Goal: Task Accomplishment & Management: Manage account settings

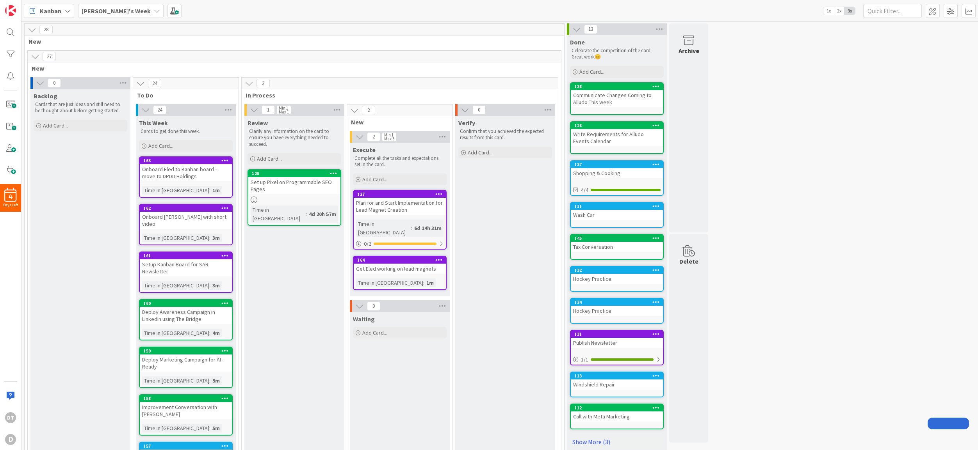
click at [114, 10] on b "[PERSON_NAME]'s Week" at bounding box center [116, 11] width 69 height 8
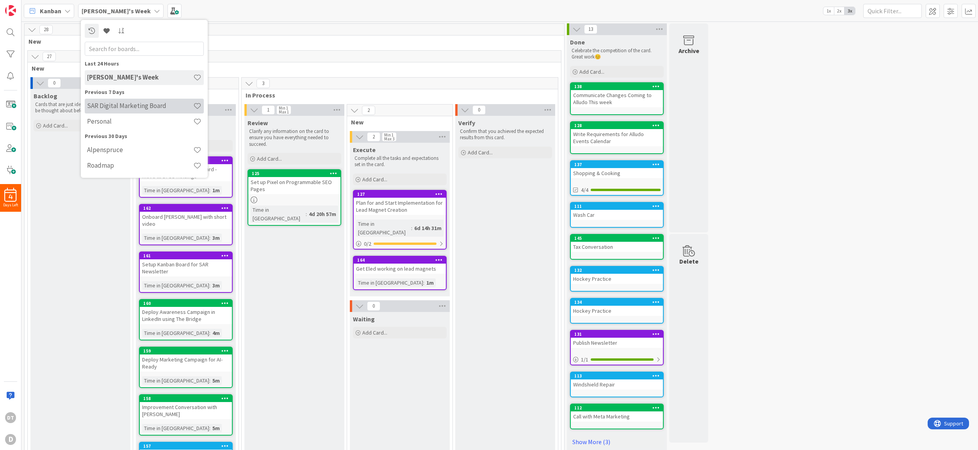
click at [136, 104] on h4 "SAR Digital Marketing Board" at bounding box center [140, 106] width 106 height 8
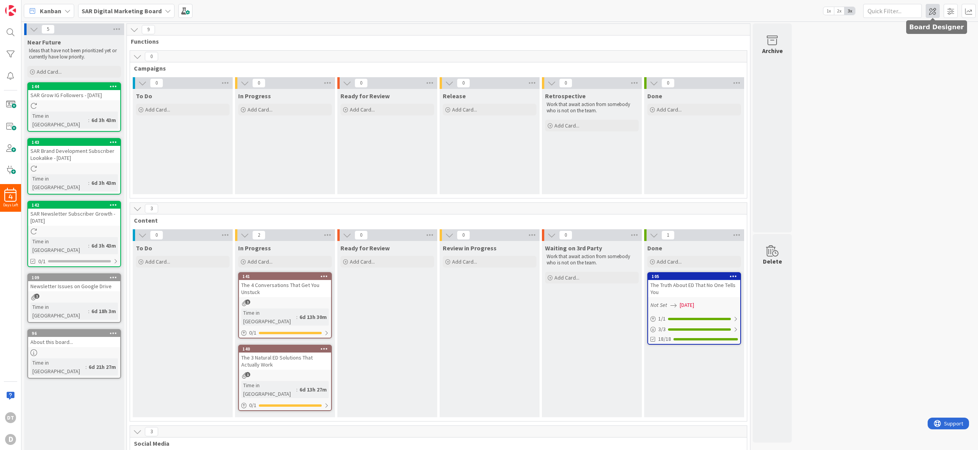
click at [934, 12] on span at bounding box center [932, 11] width 14 height 14
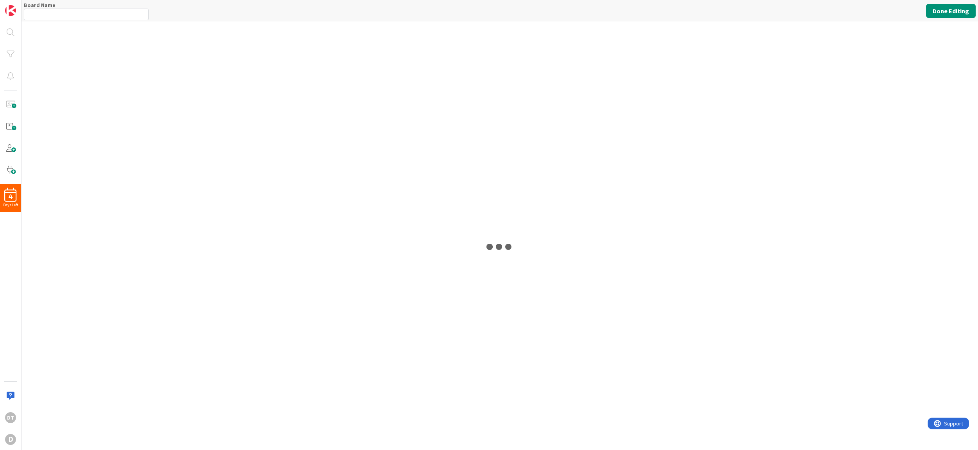
type input "SAR Digital Marketing Board"
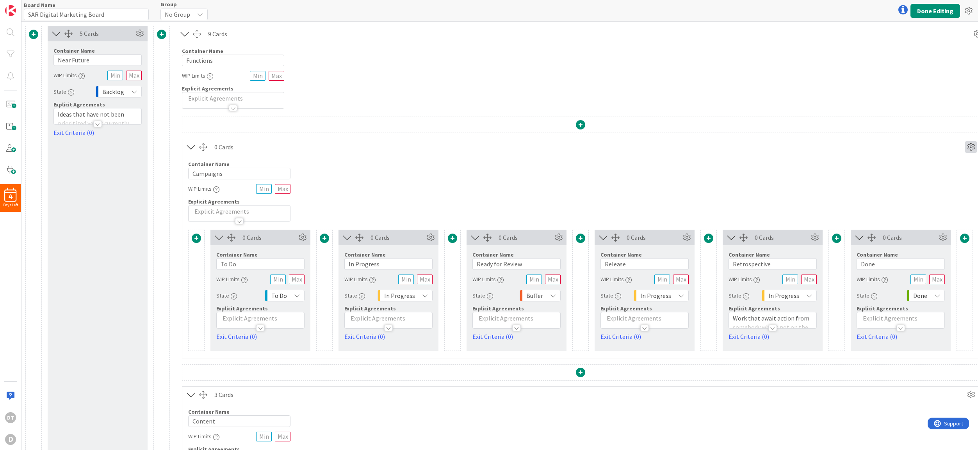
click at [967, 147] on icon at bounding box center [971, 147] width 12 height 12
click at [897, 212] on span "Delete this Container" at bounding box center [909, 213] width 58 height 11
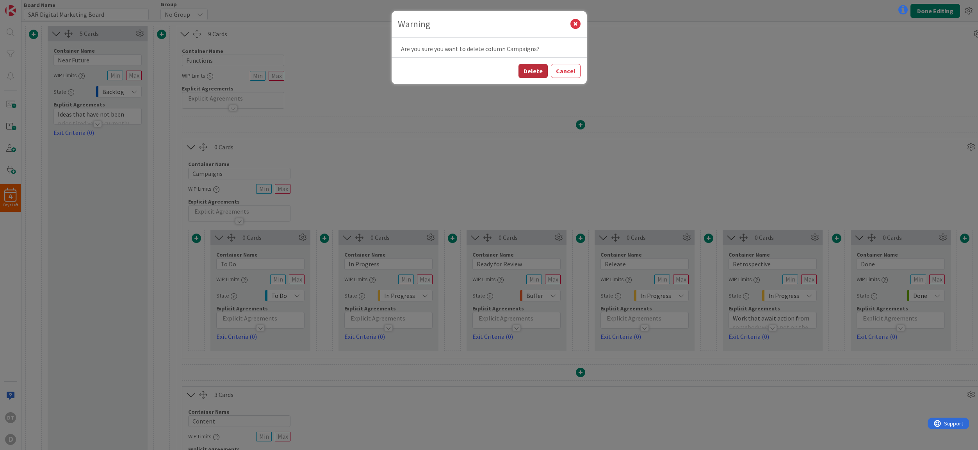
click at [538, 71] on button "Delete" at bounding box center [532, 71] width 29 height 14
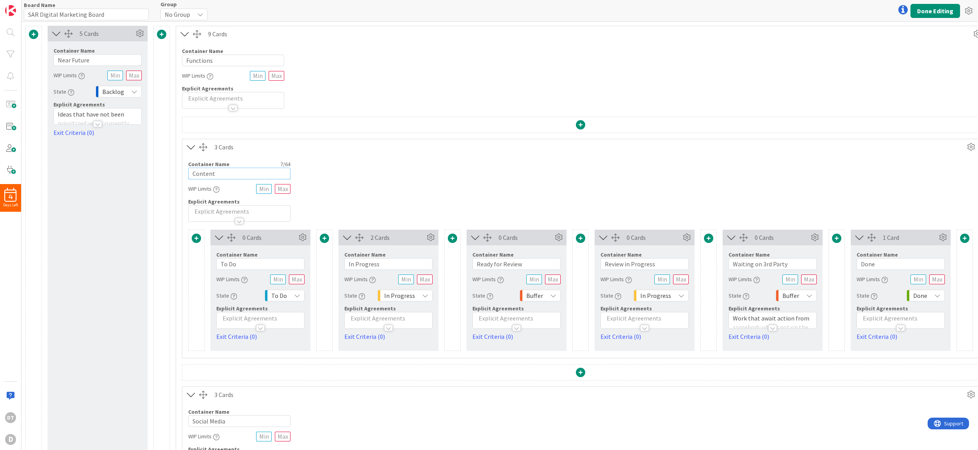
drag, startPoint x: 226, startPoint y: 171, endPoint x: 177, endPoint y: 167, distance: 48.9
type input "Newsletter"
click at [334, 186] on div "Container Name 10 / 64 Newsletter WIP Limits Explicit Agreements" at bounding box center [580, 188] width 796 height 67
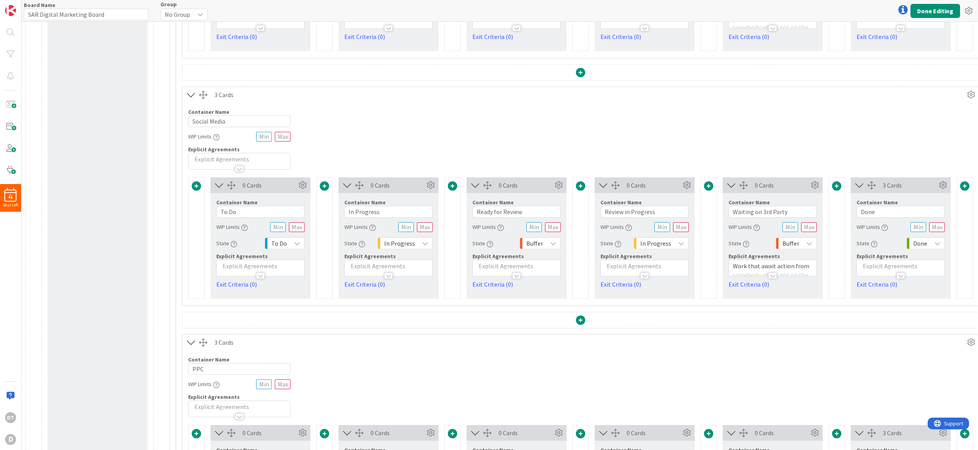
scroll to position [254, 0]
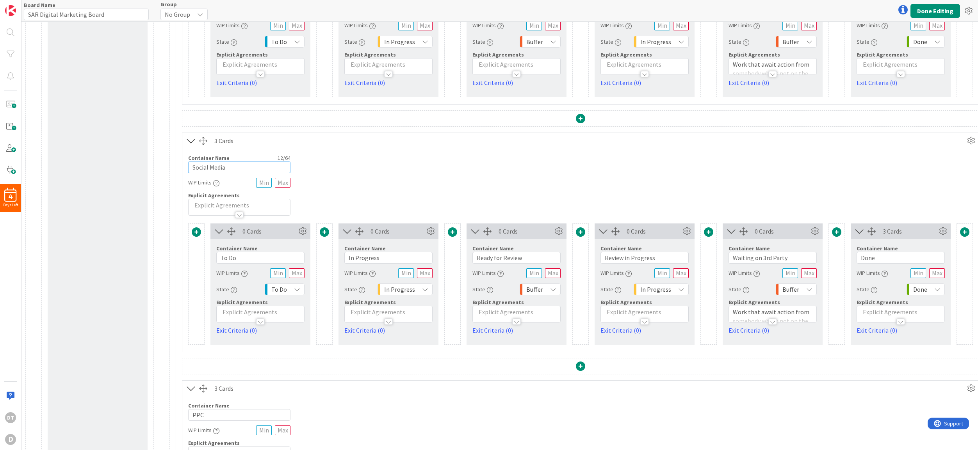
drag, startPoint x: 230, startPoint y: 167, endPoint x: 164, endPoint y: 164, distance: 65.6
click at [164, 164] on div "5 Cards Container Name 11 / 64 Near Future WIP Limits State Backlog Explicit Ag…" at bounding box center [516, 197] width 982 height 851
type input "Lead Magnets"
drag, startPoint x: 388, startPoint y: 258, endPoint x: 300, endPoint y: 257, distance: 87.8
click at [300, 257] on div "0 Cards Container Name 5 / 64 To Do WIP Limits State To Do Explicit Agreements …" at bounding box center [580, 284] width 784 height 121
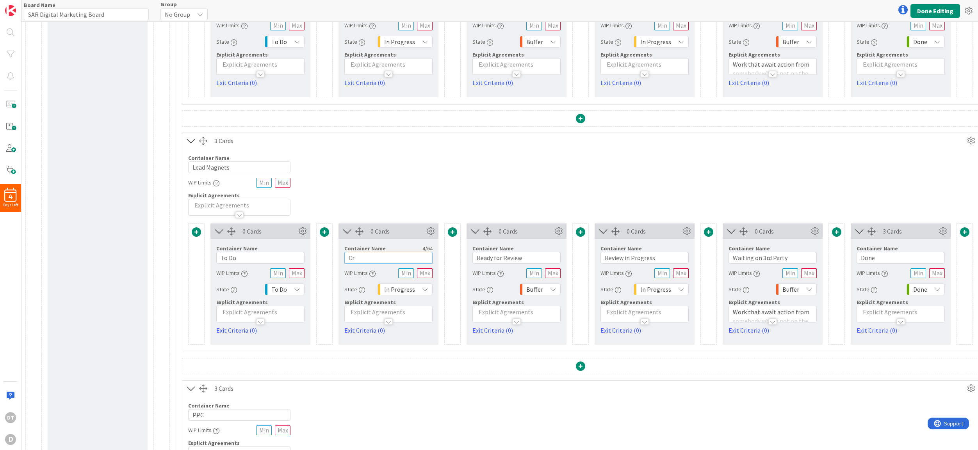
type input "C"
type input "W"
type input "Write Concept"
click at [545, 287] on div "Buffer" at bounding box center [539, 290] width 41 height 12
click at [549, 357] on span "In Progress" at bounding box center [572, 363] width 65 height 12
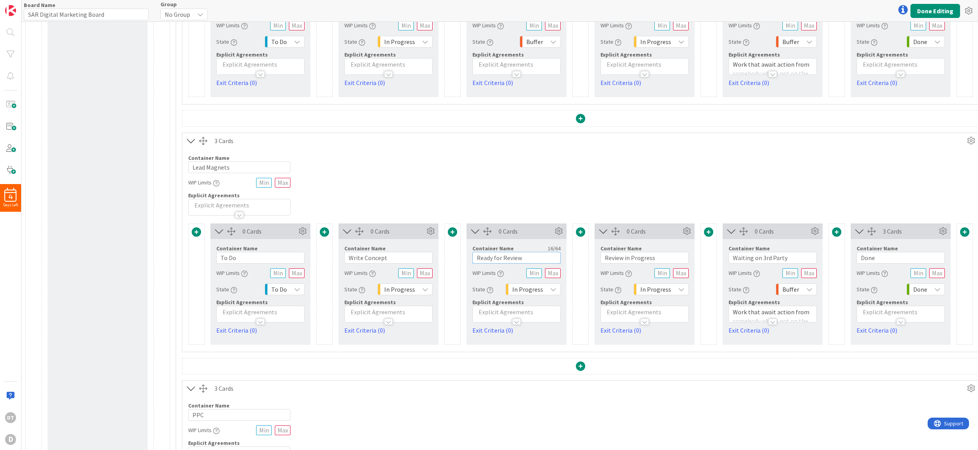
drag, startPoint x: 526, startPoint y: 258, endPoint x: 464, endPoint y: 256, distance: 61.7
click at [464, 256] on div "0 Cards Container Name 5 / 64 To Do WIP Limits State To Do Explicit Agreements …" at bounding box center [580, 284] width 784 height 121
type input "Design"
click at [450, 231] on span at bounding box center [452, 232] width 9 height 9
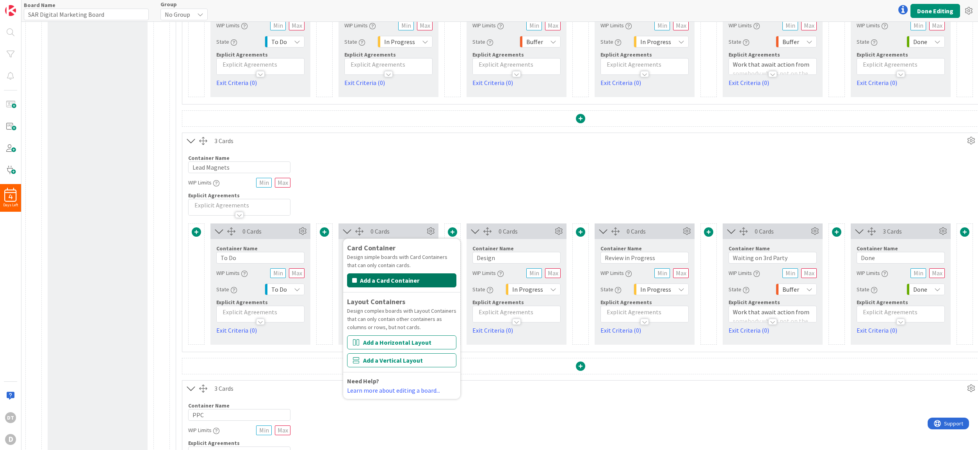
click at [411, 277] on button "Add a Card Container" at bounding box center [401, 281] width 109 height 14
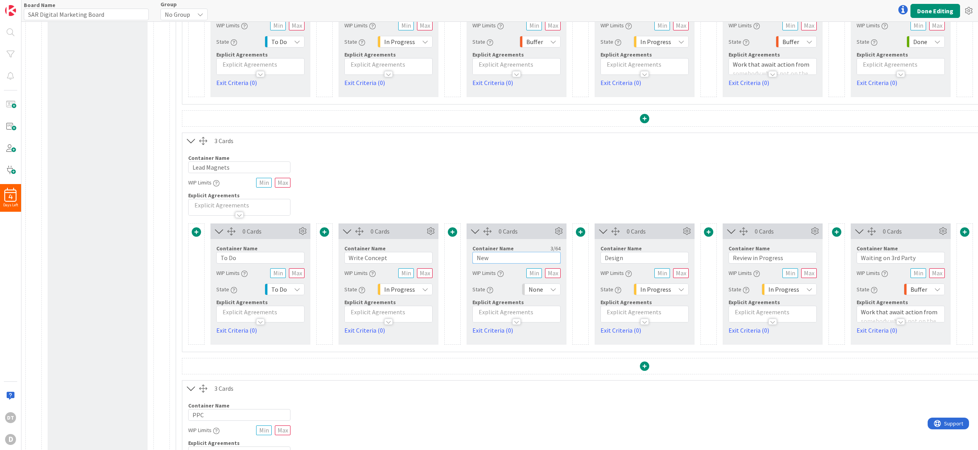
drag, startPoint x: 505, startPoint y: 258, endPoint x: 465, endPoint y: 255, distance: 39.5
click at [465, 255] on div "0 Cards Container Name 5 / 64 To Do WIP Limits State To Do Explicit Agreements …" at bounding box center [644, 284] width 912 height 121
type input "Ready for Desin"
click at [545, 290] on div "None" at bounding box center [541, 290] width 39 height 12
click at [551, 332] on span "Buffer" at bounding box center [574, 335] width 65 height 12
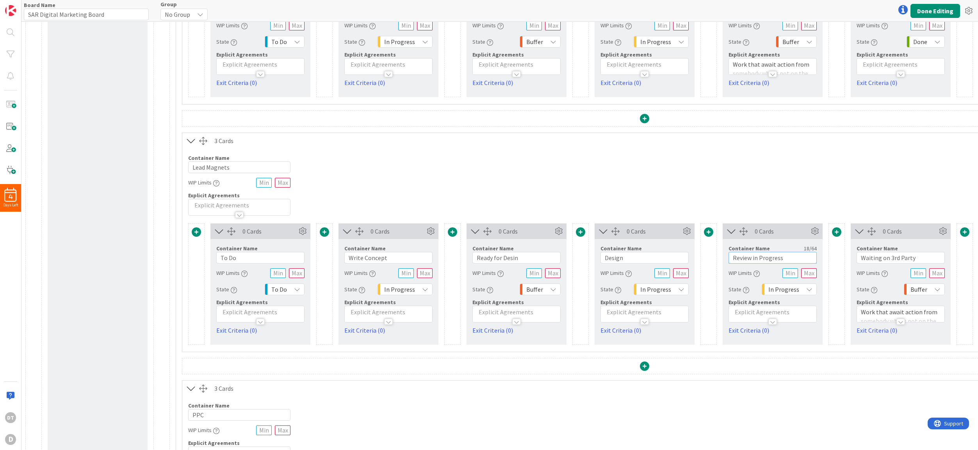
drag, startPoint x: 795, startPoint y: 258, endPoint x: 715, endPoint y: 257, distance: 80.0
click at [715, 257] on div "0 Cards Container Name 5 / 64 To Do WIP Limits State To Do Explicit Agreements …" at bounding box center [644, 284] width 912 height 121
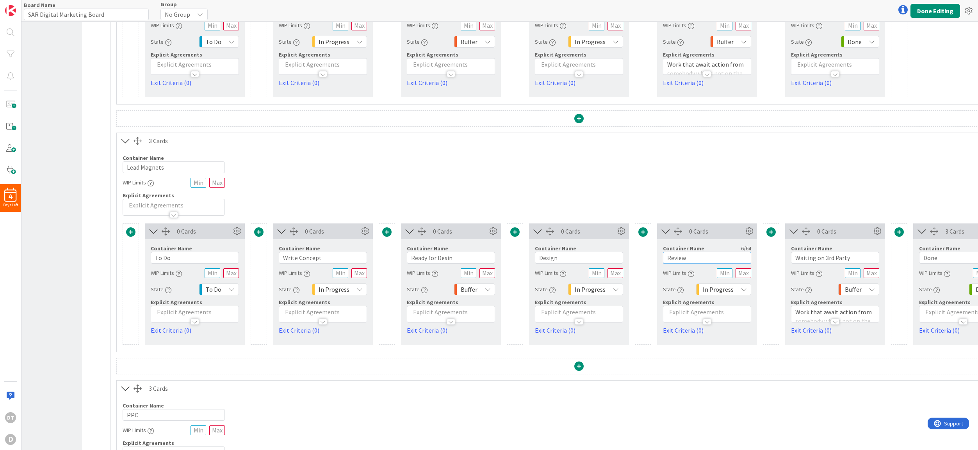
scroll to position [254, 167]
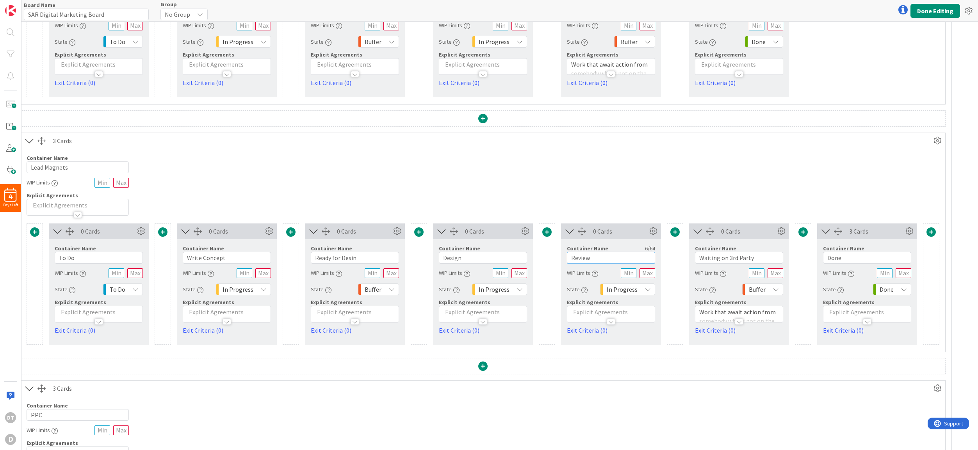
type input "Review"
drag, startPoint x: 757, startPoint y: 258, endPoint x: 685, endPoint y: 255, distance: 72.3
click at [689, 255] on div "Container Name 20 / 64 Waiting on 3rd Party WIP Limits State Buffer Explicit Ag…" at bounding box center [739, 287] width 100 height 96
click at [347, 256] on input "Ready for Desin" at bounding box center [355, 258] width 88 height 12
type input "Ready for Design"
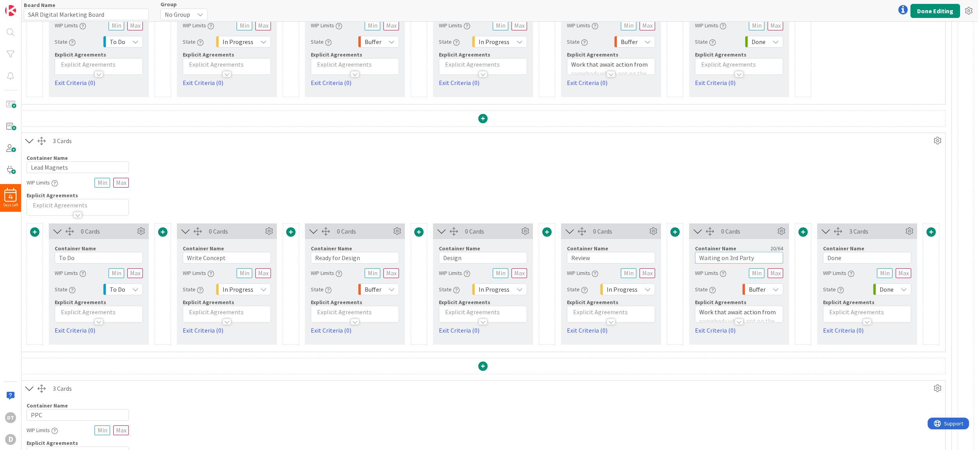
drag, startPoint x: 759, startPoint y: 257, endPoint x: 679, endPoint y: 254, distance: 80.5
click at [679, 254] on div "0 Cards Container Name 5 / 64 To Do WIP Limits State To Do Explicit Agreements …" at bounding box center [483, 284] width 912 height 121
type input "Build Landing Page"
click at [758, 286] on span "Buffer" at bounding box center [757, 289] width 17 height 11
click at [770, 364] on span "In Progress" at bounding box center [795, 363] width 65 height 12
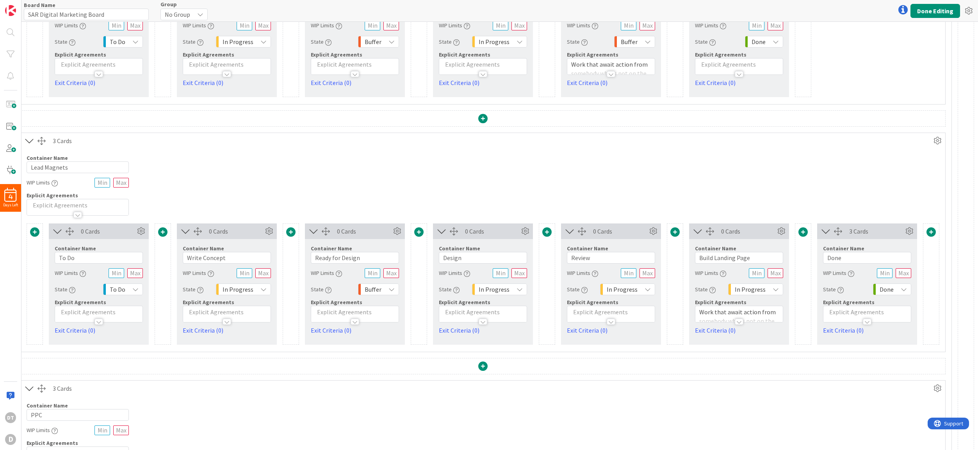
click at [798, 231] on span at bounding box center [802, 232] width 9 height 9
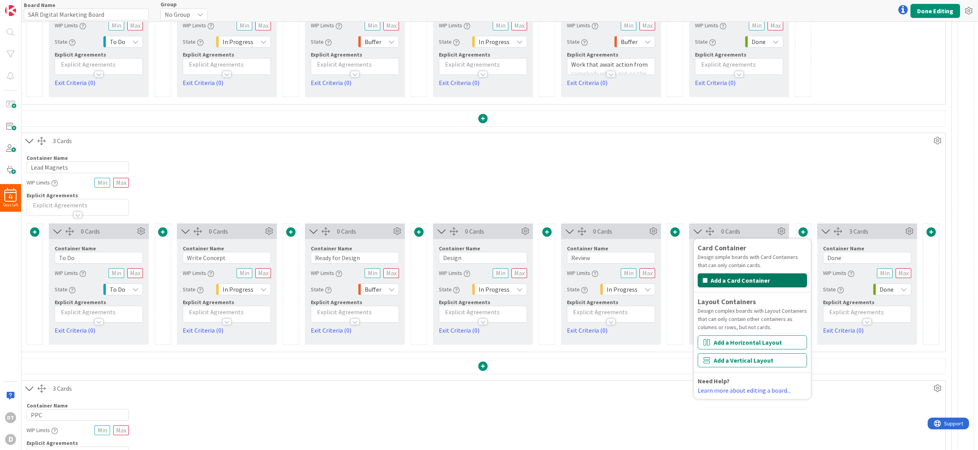
click at [769, 280] on button "Add a Card Container" at bounding box center [751, 281] width 109 height 14
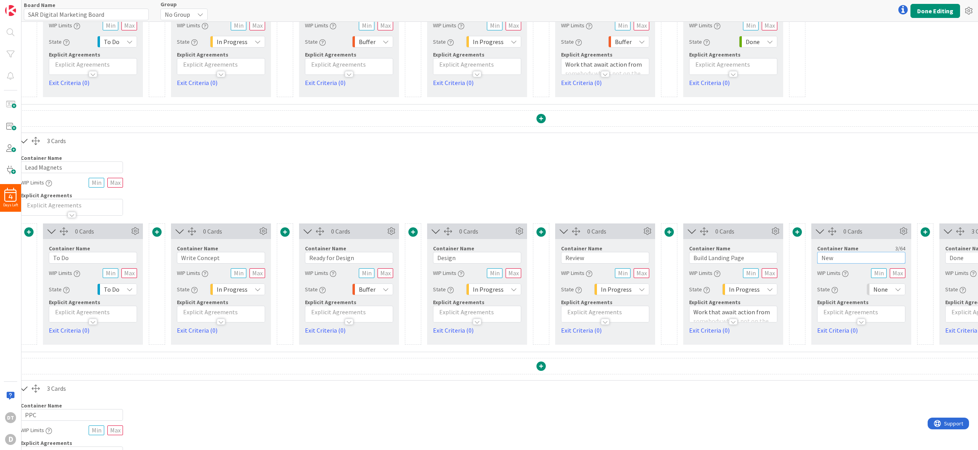
click at [829, 258] on input "New" at bounding box center [861, 258] width 88 height 12
drag, startPoint x: 857, startPoint y: 256, endPoint x: 762, endPoint y: 253, distance: 95.3
click at [762, 253] on div "0 Cards Container Name 5 / 64 To Do WIP Limits State To Do Explicit Agreements …" at bounding box center [541, 284] width 1040 height 121
type input "u"
type input "Build PPC Campaign"
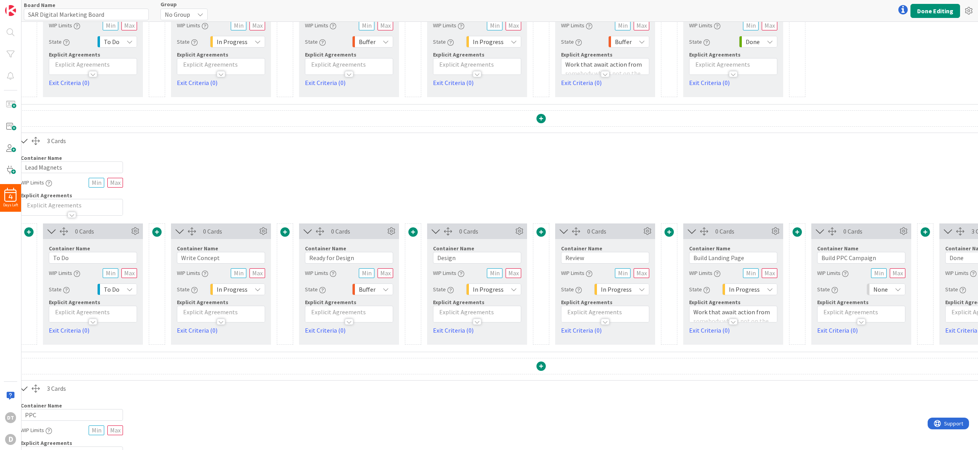
click at [887, 292] on span "None" at bounding box center [880, 289] width 14 height 11
click at [900, 360] on span "In Progress" at bounding box center [919, 363] width 65 height 12
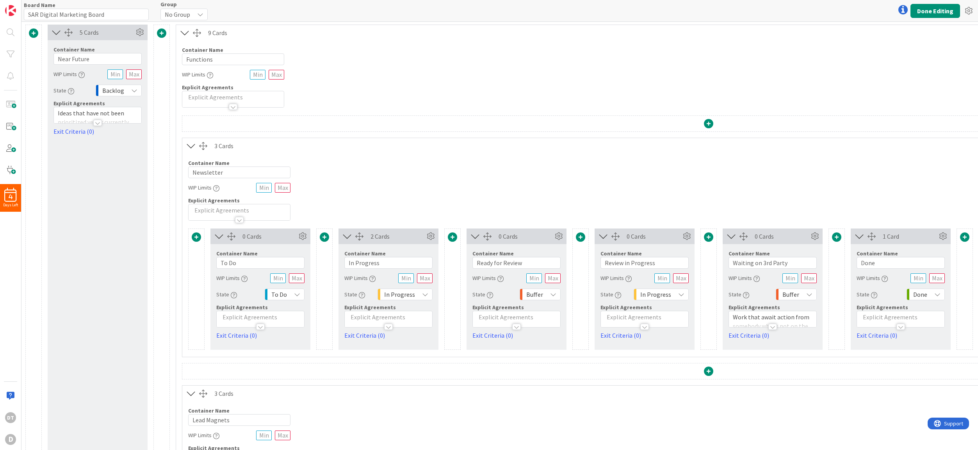
scroll to position [0, 0]
drag, startPoint x: 96, startPoint y: 61, endPoint x: 47, endPoint y: 60, distance: 48.4
click at [48, 60] on div "Container Name 11 / 64 Near Future WIP Limits State Backlog Explicit Agreements…" at bounding box center [98, 89] width 100 height 96
type input "Backlog"
click at [99, 123] on div at bounding box center [97, 124] width 9 height 6
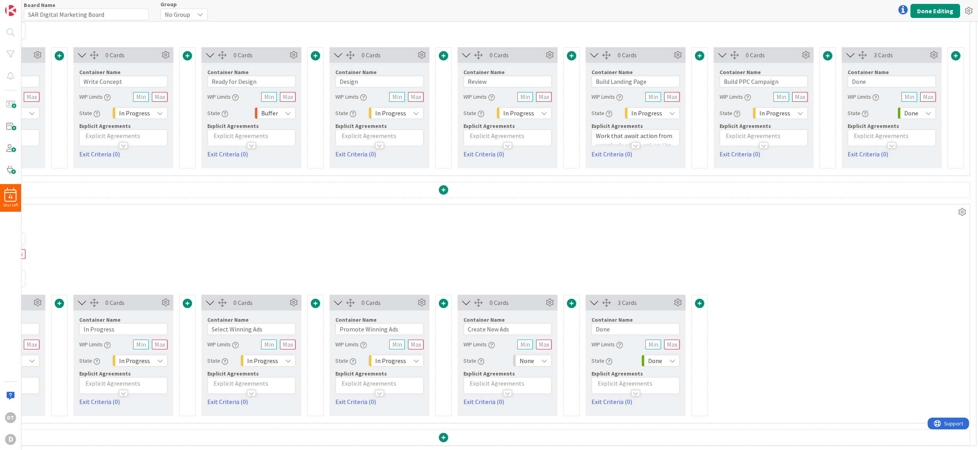
scroll to position [436, 295]
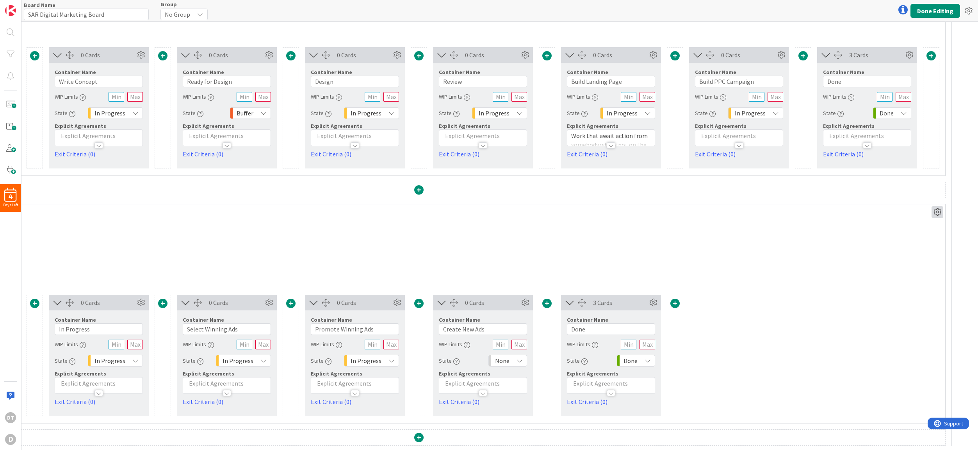
click at [931, 206] on icon at bounding box center [937, 212] width 12 height 12
click at [870, 273] on span "Delete this Container" at bounding box center [880, 278] width 58 height 11
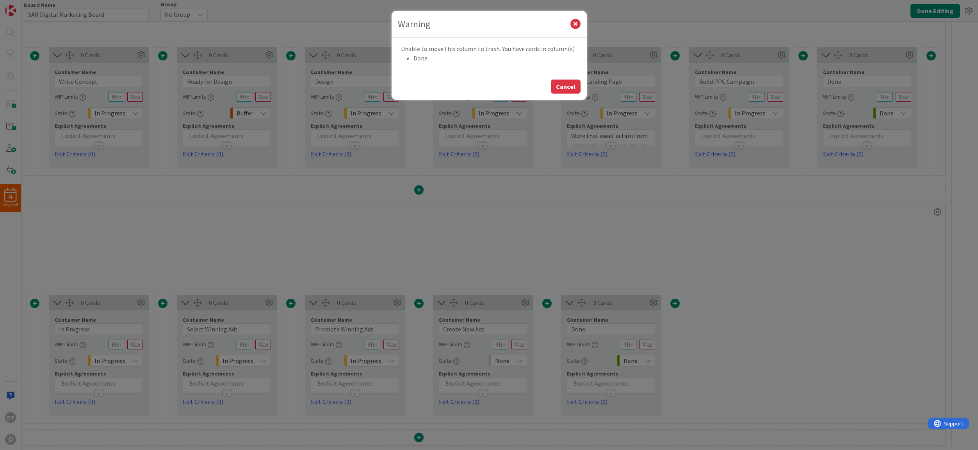
click at [565, 86] on button "Cancel" at bounding box center [566, 87] width 30 height 14
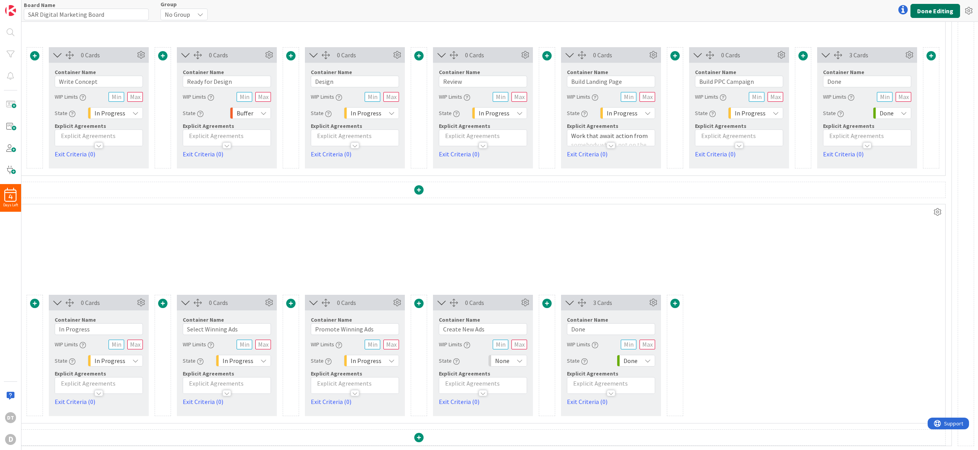
click at [932, 13] on button "Done Editing" at bounding box center [935, 11] width 50 height 14
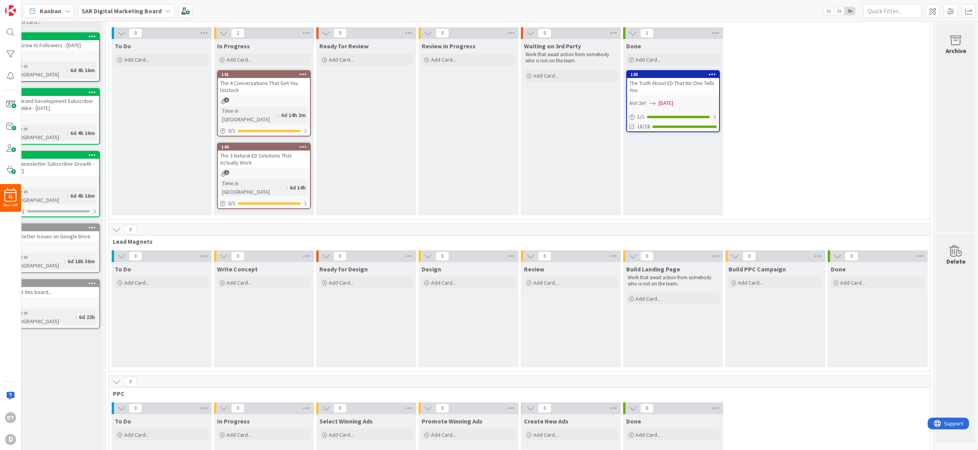
scroll to position [0, 27]
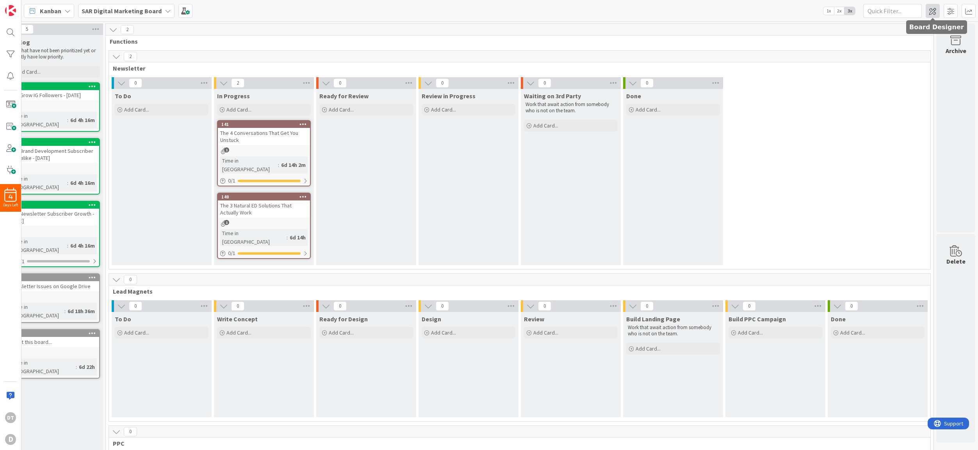
click at [925, 12] on span at bounding box center [932, 11] width 14 height 14
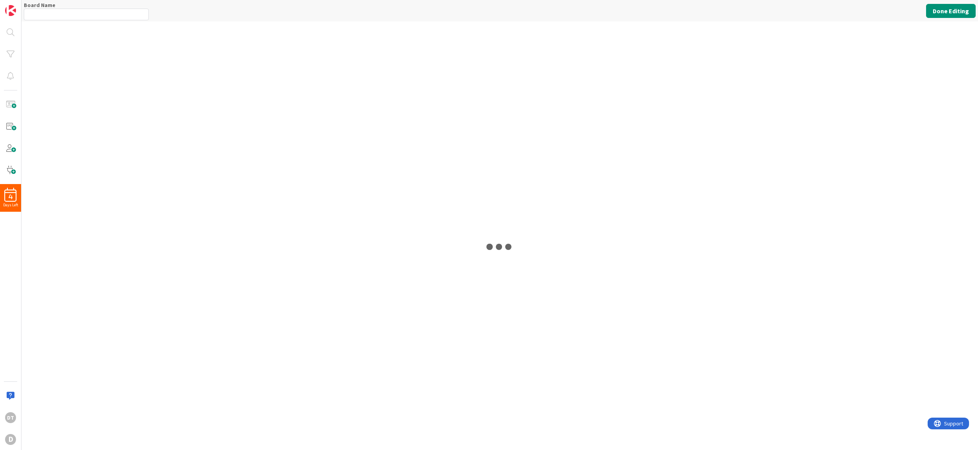
type input "SAR Digital Marketing Board"
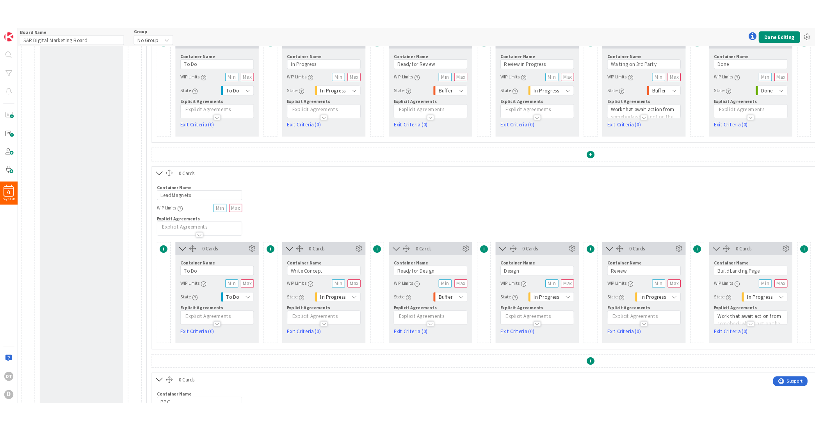
scroll to position [151, 0]
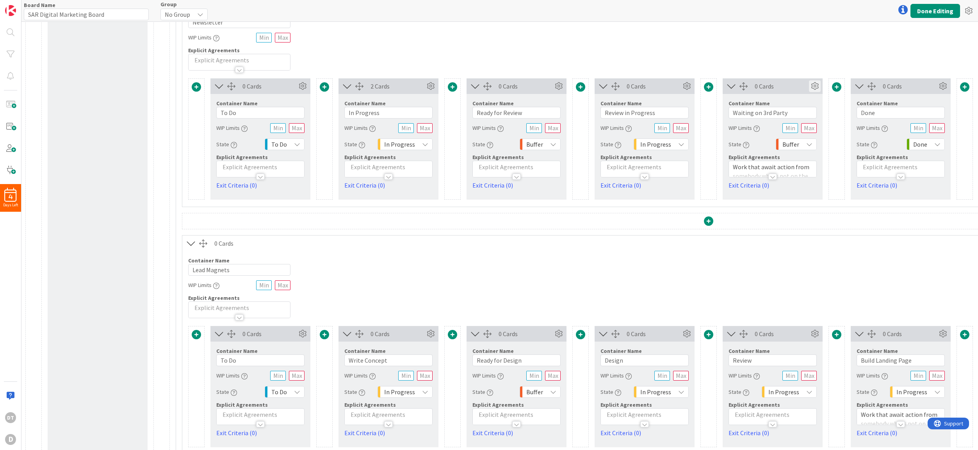
click at [814, 85] on icon at bounding box center [815, 86] width 12 height 12
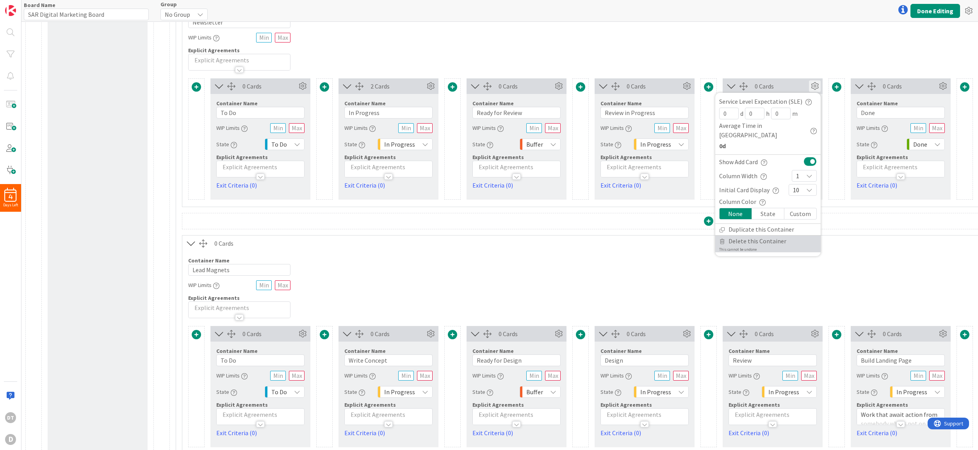
click at [766, 236] on span "Delete this Container" at bounding box center [757, 241] width 58 height 11
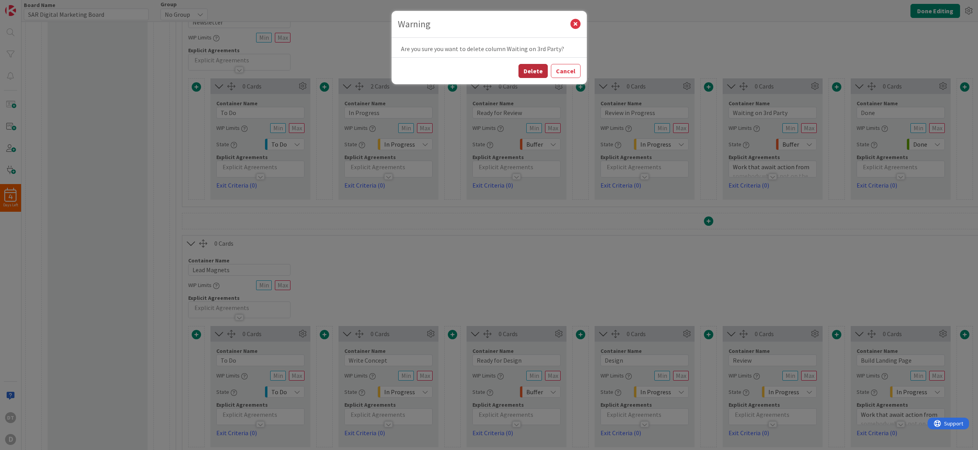
click at [535, 69] on button "Delete" at bounding box center [532, 71] width 29 height 14
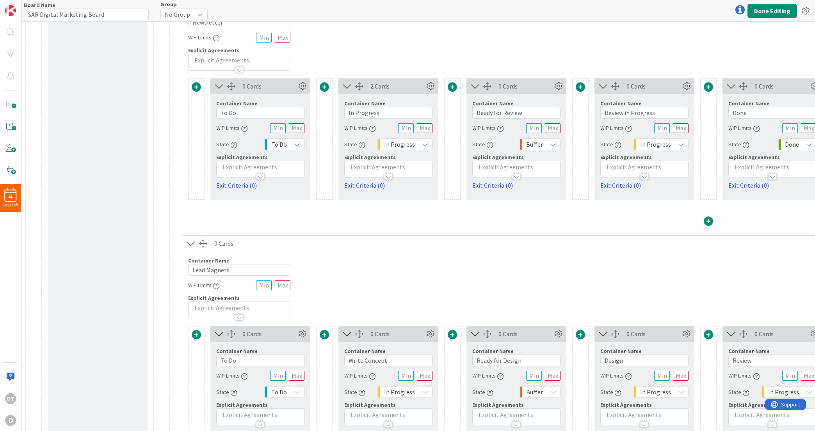
scroll to position [0, 0]
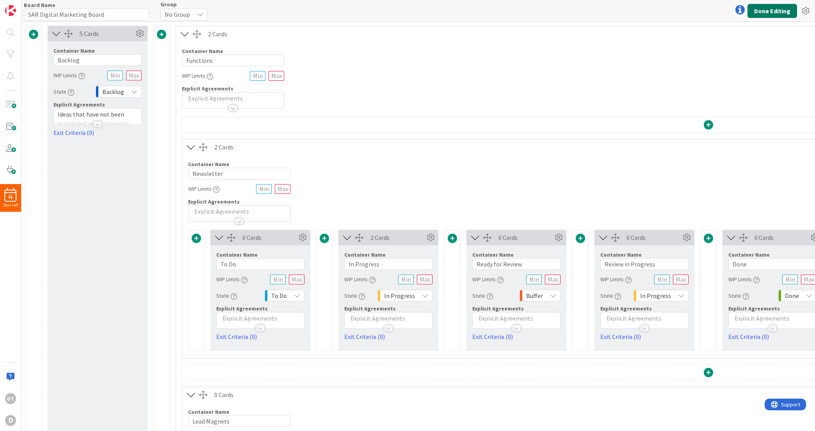
click at [769, 9] on button "Done Editing" at bounding box center [772, 11] width 50 height 14
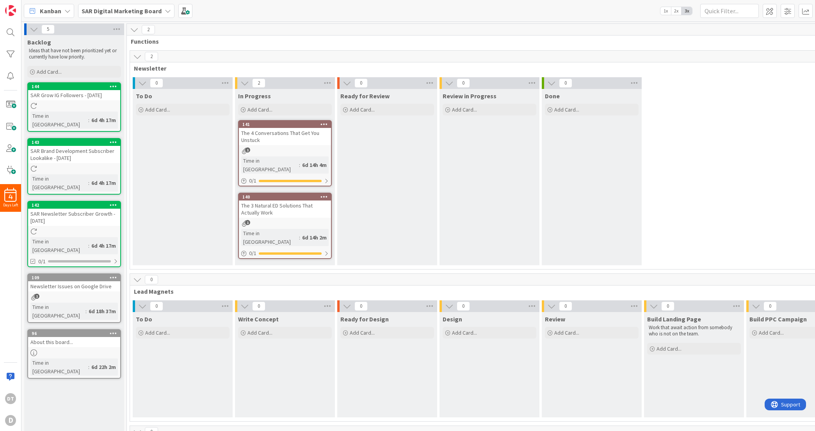
click at [294, 130] on div "The 4 Conversations That Get You Unstuck" at bounding box center [285, 136] width 92 height 17
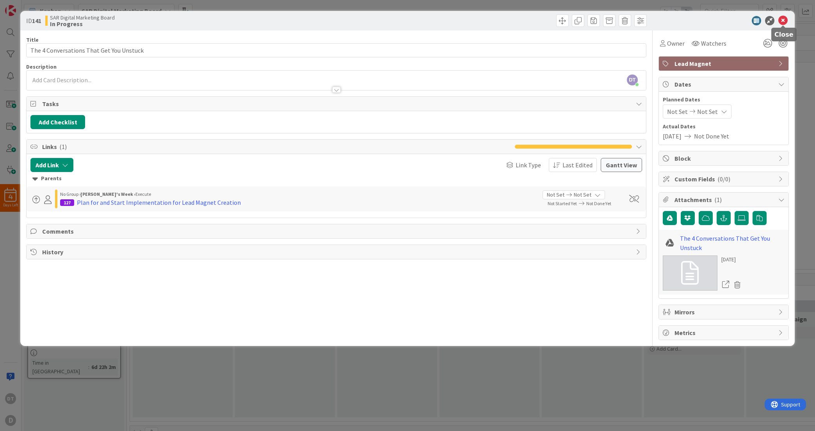
click at [784, 21] on icon at bounding box center [782, 20] width 9 height 9
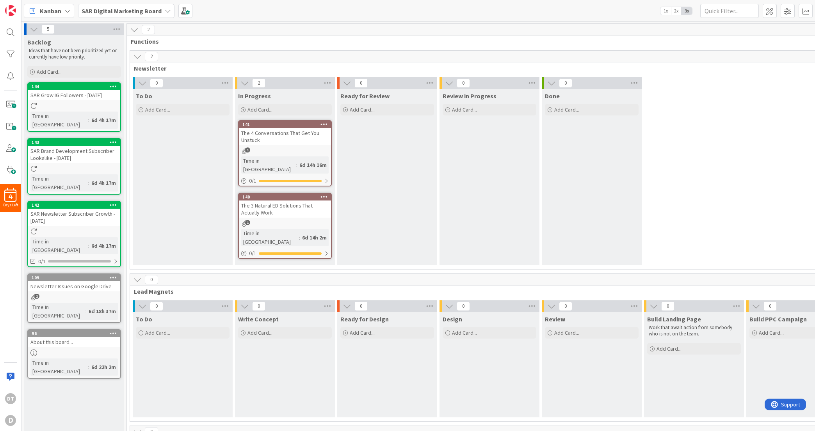
click at [112, 275] on icon at bounding box center [113, 277] width 7 height 5
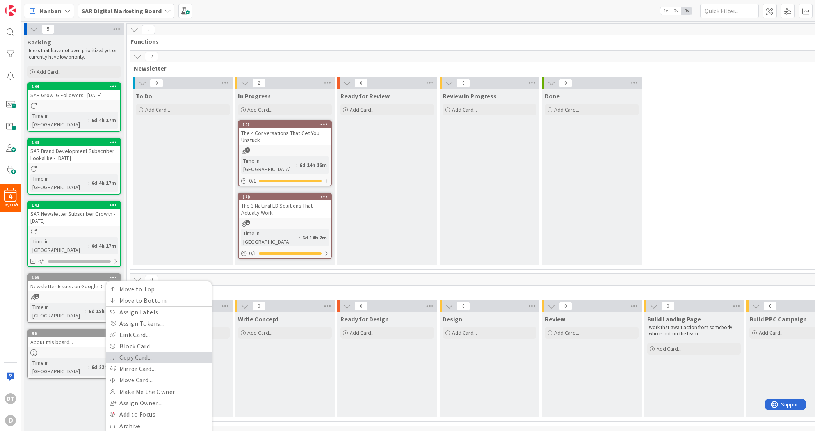
click at [141, 352] on link "Copy Card..." at bounding box center [158, 357] width 105 height 11
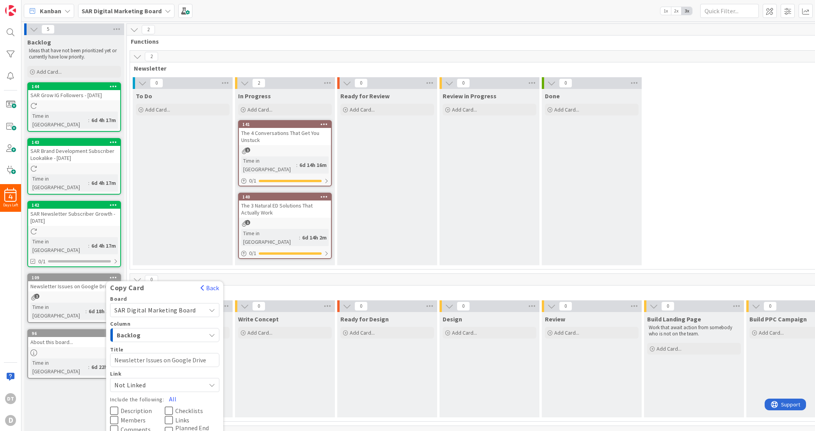
drag, startPoint x: 202, startPoint y: 335, endPoint x: 108, endPoint y: 331, distance: 94.5
click at [108, 331] on div "Board SAR Digital Marketing Board Column Backlog Title 33 / 128 Newsletter Issu…" at bounding box center [164, 386] width 117 height 181
type textarea "x"
type textarea "RE"
type textarea "x"
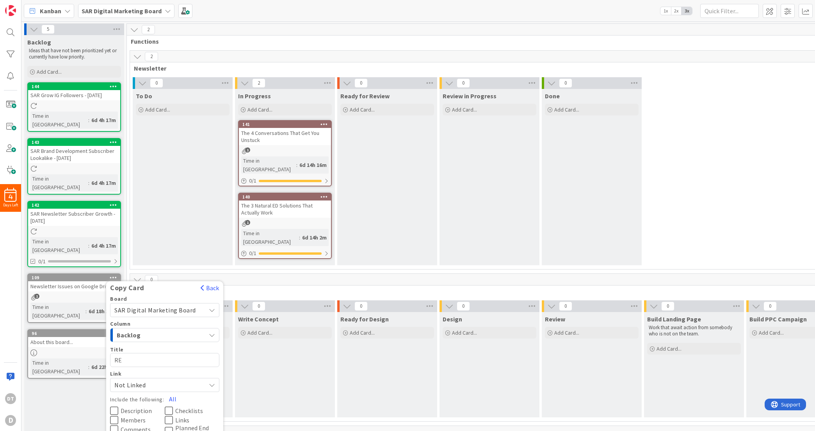
type textarea "REa"
type textarea "x"
type textarea "REad"
type textarea "x"
type textarea "REa"
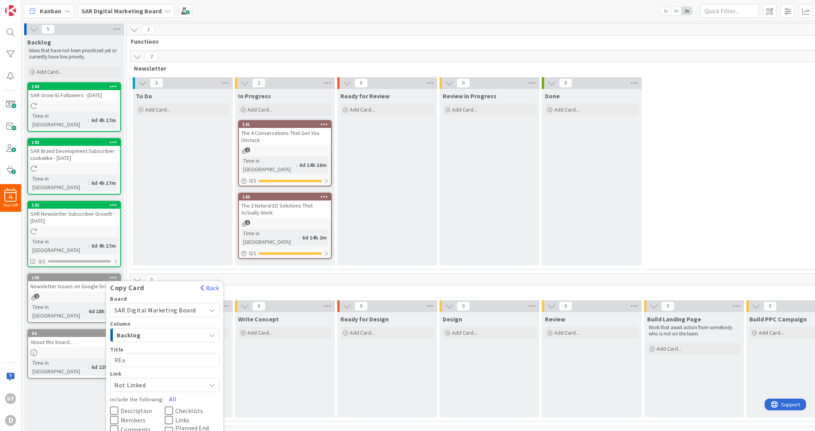
type textarea "x"
type textarea "RE"
type textarea "x"
type textarea "R"
type textarea "x"
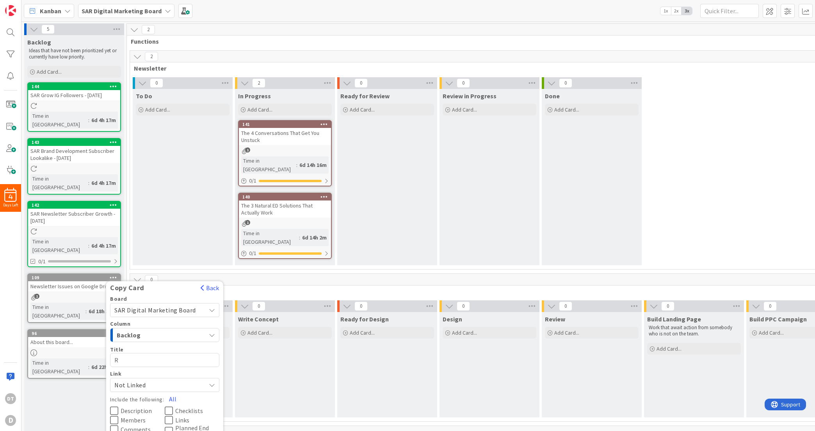
type textarea "Re"
type textarea "x"
type textarea "Rea"
type textarea "x"
type textarea "Ready"
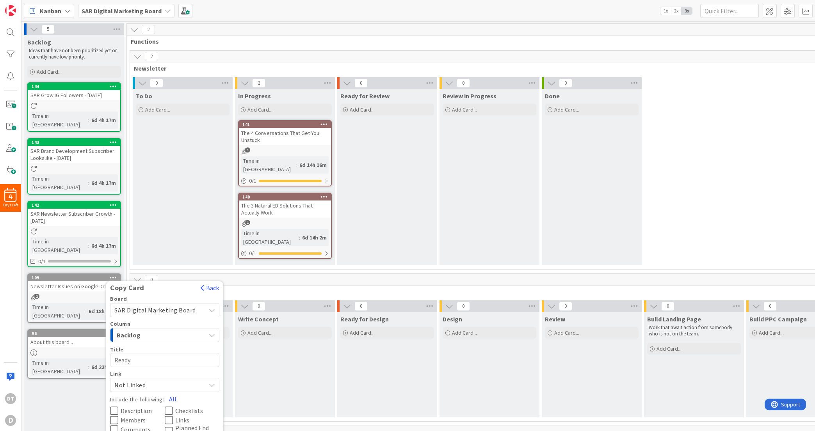
type textarea "x"
type textarea "Ready"
type textarea "x"
type textarea "Ready fo"
type textarea "x"
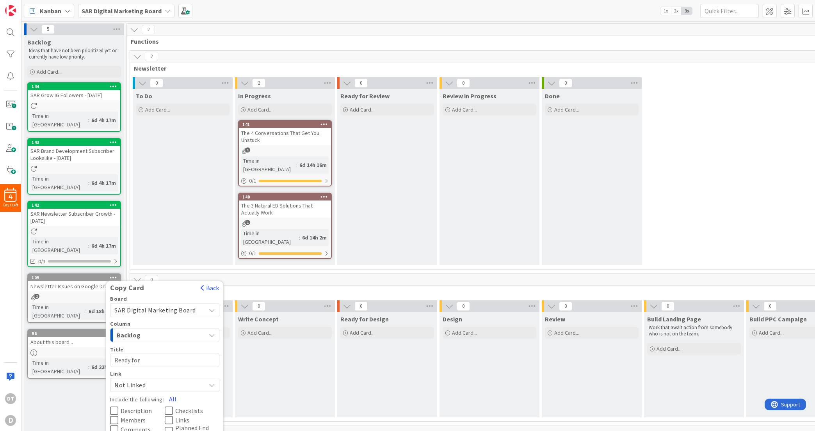
type textarea "Ready for"
type textarea "x"
type textarea "Ready for De"
type textarea "x"
type textarea "Ready for Des"
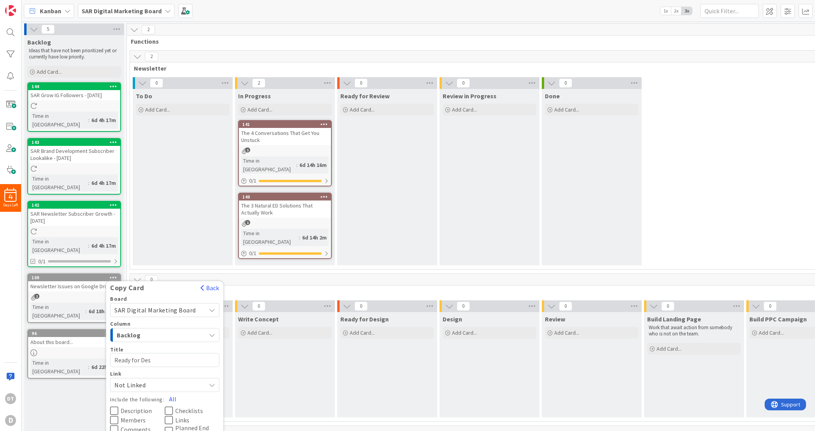
type textarea "x"
type textarea "Ready for Desi"
type textarea "x"
type textarea "Ready for Desig"
type textarea "x"
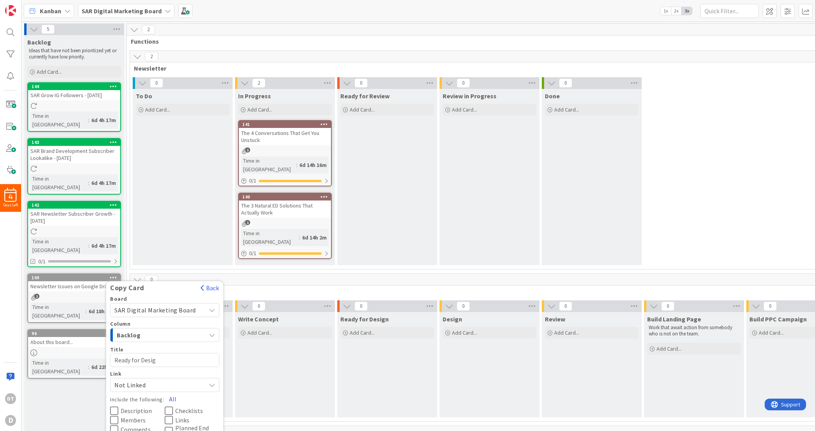
type textarea "Ready for Design"
type textarea "x"
type textarea "Ready for Design"
type textarea "x"
type textarea "Ready for Design o"
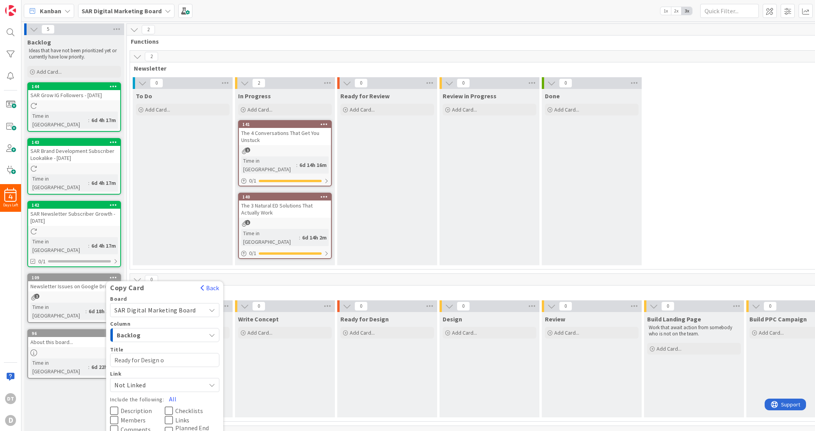
type textarea "x"
type textarea "Ready for Design on"
type textarea "x"
type textarea "Ready for Design on"
type textarea "x"
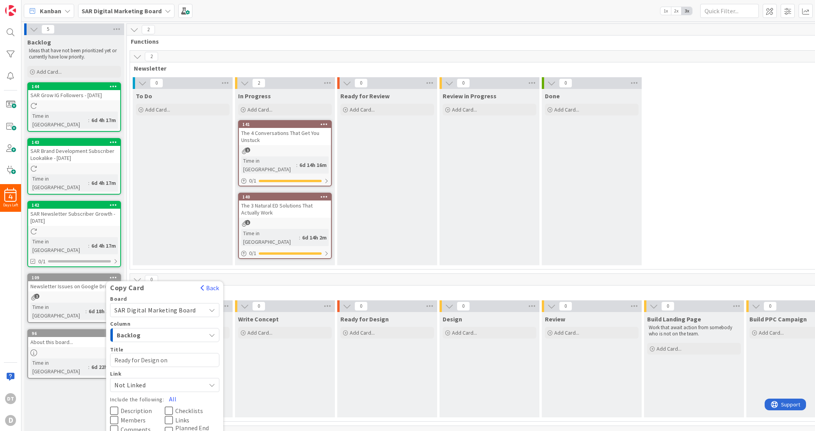
type textarea "Ready for Design on G"
type textarea "x"
type textarea "Ready for Design on Go"
type textarea "x"
type textarea "Ready for Design on Goo"
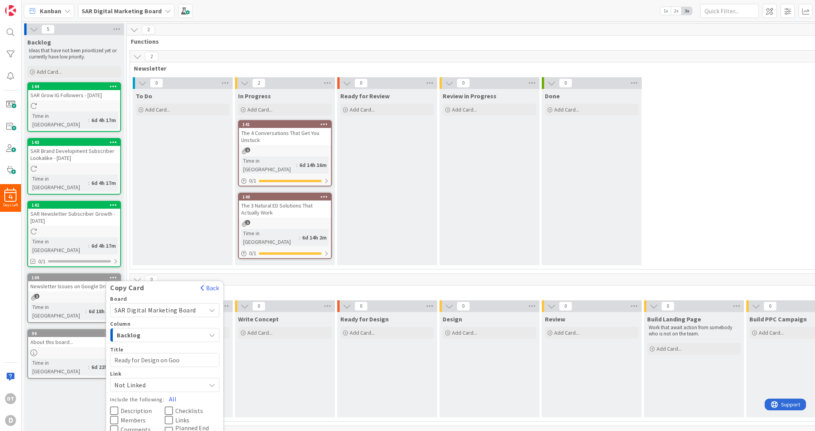
type textarea "x"
type textarea "Ready for Design on Goog"
type textarea "x"
type textarea "Ready for Design on Googl"
type textarea "x"
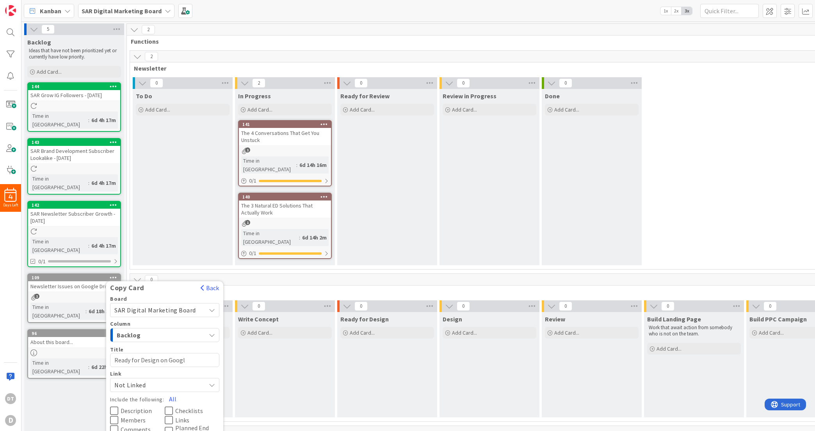
type textarea "Ready for Design on Google"
type textarea "x"
type textarea "Ready for Design on Google"
type textarea "x"
type textarea "Ready for Design on Google D"
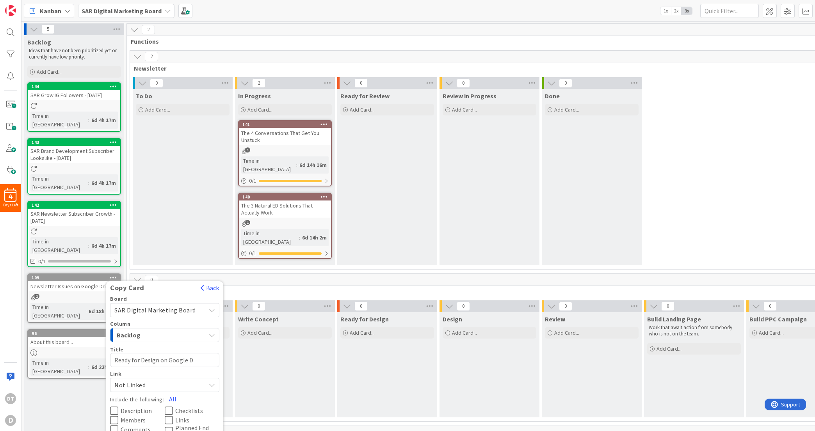
type textarea "x"
type textarea "Ready for Design on Google Dri"
type textarea "x"
type textarea "Ready for Design on Google Driv"
type textarea "x"
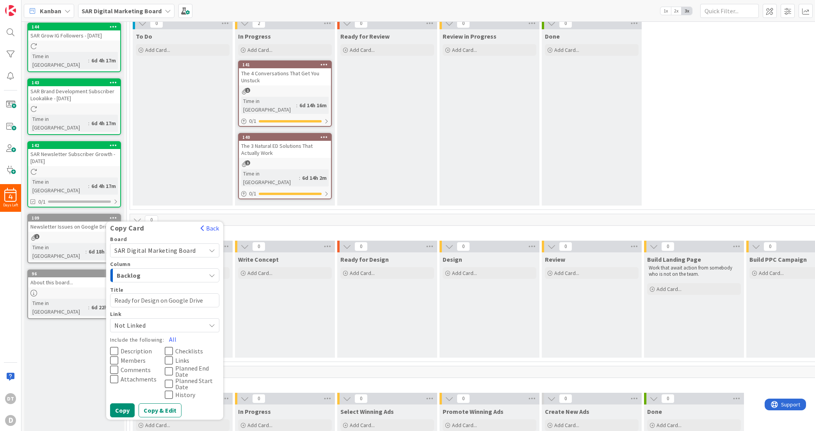
scroll to position [61, 0]
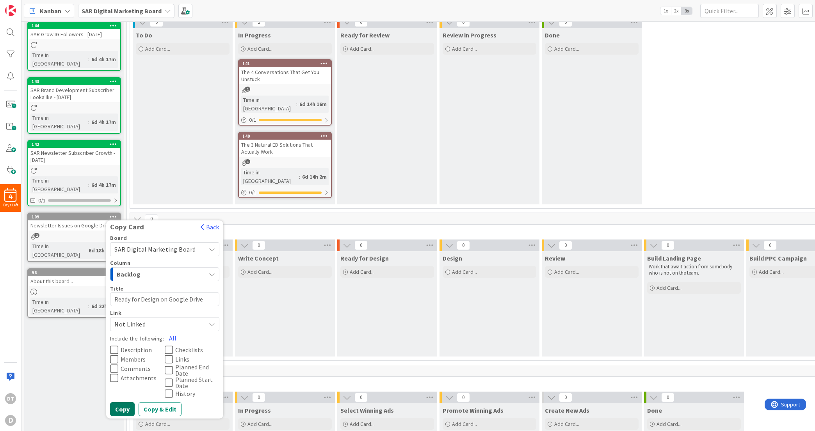
type textarea "Ready for Design on Google Drive"
click at [123, 402] on button "Copy" at bounding box center [122, 409] width 25 height 14
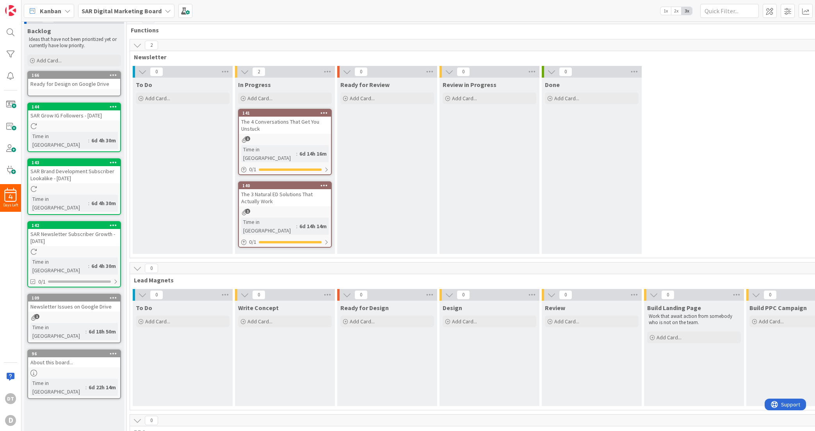
scroll to position [0, 0]
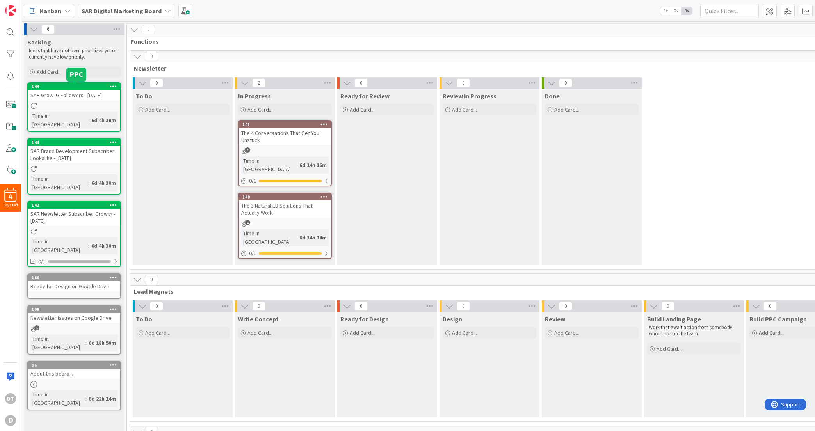
type textarea "x"
click at [765, 10] on span at bounding box center [770, 11] width 14 height 14
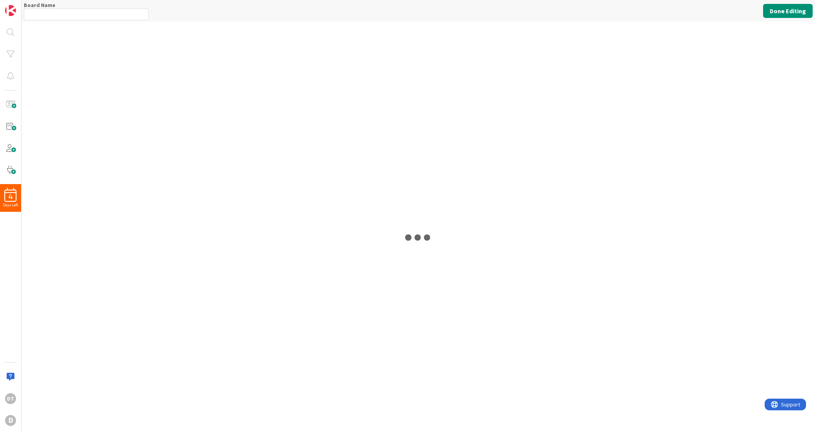
type input "SAR Digital Marketing Board"
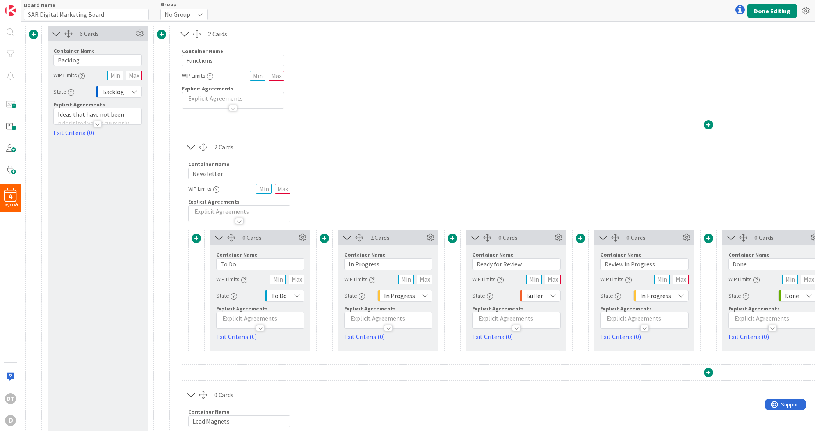
click at [34, 33] on span at bounding box center [33, 34] width 9 height 9
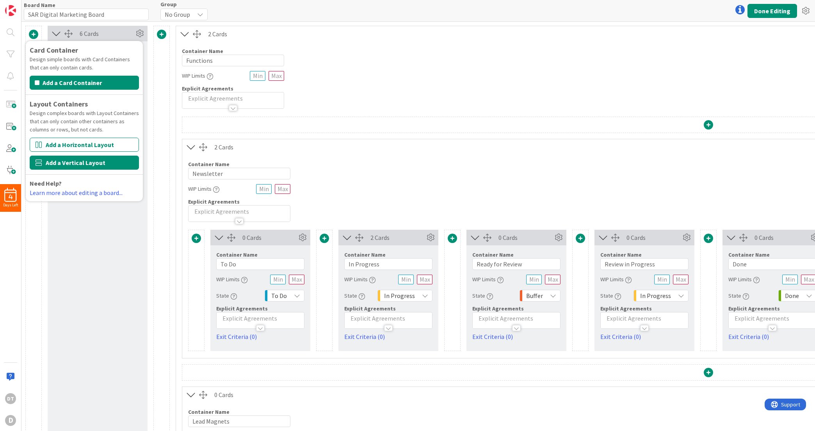
click at [77, 164] on button "Add a Vertical Layout" at bounding box center [84, 163] width 109 height 14
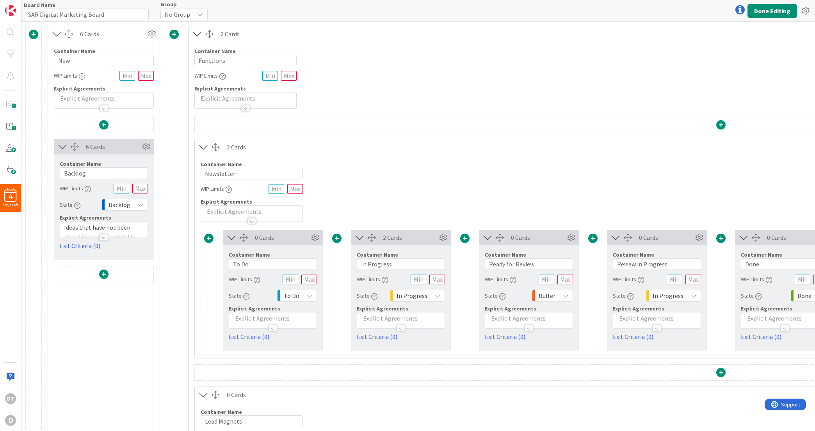
click at [103, 274] on span at bounding box center [103, 274] width 9 height 9
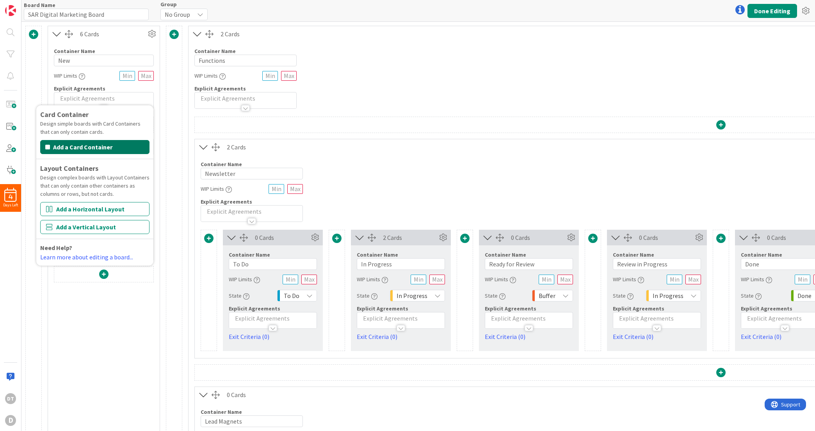
click at [91, 144] on button "Add a Card Container" at bounding box center [94, 147] width 109 height 14
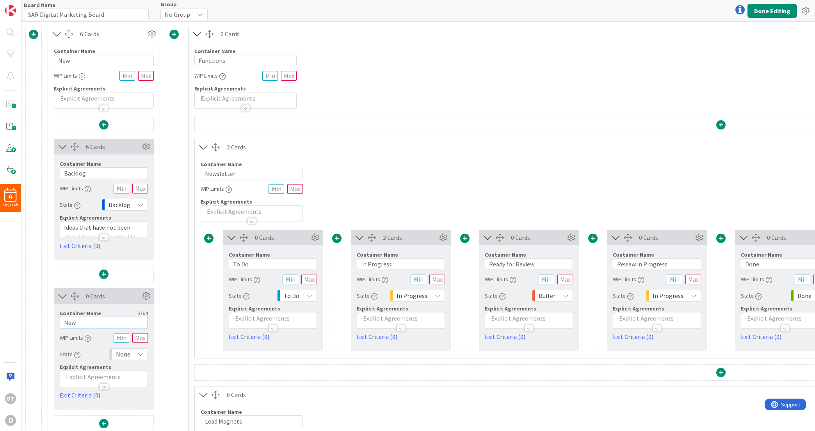
drag, startPoint x: 81, startPoint y: 323, endPoint x: 53, endPoint y: 326, distance: 28.2
type input "Documentation"
click at [135, 203] on div "None" at bounding box center [128, 205] width 39 height 12
click at [135, 234] on span "None" at bounding box center [162, 236] width 65 height 12
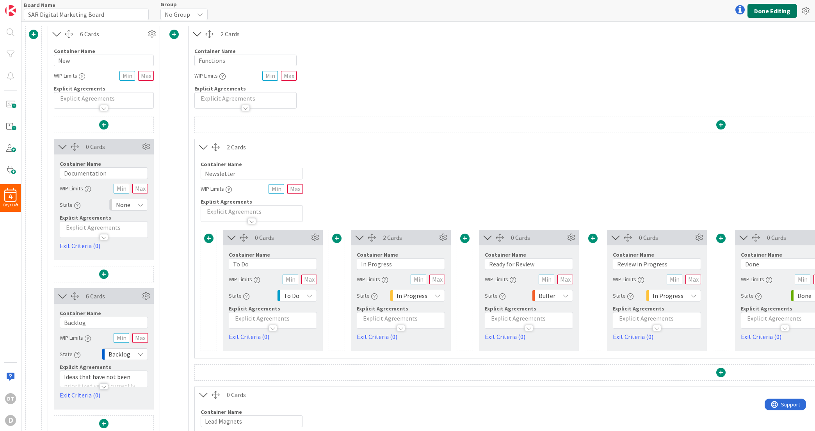
click at [767, 12] on button "Done Editing" at bounding box center [772, 11] width 50 height 14
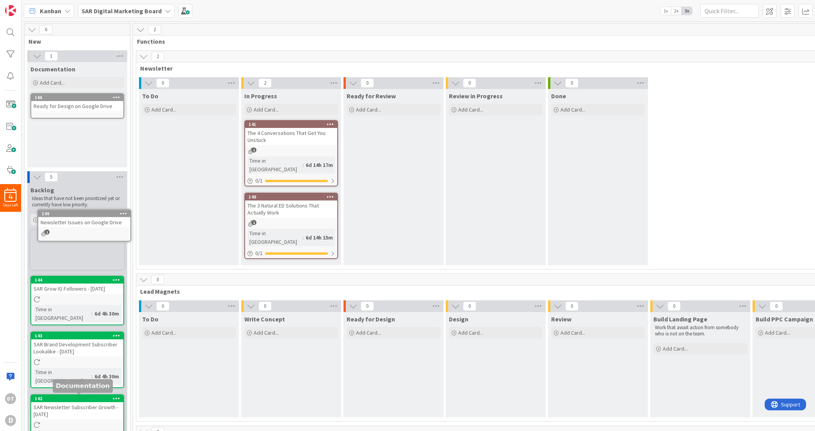
scroll to position [6, 0]
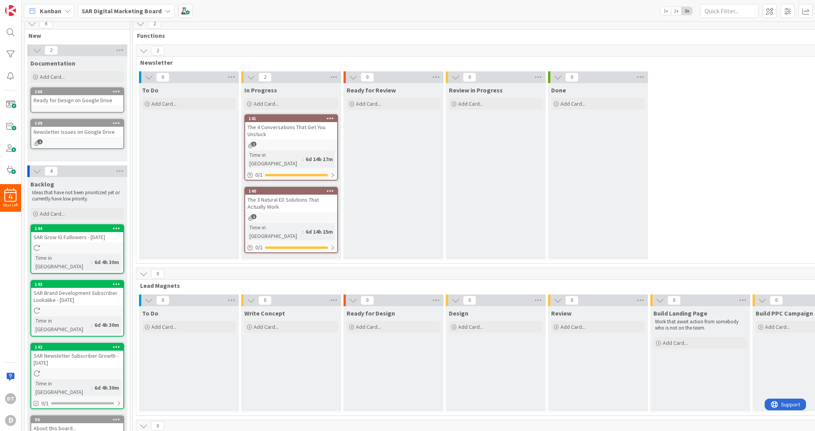
drag, startPoint x: 70, startPoint y: 403, endPoint x: 278, endPoint y: 2, distance: 451.2
click at [69, 99] on div "Ready for Design on Google Drive" at bounding box center [77, 100] width 92 height 10
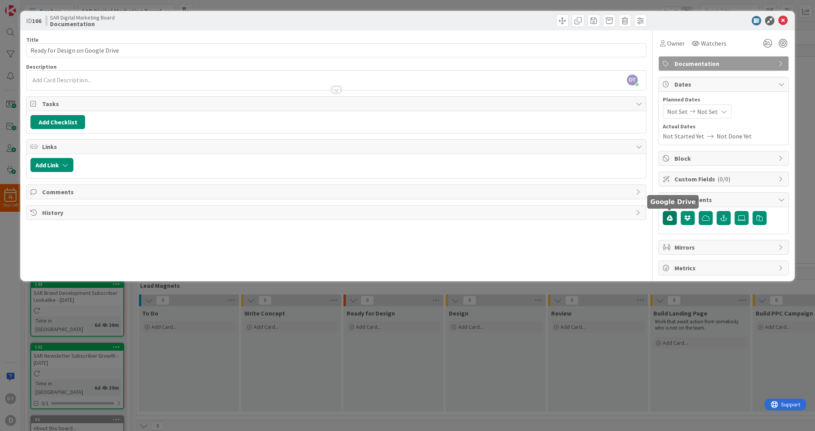
click at [670, 218] on icon "button" at bounding box center [670, 218] width 6 height 6
click at [724, 217] on icon "button" at bounding box center [723, 218] width 7 height 6
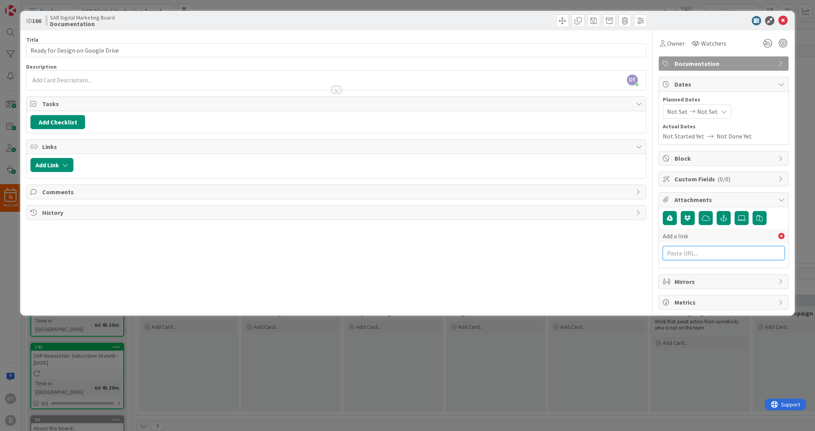
click at [705, 255] on input "text" at bounding box center [724, 253] width 122 height 14
paste input "[URL][DOMAIN_NAME]"
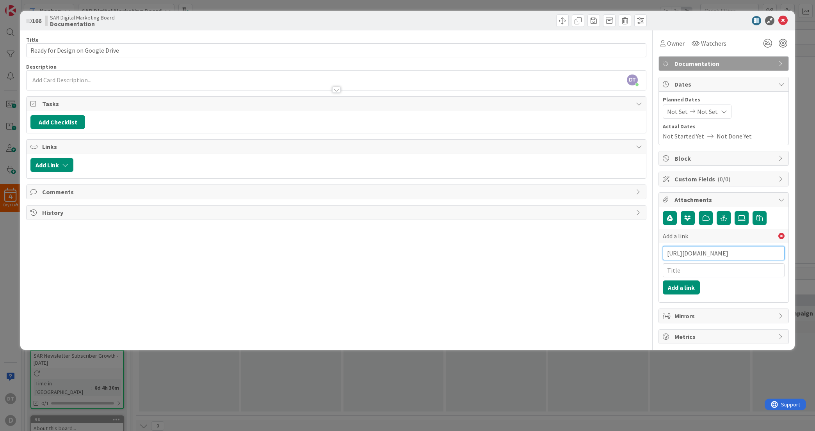
type input "[URL][DOMAIN_NAME]"
click at [694, 272] on input "text" at bounding box center [724, 270] width 122 height 14
type input "Ready for Design"
click at [688, 287] on button "Add a link" at bounding box center [681, 288] width 37 height 14
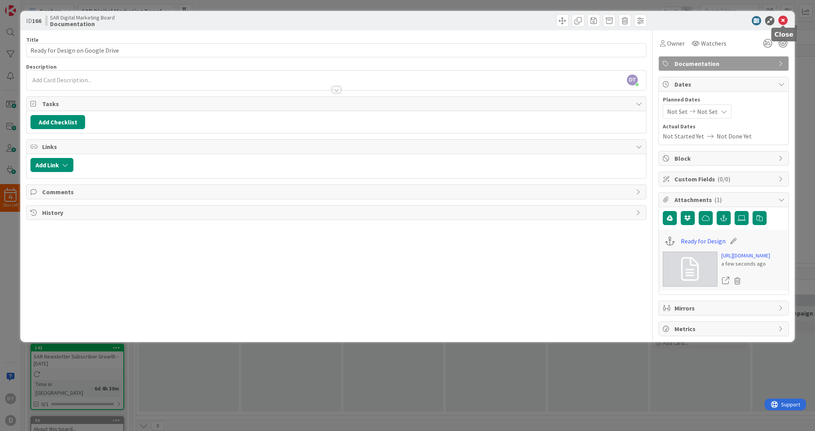
click at [783, 20] on icon at bounding box center [782, 20] width 9 height 9
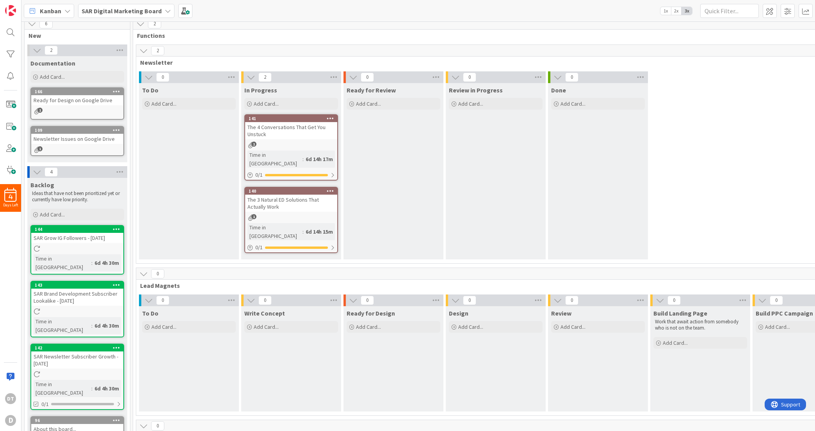
click at [61, 140] on div "Newsletter Issues on Google Drive" at bounding box center [77, 139] width 92 height 10
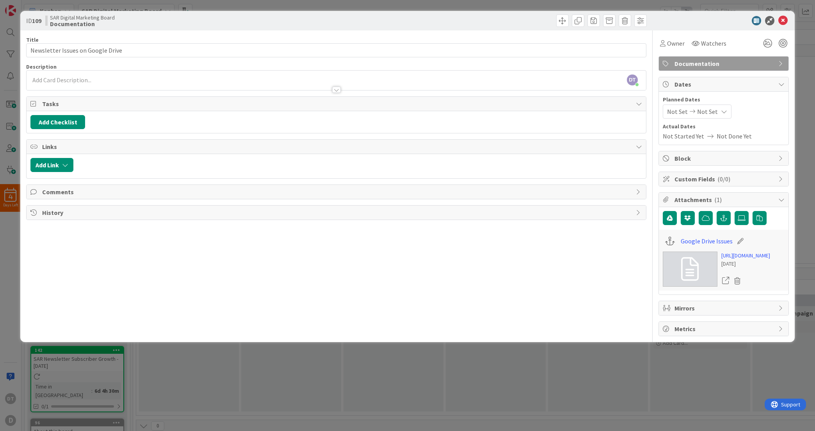
click at [741, 242] on icon at bounding box center [740, 241] width 11 height 8
drag, startPoint x: 718, startPoint y: 242, endPoint x: 631, endPoint y: 243, distance: 87.0
click at [631, 243] on div "Title 33 / 128 Newsletter Issues on Google Drive Description DT [PERSON_NAME] j…" at bounding box center [407, 183] width 763 height 306
type input "Newsletter Issues on Google Drive"
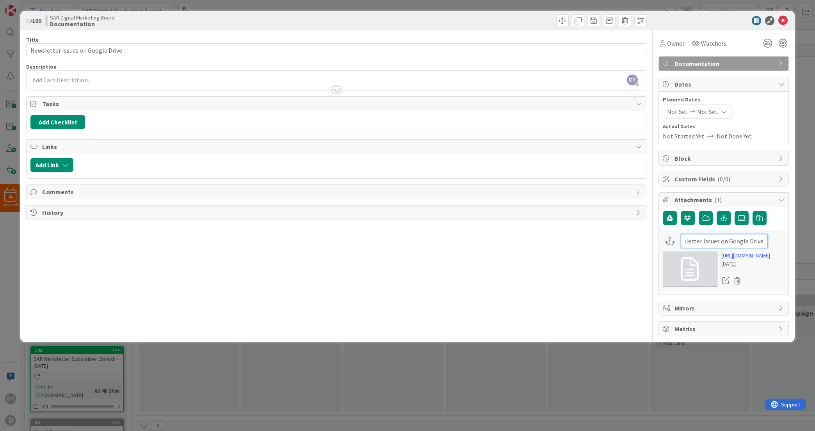
scroll to position [0, 28]
click at [781, 21] on icon at bounding box center [782, 20] width 9 height 9
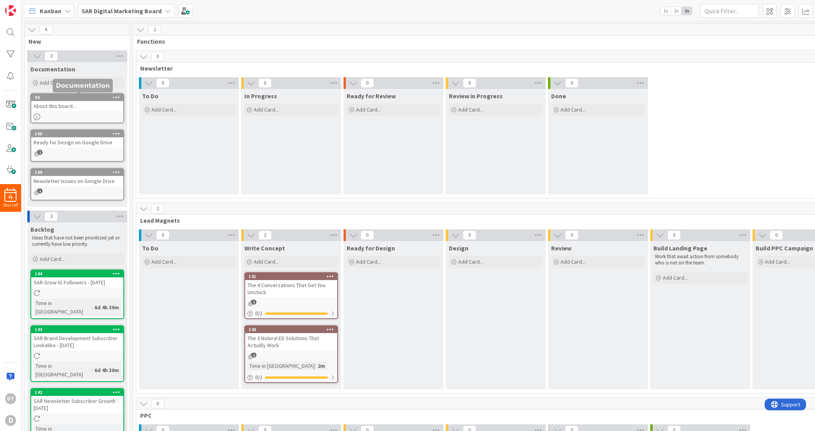
click at [77, 104] on div "About this board..." at bounding box center [77, 106] width 92 height 10
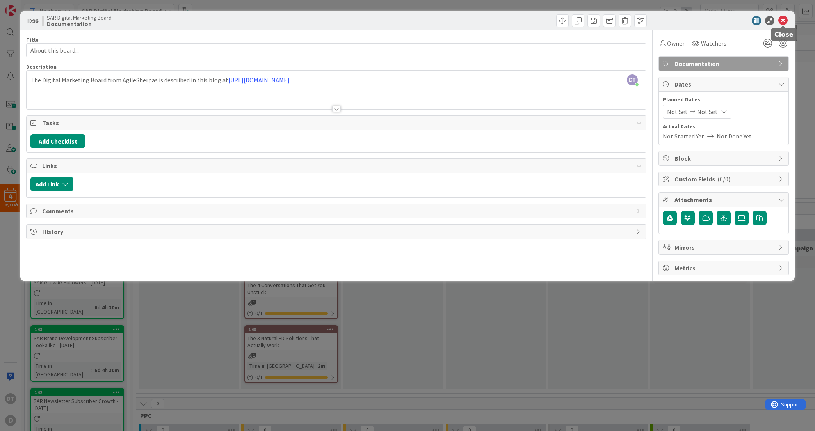
click at [783, 21] on icon at bounding box center [782, 20] width 9 height 9
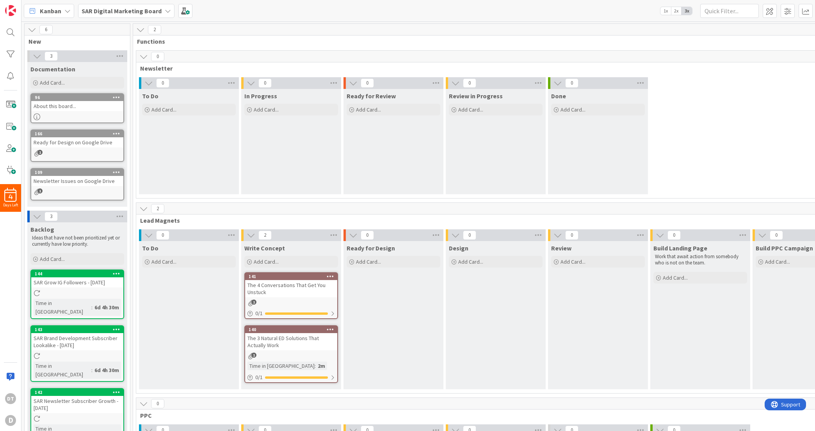
click at [113, 99] on icon at bounding box center [116, 96] width 7 height 5
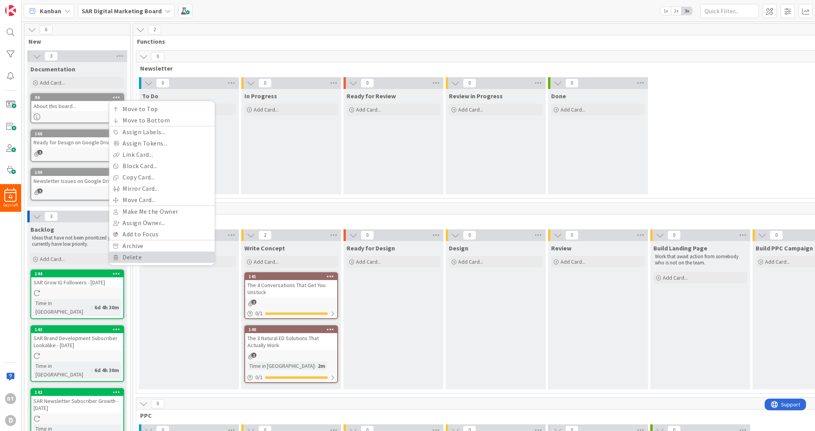
click at [129, 257] on link "Delete" at bounding box center [161, 257] width 105 height 11
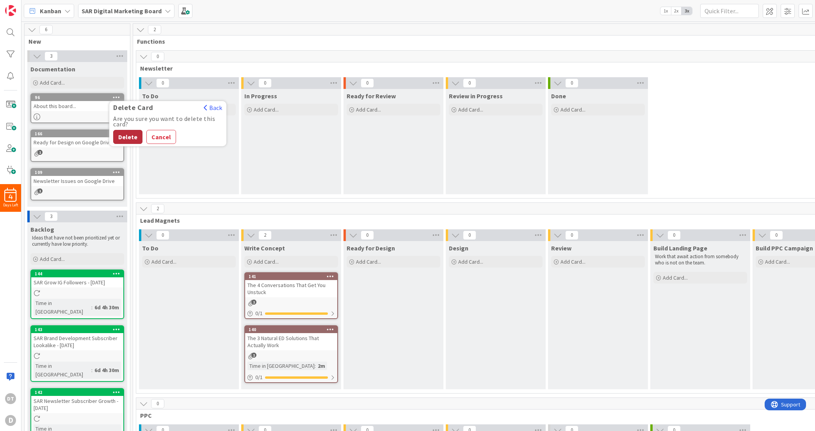
click at [133, 134] on button "Delete" at bounding box center [127, 137] width 29 height 14
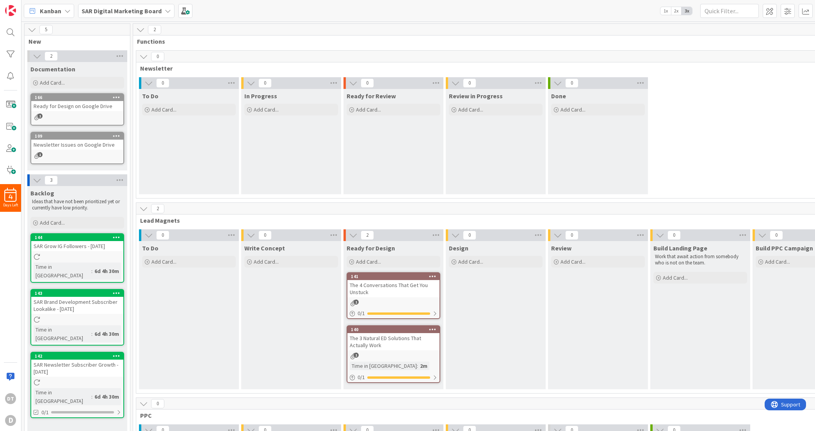
click at [371, 286] on div "The 4 Conversations That Get You Unstuck" at bounding box center [393, 288] width 92 height 17
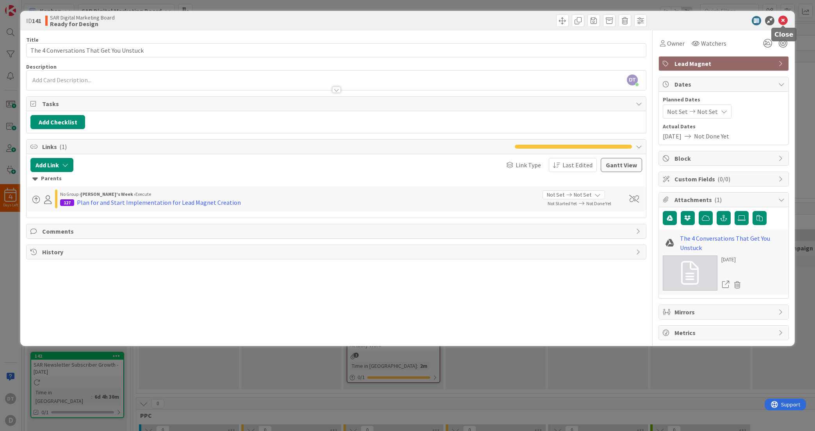
click at [784, 20] on icon at bounding box center [782, 20] width 9 height 9
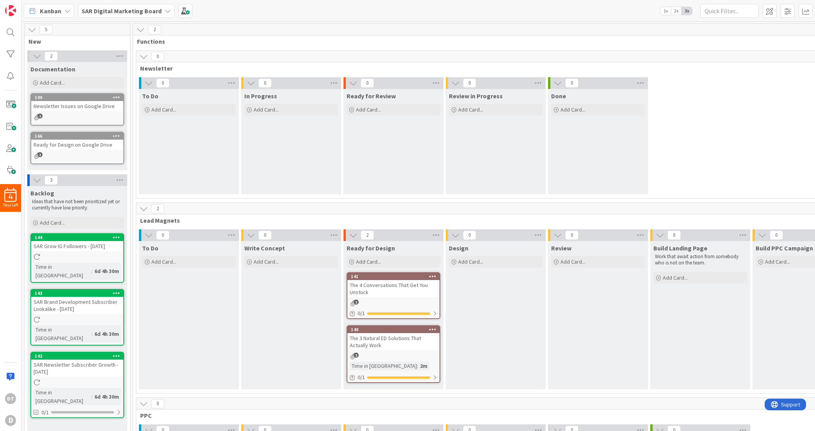
drag, startPoint x: 74, startPoint y: 139, endPoint x: 538, endPoint y: 1, distance: 484.3
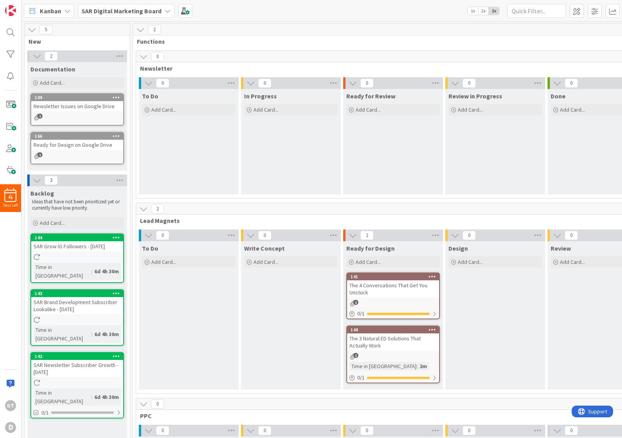
click at [140, 12] on b "SAR Digital Marketing Board" at bounding box center [122, 11] width 80 height 8
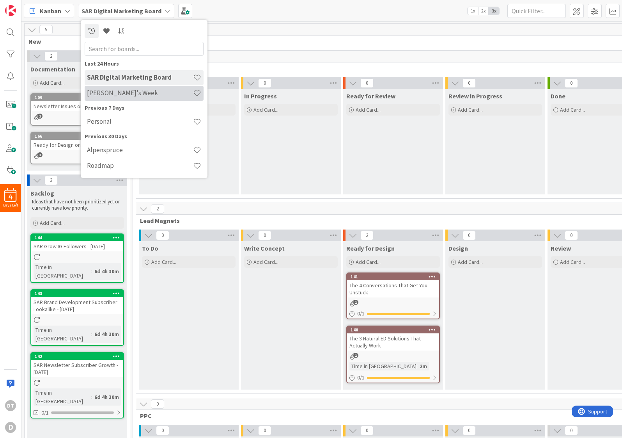
click at [120, 92] on h4 "[PERSON_NAME]'s Week" at bounding box center [140, 93] width 106 height 8
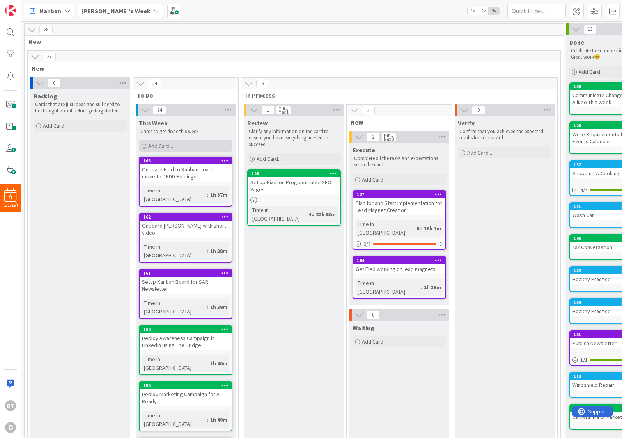
click at [163, 148] on span "Add Card..." at bounding box center [160, 145] width 25 height 7
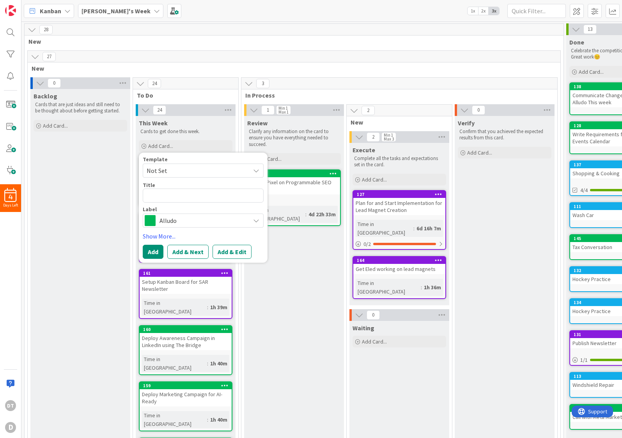
type textarea "x"
type textarea "S"
type textarea "x"
type textarea "Se"
type textarea "x"
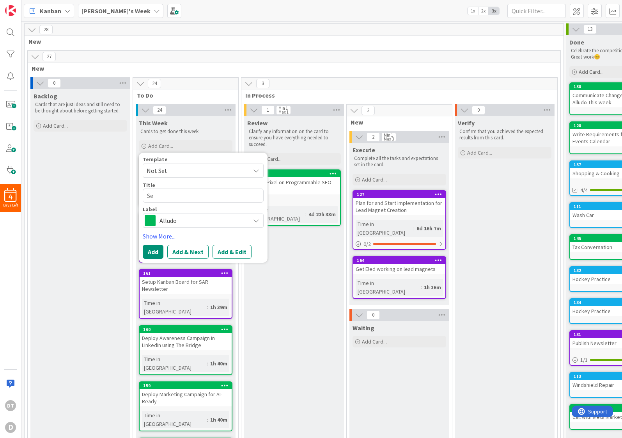
type textarea "Set"
type textarea "x"
type textarea "Setu"
type textarea "x"
type textarea "Setup"
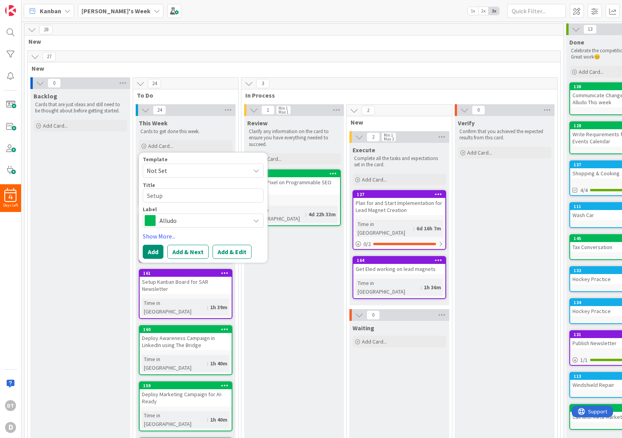
type textarea "x"
type textarea "Setup p"
type textarea "x"
type textarea "Setup"
type textarea "x"
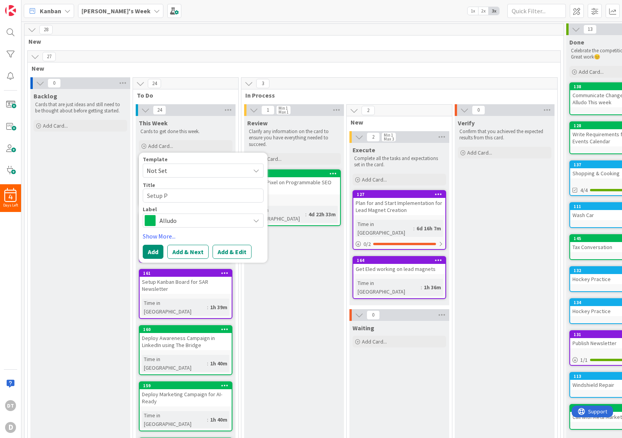
type textarea "Setup Po"
type textarea "x"
type textarea "Setup Pod"
type textarea "x"
type textarea "Setup Podc"
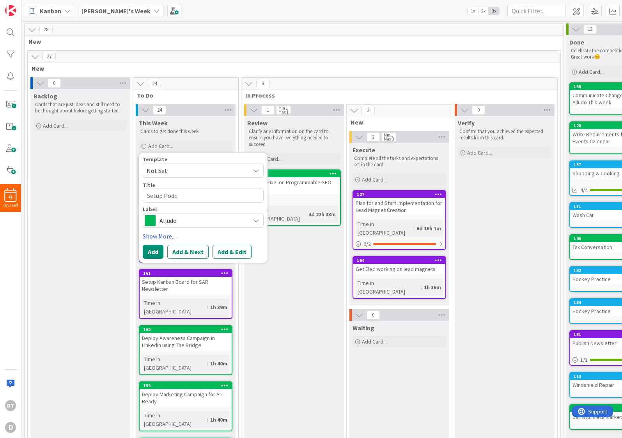
type textarea "x"
type textarea "Setup Podca"
type textarea "x"
type textarea "Setup Podcas"
type textarea "x"
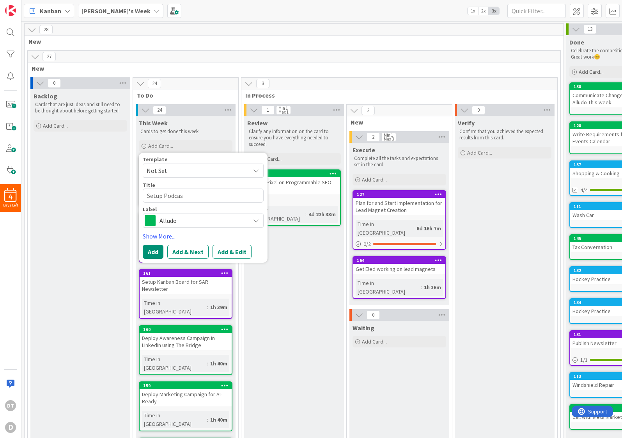
type textarea "Setup Podcast"
type textarea "x"
type textarea "Setup Podcast f"
type textarea "x"
type textarea "Setup Podcast fo"
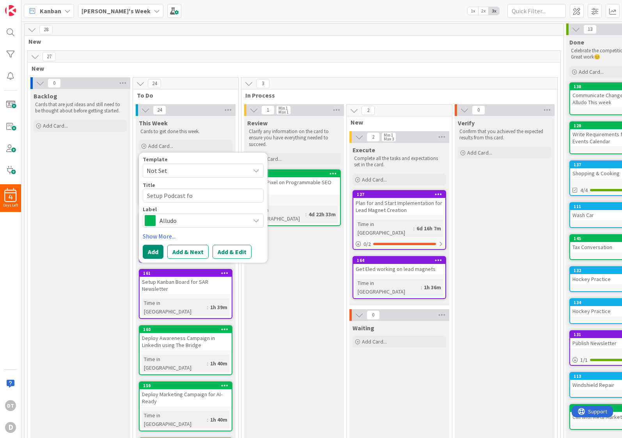
type textarea "x"
type textarea "Setup Podcast for"
type textarea "x"
type textarea "Setup Podcast for"
type textarea "x"
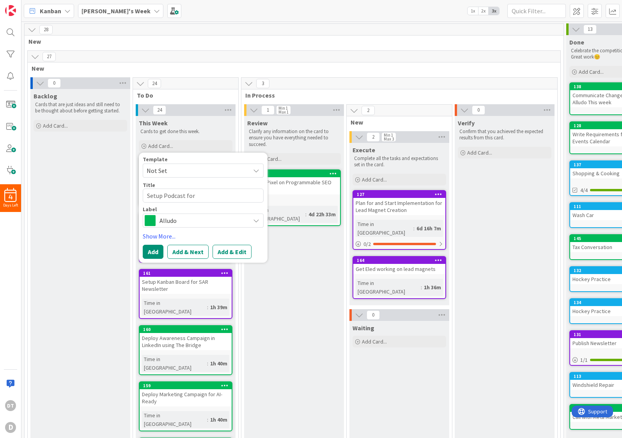
type textarea "Setup Podcast for A"
type textarea "x"
type textarea "Setup Podcast for Al"
type textarea "x"
type textarea "Setup Podcast for A"
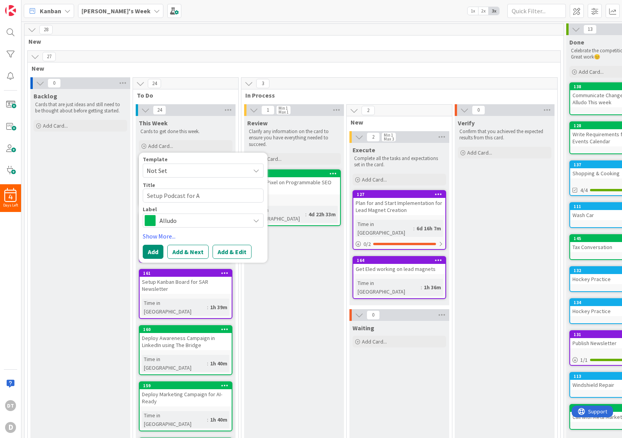
type textarea "x"
type textarea "Setup Podcast for"
type textarea "x"
type textarea "Setup Podcast for Th"
type textarea "x"
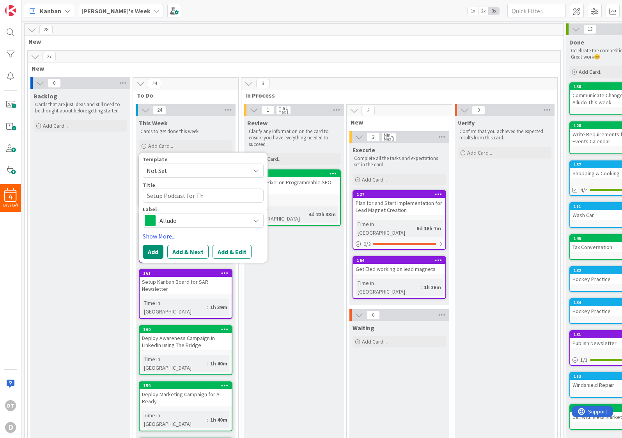
type textarea "Setup Podcast for The"
type textarea "x"
type textarea "Setup Podcast for The"
type textarea "x"
type textarea "Setup Podcast for The"
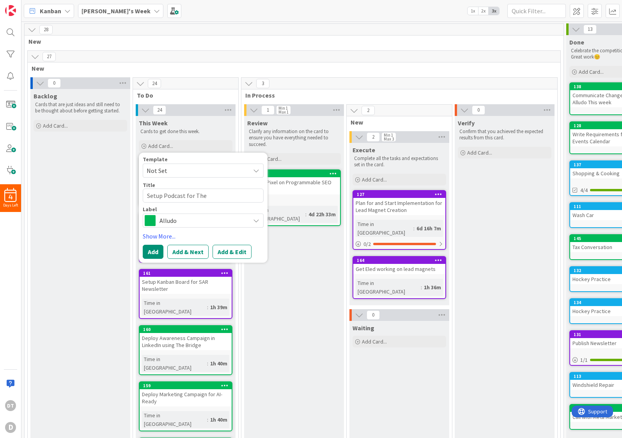
type textarea "x"
type textarea "Setup Podcast for The ="
type textarea "x"
type textarea "Setup Podcast for The"
type textarea "x"
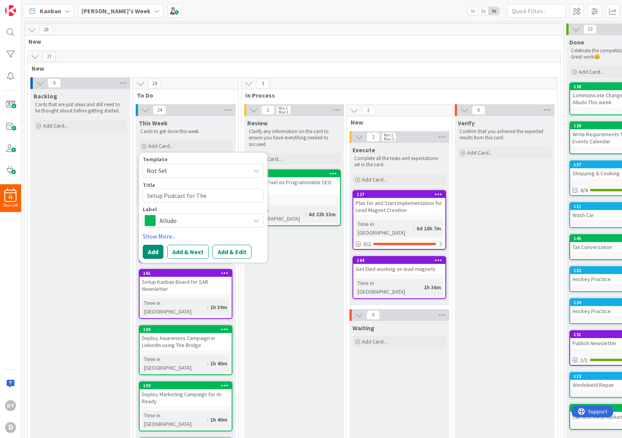
type textarea "Setup Podcast for The B"
type textarea "x"
type textarea "Setup Podcast for The Br"
type textarea "x"
type textarea "Setup Podcast for The Bri"
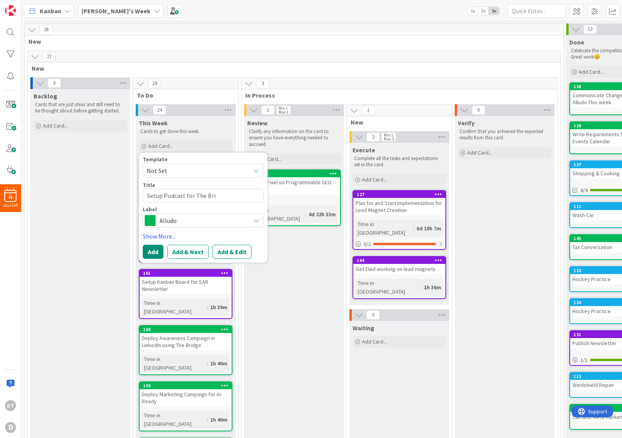
type textarea "x"
type textarea "Setup Podcast for The Brid"
type textarea "x"
type textarea "Setup Podcast for The Bridg"
type textarea "x"
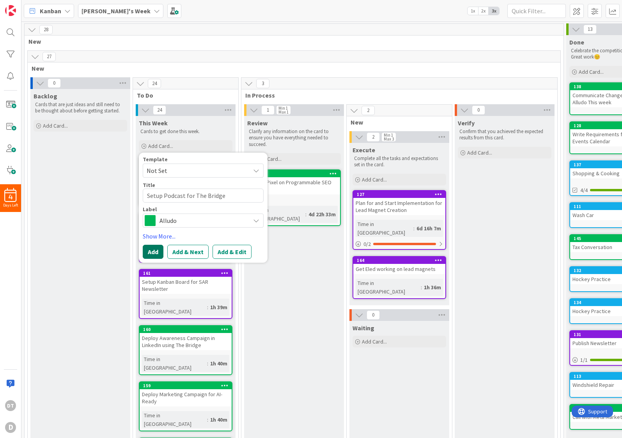
type textarea "Setup Podcast for The Bridge"
click at [156, 247] on button "Add" at bounding box center [153, 252] width 21 height 14
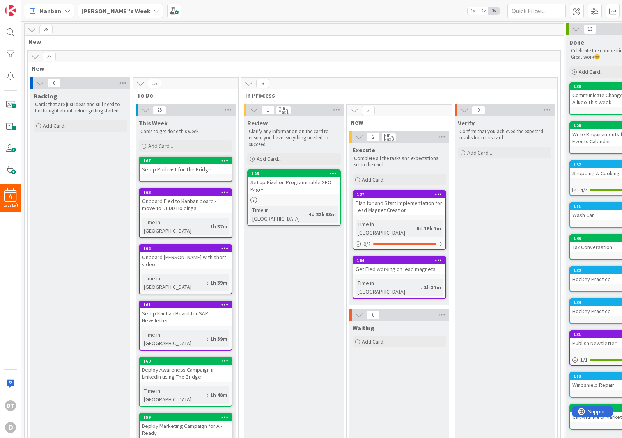
click at [106, 12] on b "[PERSON_NAME]'s Week" at bounding box center [116, 11] width 69 height 8
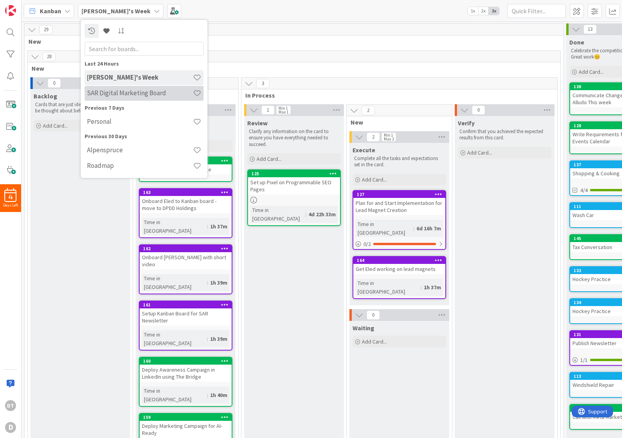
click at [105, 89] on h4 "SAR Digital Marketing Board" at bounding box center [140, 93] width 106 height 8
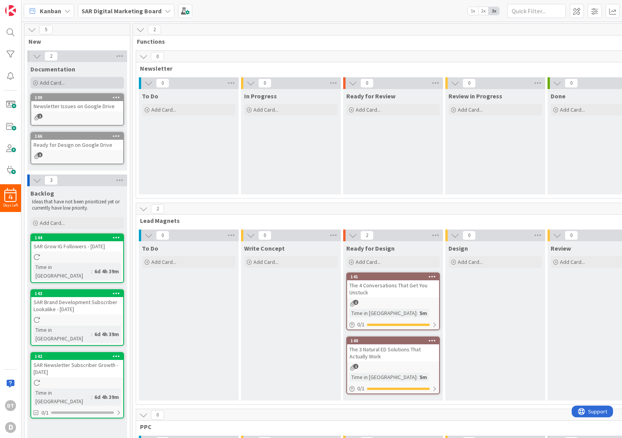
click at [58, 83] on span "Add Card..." at bounding box center [52, 82] width 25 height 7
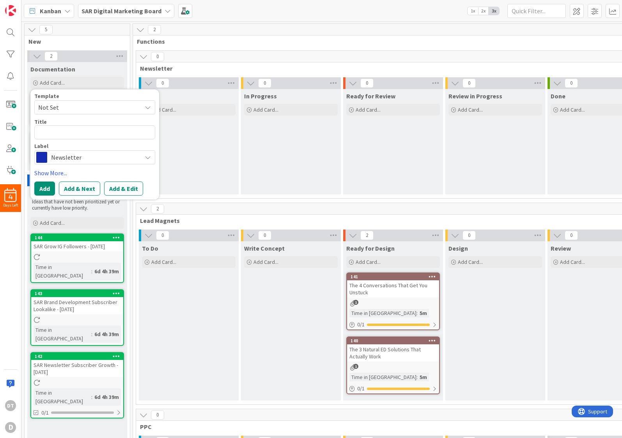
type textarea "x"
type textarea "A"
type textarea "x"
type textarea "AI"
type textarea "x"
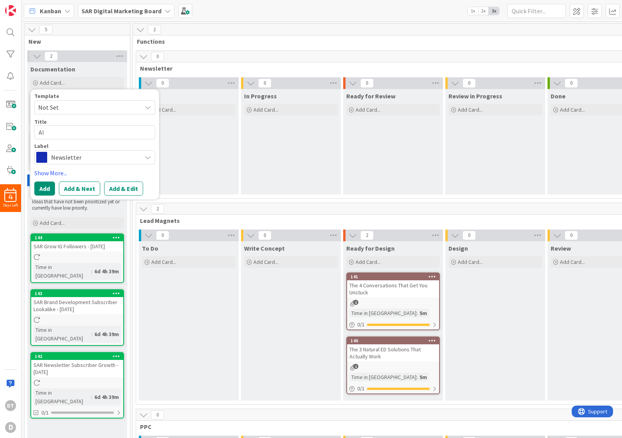
type textarea "AI"
type textarea "x"
type textarea "AI Pr"
type textarea "x"
type textarea "AI Pro"
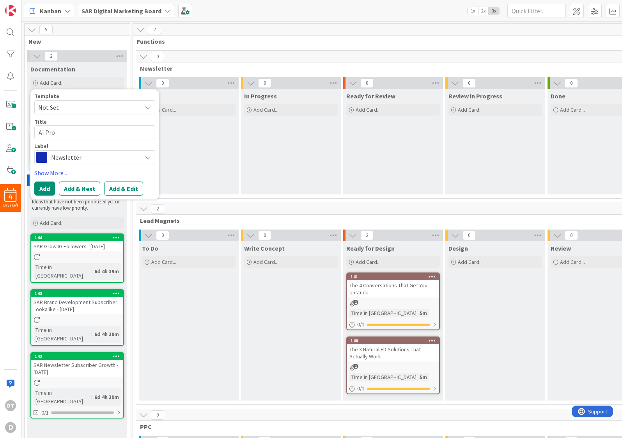
type textarea "x"
type textarea "AI Promp"
type textarea "x"
type textarea "AI Prompt"
type textarea "x"
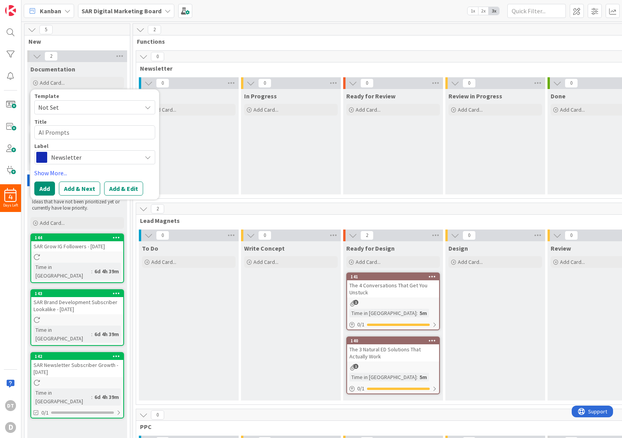
type textarea "AI Prompts"
click at [81, 158] on span "Newsletter" at bounding box center [94, 157] width 87 height 11
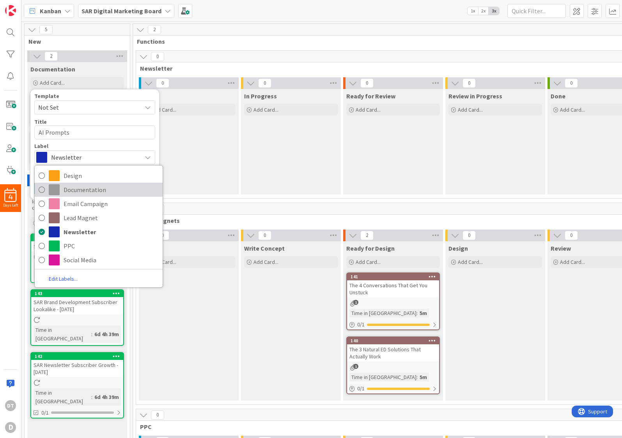
click at [80, 189] on span "Documentation" at bounding box center [111, 190] width 95 height 12
type textarea "x"
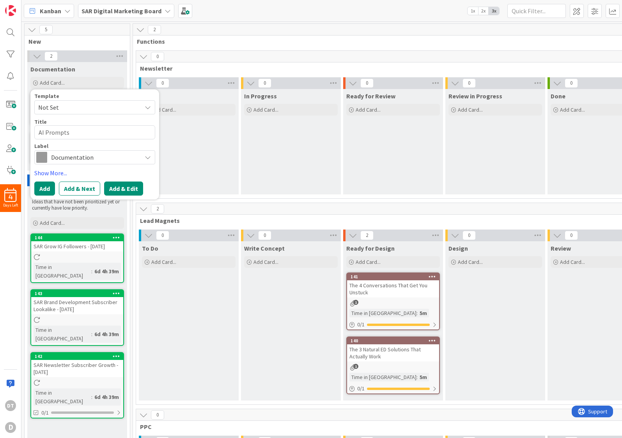
click at [117, 188] on button "Add & Edit" at bounding box center [123, 188] width 39 height 14
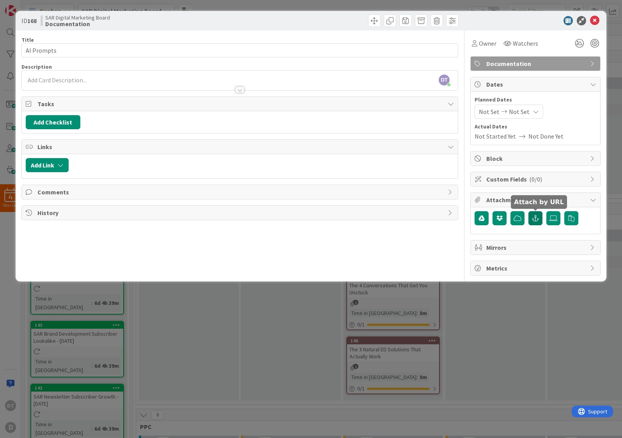
click at [535, 217] on icon "button" at bounding box center [535, 218] width 7 height 6
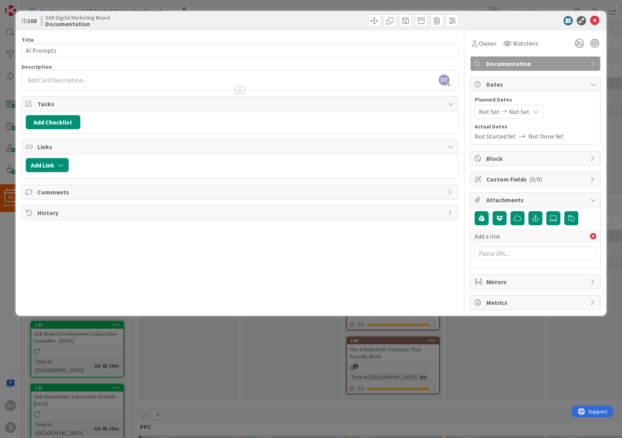
click at [492, 235] on span "Add a link" at bounding box center [487, 235] width 25 height 9
click at [494, 255] on input "text" at bounding box center [536, 253] width 122 height 14
paste input "[URL][DOMAIN_NAME]"
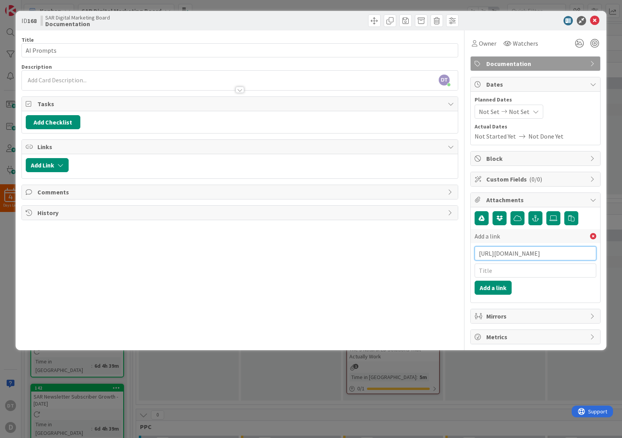
type input "[URL][DOMAIN_NAME]"
click at [502, 274] on input "text" at bounding box center [536, 270] width 122 height 14
type input "AI Prompts"
click at [494, 290] on button "Add a link" at bounding box center [493, 288] width 37 height 14
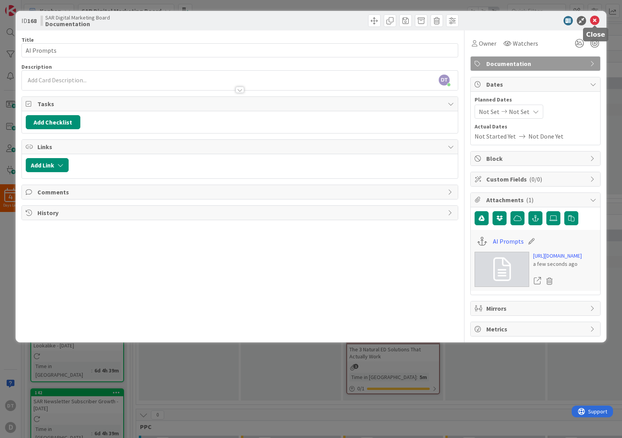
click at [595, 18] on icon at bounding box center [594, 20] width 9 height 9
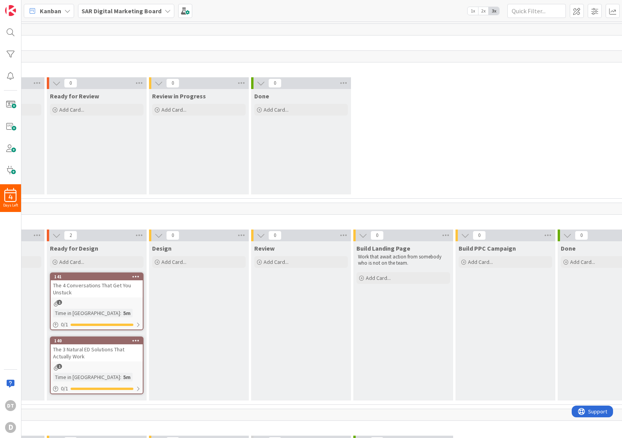
scroll to position [0, 47]
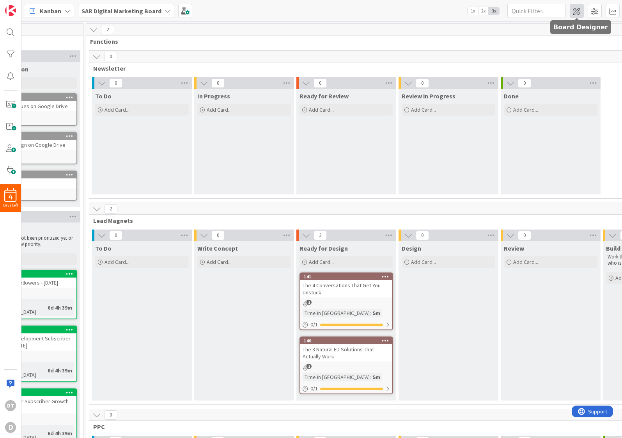
click at [579, 11] on span at bounding box center [577, 11] width 14 height 14
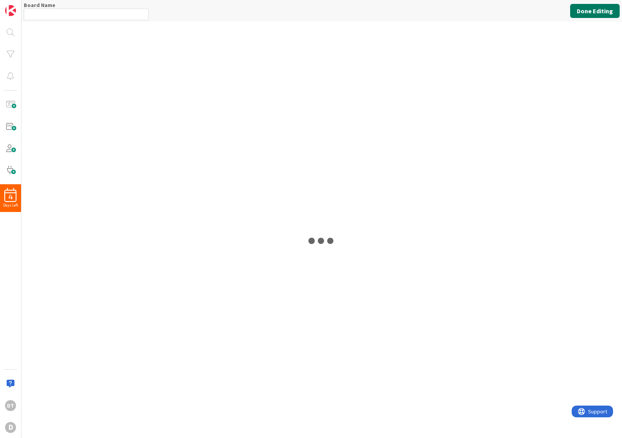
type input "SAR Digital Marketing Board"
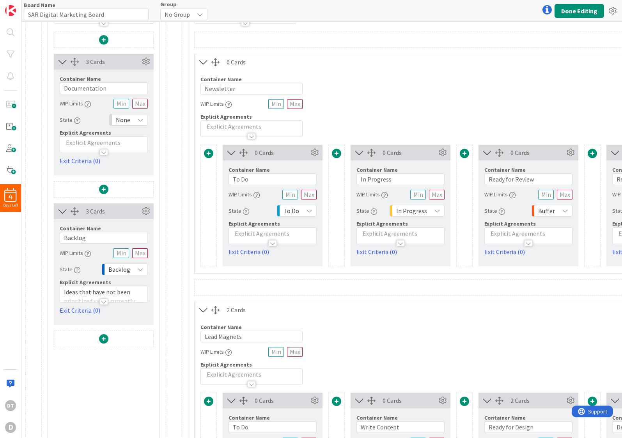
scroll to position [98, 0]
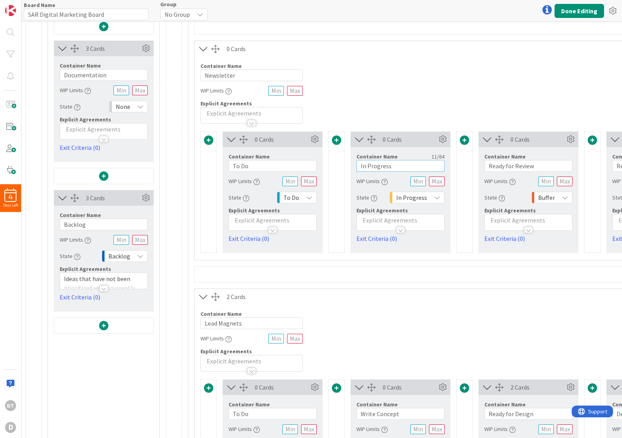
click at [396, 167] on input "In Progress" at bounding box center [401, 166] width 88 height 12
drag, startPoint x: 400, startPoint y: 166, endPoint x: 343, endPoint y: 165, distance: 57.8
type input "M"
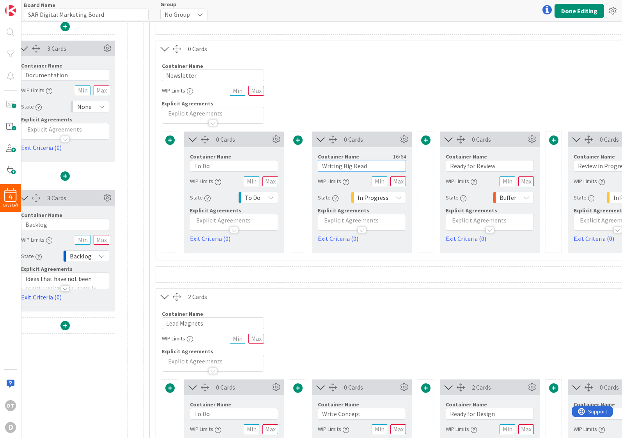
scroll to position [98, 219]
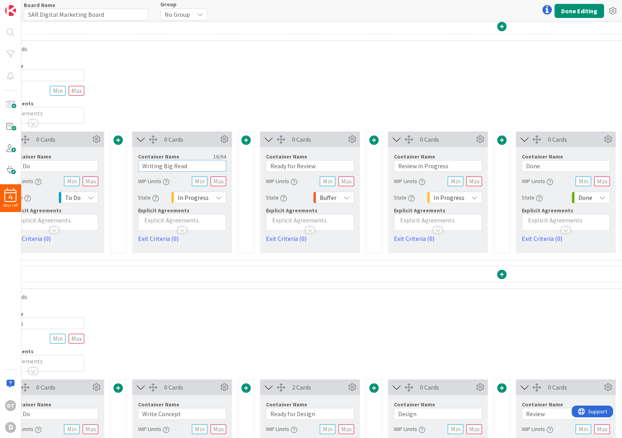
type input "Writing Big Read"
click at [313, 169] on input "Ready for Review" at bounding box center [310, 166] width 88 height 12
click at [320, 166] on input "Ready for Review" at bounding box center [310, 166] width 88 height 12
drag, startPoint x: 324, startPoint y: 165, endPoint x: 261, endPoint y: 162, distance: 62.1
click at [261, 162] on div "Container Name 16 / 64 Ready for Review WIP Limits State Buffer Explicit Agreem…" at bounding box center [310, 195] width 100 height 96
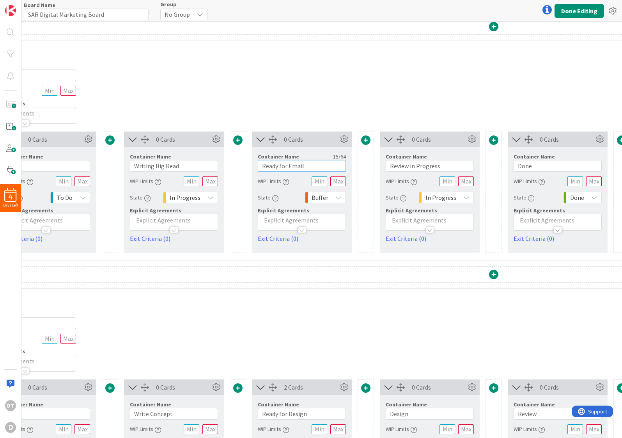
scroll to position [98, 390]
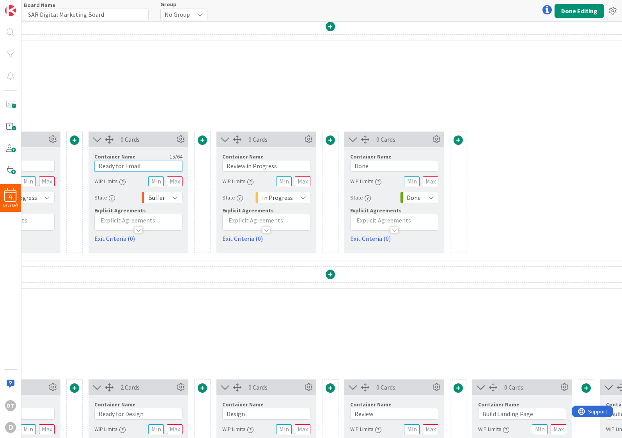
type input "Ready for Email"
drag, startPoint x: 279, startPoint y: 165, endPoint x: 209, endPoint y: 163, distance: 69.5
click at [209, 163] on div "0 Cards Container Name 5 / 64 To Do WIP Limits State To Do Explicit Agreements …" at bounding box center [330, 192] width 1040 height 121
type input "Review Newsletter"
click at [331, 139] on span at bounding box center [330, 139] width 9 height 9
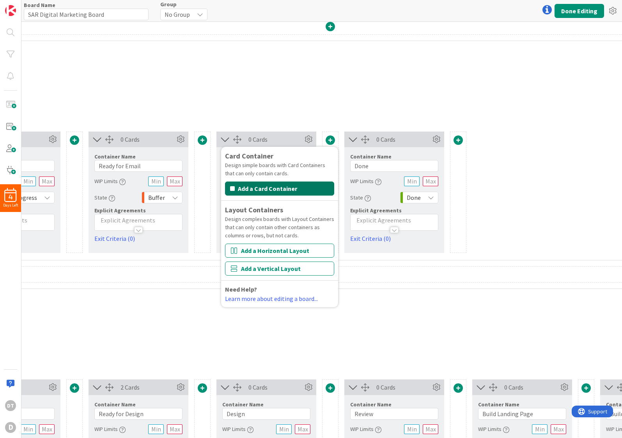
click at [279, 187] on button "Add a Card Container" at bounding box center [279, 188] width 109 height 14
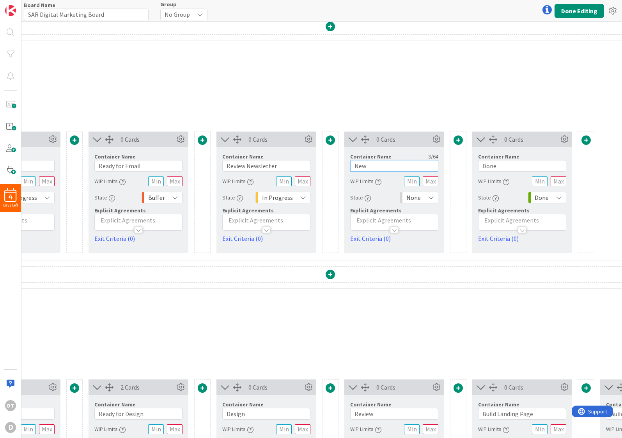
drag, startPoint x: 378, startPoint y: 169, endPoint x: 352, endPoint y: 165, distance: 26.3
click at [352, 165] on input "New" at bounding box center [394, 166] width 88 height 12
type input "Create Social Media Posts"
drag, startPoint x: 508, startPoint y: 164, endPoint x: 471, endPoint y: 165, distance: 37.1
click at [471, 165] on div "0 Cards Container Name 5 / 64 To Do WIP Limits State To Do Explicit Agreements …" at bounding box center [330, 192] width 1040 height 121
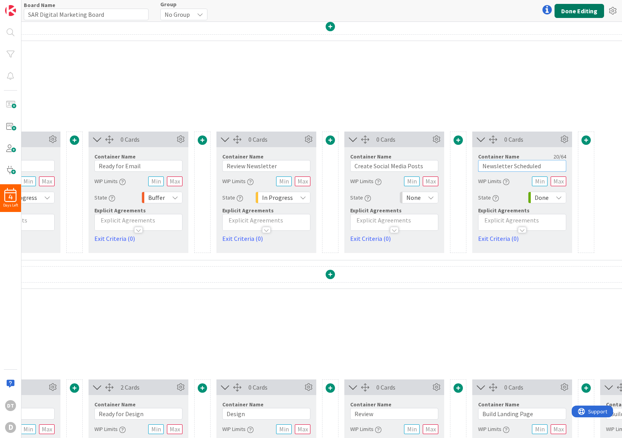
type input "Newsletter Scheduled"
click at [584, 10] on button "Done Editing" at bounding box center [580, 11] width 50 height 14
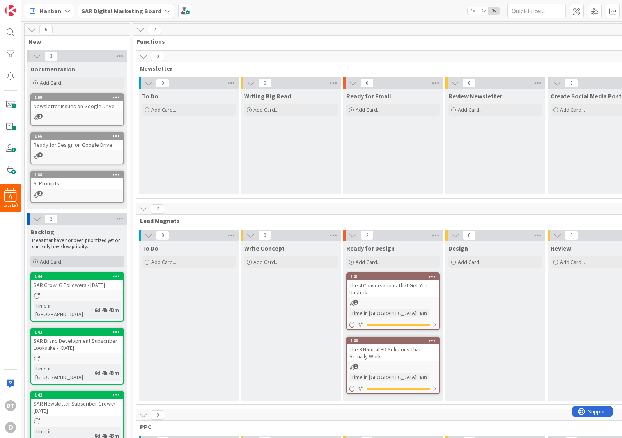
click at [59, 259] on span "Add Card..." at bounding box center [52, 261] width 25 height 7
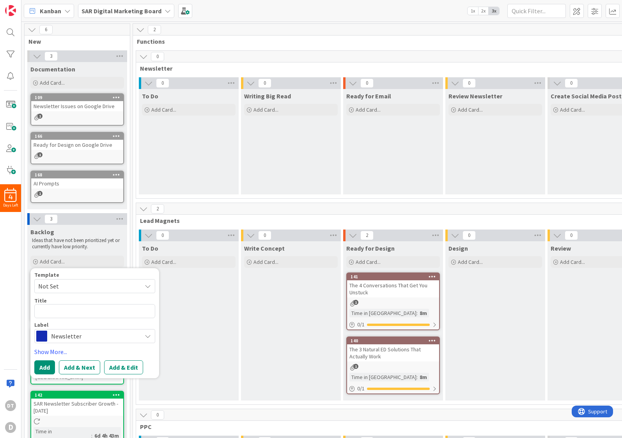
click at [50, 285] on span "Not Set" at bounding box center [87, 286] width 98 height 10
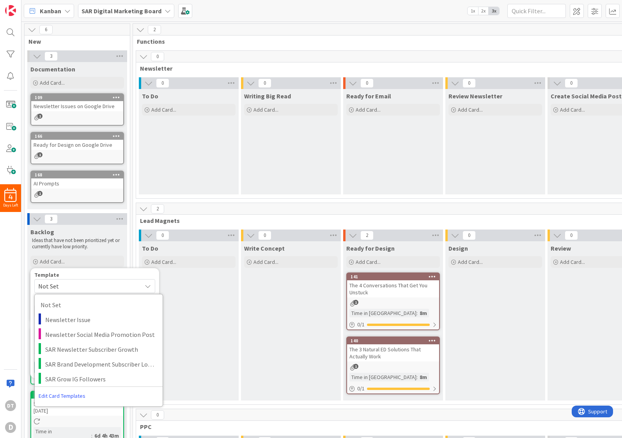
click at [65, 396] on link "Edit Card Templates" at bounding box center [62, 396] width 55 height 14
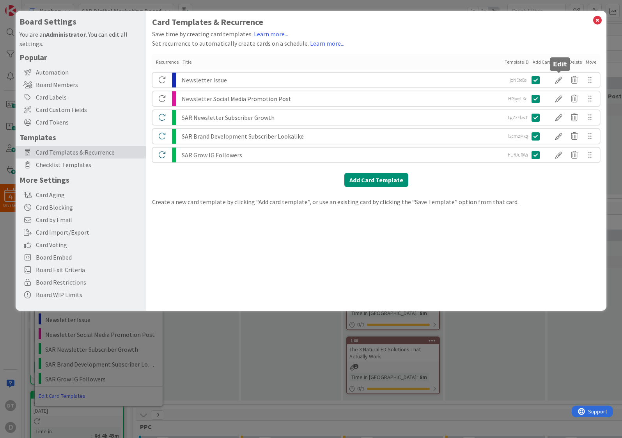
click at [559, 77] on div at bounding box center [559, 79] width 16 height 13
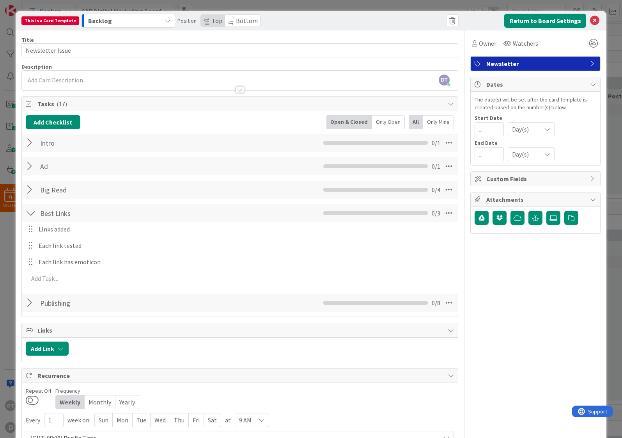
click at [28, 142] on div at bounding box center [31, 143] width 10 height 14
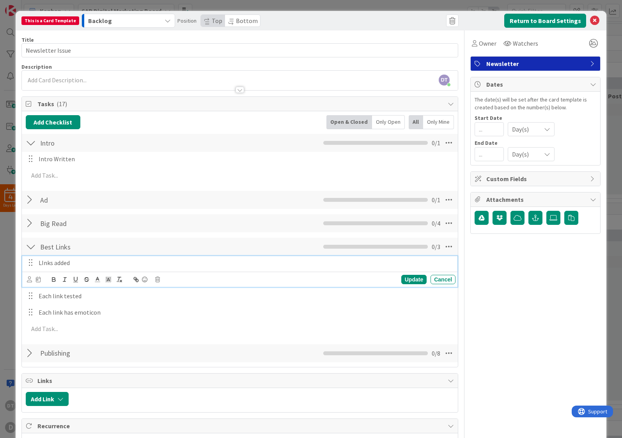
click at [47, 262] on p "LInks added" at bounding box center [246, 262] width 414 height 9
click at [439, 276] on div "Cancel" at bounding box center [443, 279] width 25 height 9
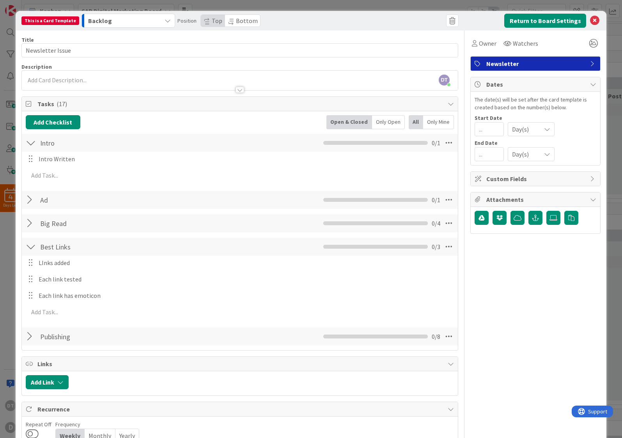
scroll to position [64, 0]
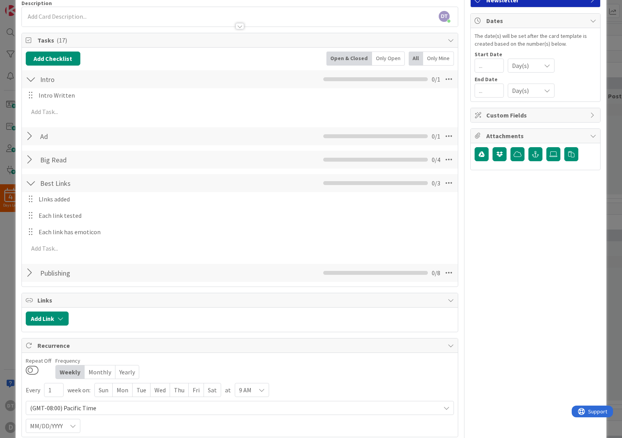
click at [30, 273] on div at bounding box center [31, 273] width 10 height 14
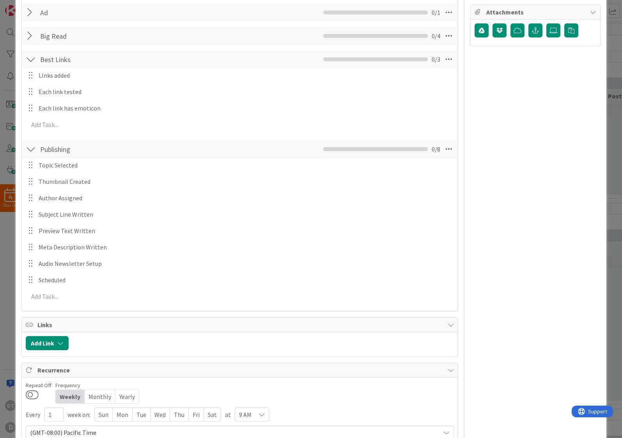
scroll to position [190, 0]
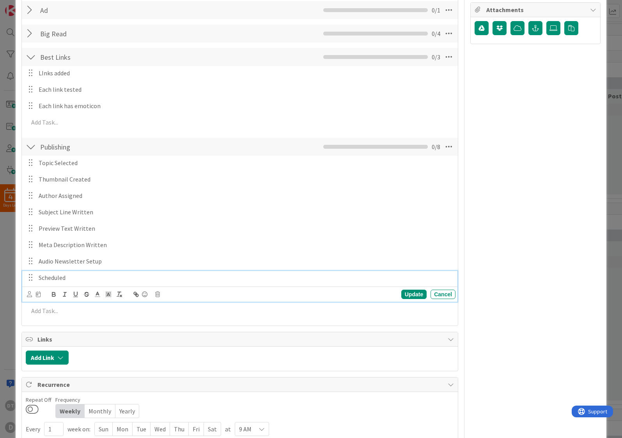
click at [48, 276] on p "Scheduled" at bounding box center [246, 277] width 414 height 9
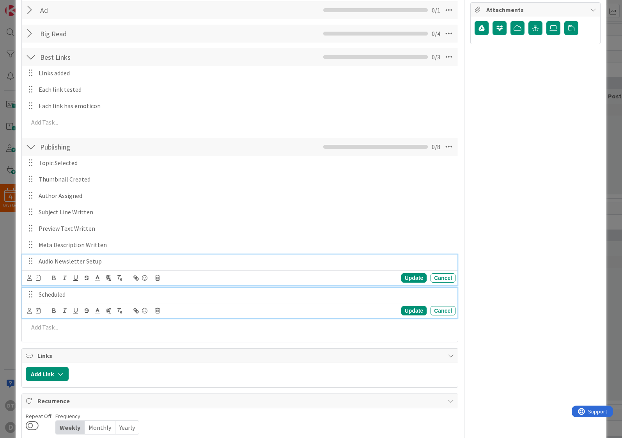
click at [95, 264] on p "Audio Newsletter Setup" at bounding box center [246, 261] width 414 height 9
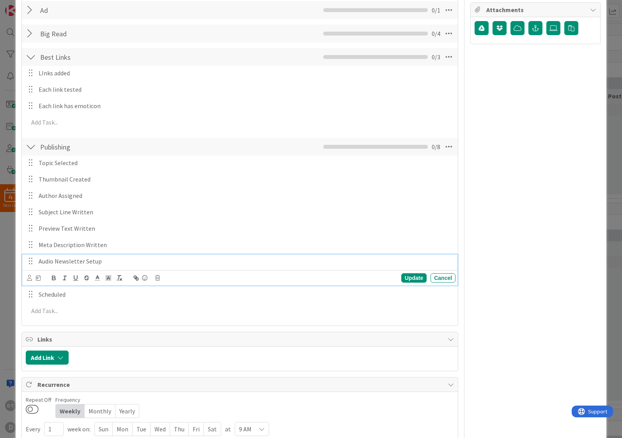
click at [32, 293] on div at bounding box center [30, 294] width 10 height 12
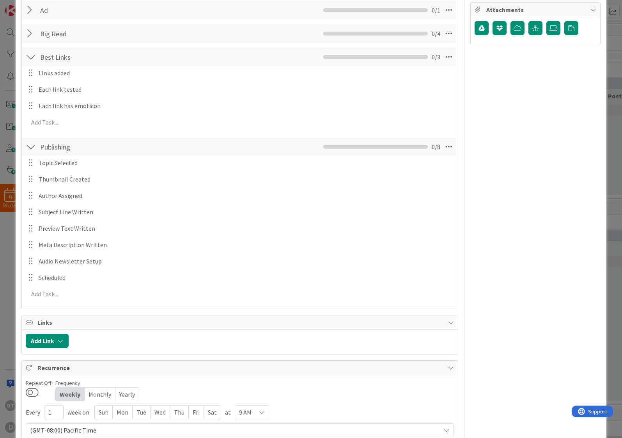
click at [30, 276] on div at bounding box center [30, 278] width 10 height 12
click at [443, 145] on icon at bounding box center [449, 147] width 14 height 14
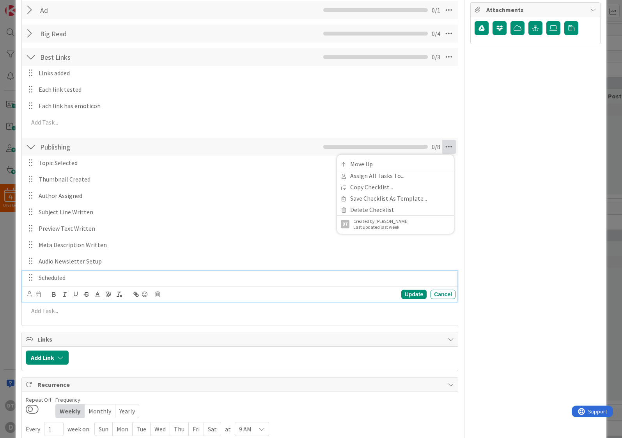
click at [73, 277] on p "Scheduled" at bounding box center [246, 277] width 414 height 9
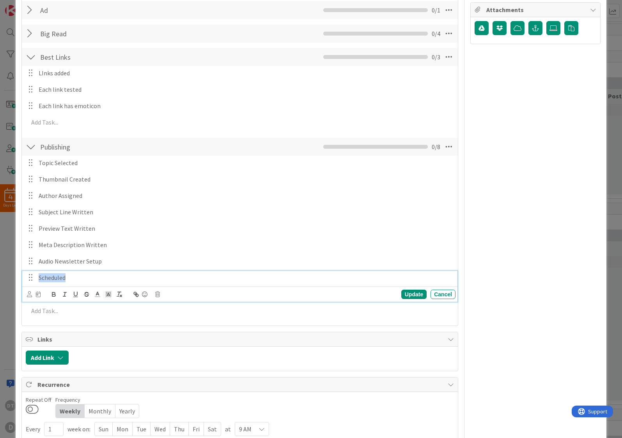
drag, startPoint x: 75, startPoint y: 277, endPoint x: 30, endPoint y: 273, distance: 45.5
click at [30, 273] on div "Scheduled" at bounding box center [240, 278] width 430 height 14
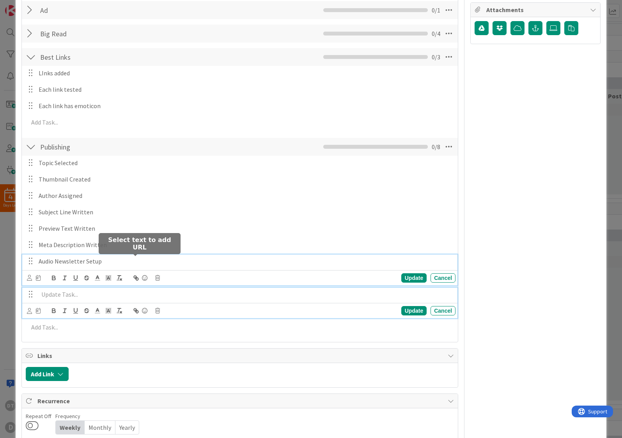
click at [132, 261] on div "Audio Newsletter Setup Update Cancel" at bounding box center [240, 269] width 436 height 31
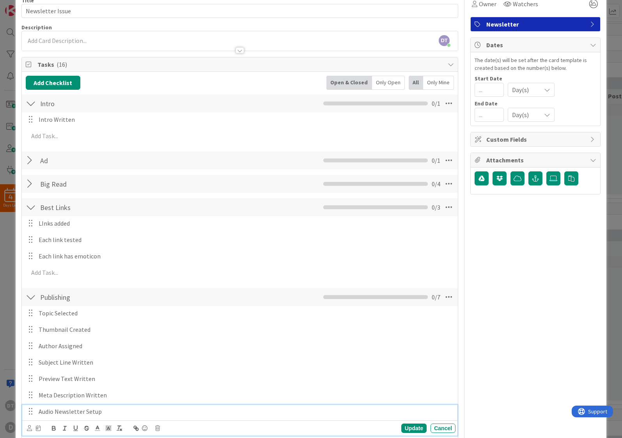
scroll to position [0, 0]
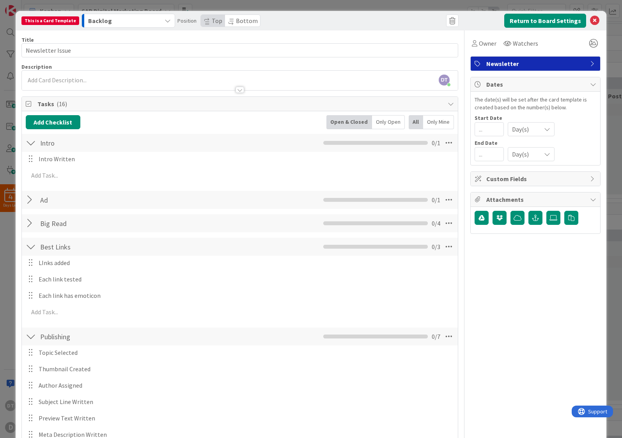
click at [28, 197] on div at bounding box center [31, 200] width 10 height 14
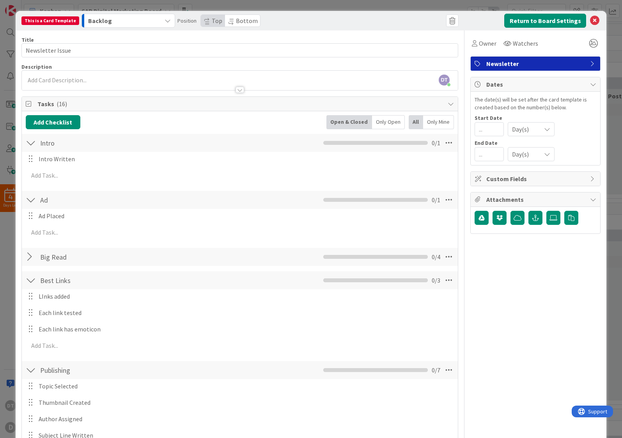
click at [29, 197] on div at bounding box center [31, 200] width 10 height 14
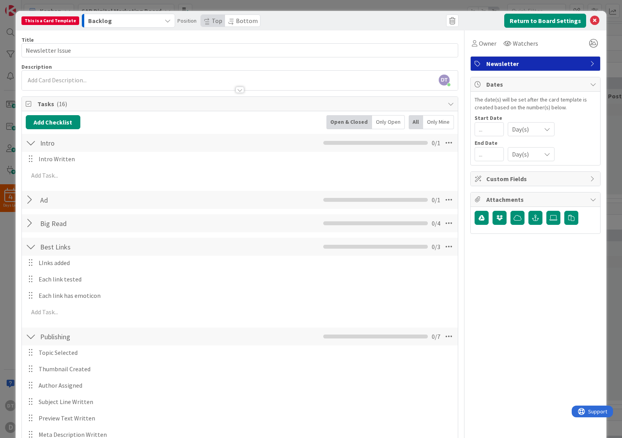
click at [30, 225] on div at bounding box center [31, 223] width 10 height 14
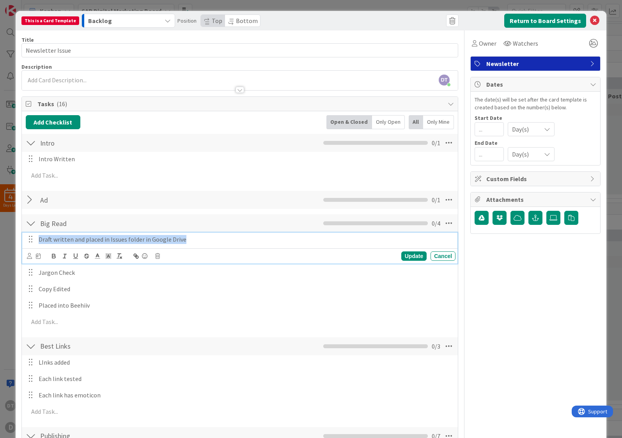
drag, startPoint x: 185, startPoint y: 239, endPoint x: 25, endPoint y: 235, distance: 159.3
click at [25, 235] on div "Draft written and placed in Issues folder in Google Drive" at bounding box center [240, 240] width 430 height 14
click at [407, 256] on div "Update" at bounding box center [414, 255] width 25 height 9
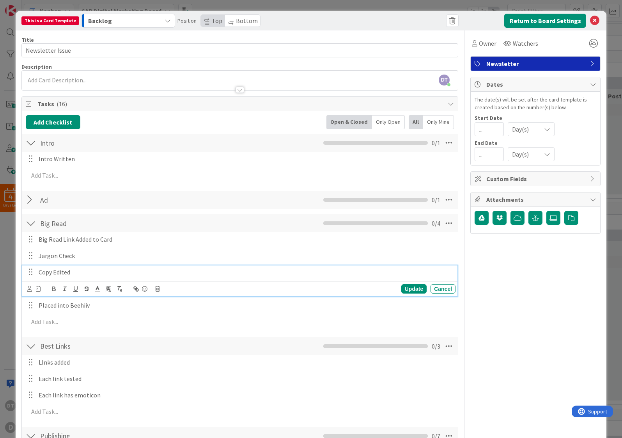
click at [57, 275] on p "Copy Edited" at bounding box center [246, 272] width 414 height 9
drag, startPoint x: 80, startPoint y: 273, endPoint x: 12, endPoint y: 273, distance: 68.3
click at [12, 273] on div "This is a Card Template Backlog Position Top Bottom Return to Board Settings Ti…" at bounding box center [311, 219] width 622 height 438
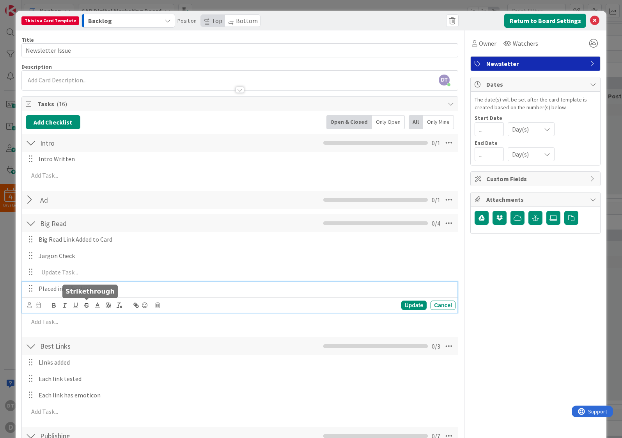
click at [85, 307] on div "Placed into Beehiiv Update Cancel" at bounding box center [240, 297] width 436 height 31
drag, startPoint x: 105, startPoint y: 290, endPoint x: -14, endPoint y: 279, distance: 119.9
click at [0, 279] on html "4 Days Left DT D Kanban SAR Digital Marketing Board 1x 2x 3x 6 New 3 Documentat…" at bounding box center [311, 219] width 622 height 438
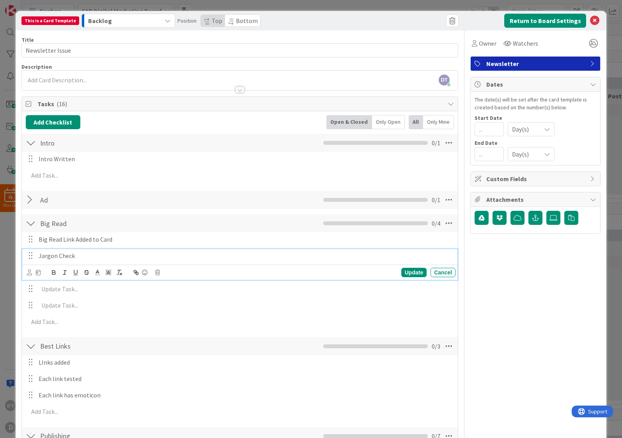
click at [128, 253] on p "Jargon Check" at bounding box center [246, 255] width 414 height 9
click at [538, 22] on button "Return to Board Settings" at bounding box center [546, 21] width 82 height 14
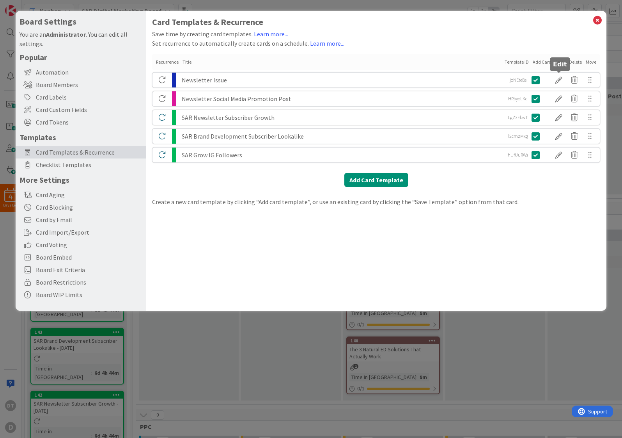
click at [560, 79] on div at bounding box center [559, 79] width 16 height 13
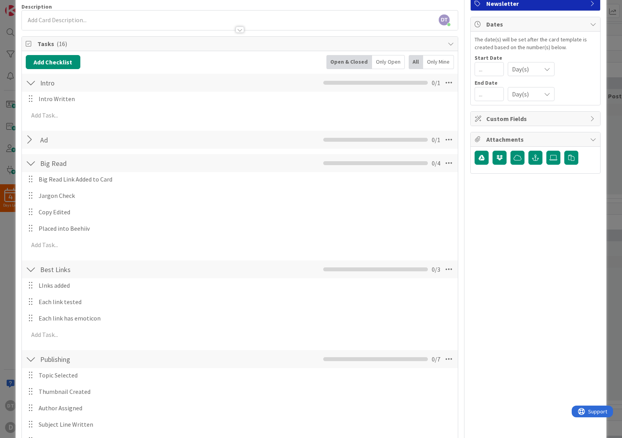
scroll to position [66, 0]
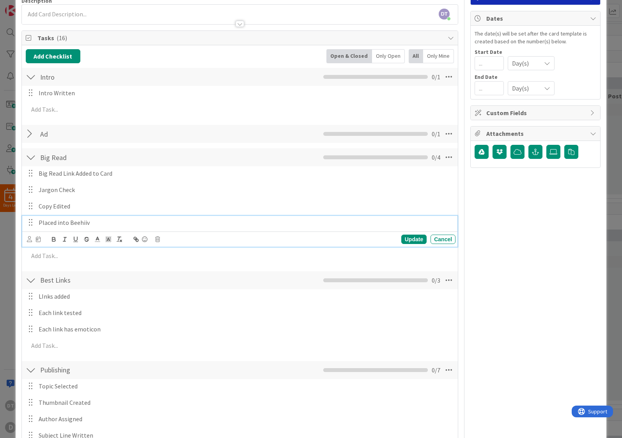
click at [98, 222] on p "Placed into Beehiiv" at bounding box center [246, 222] width 414 height 9
click at [156, 239] on icon at bounding box center [157, 239] width 5 height 5
click at [172, 273] on div "Delete" at bounding box center [177, 272] width 29 height 14
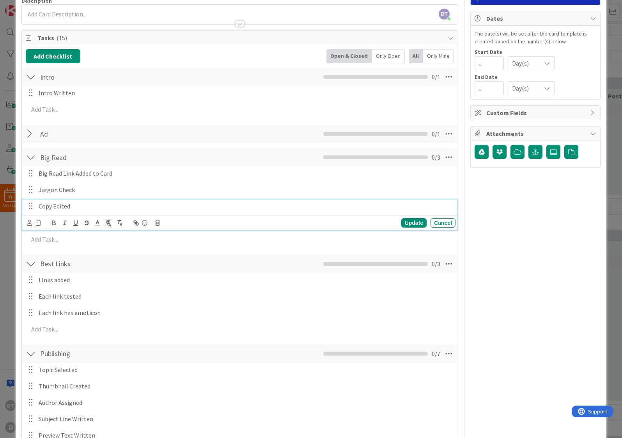
click at [86, 206] on p "Copy Edited" at bounding box center [246, 206] width 414 height 9
click at [157, 221] on icon at bounding box center [157, 222] width 5 height 5
click at [178, 254] on div "Delete" at bounding box center [177, 256] width 29 height 14
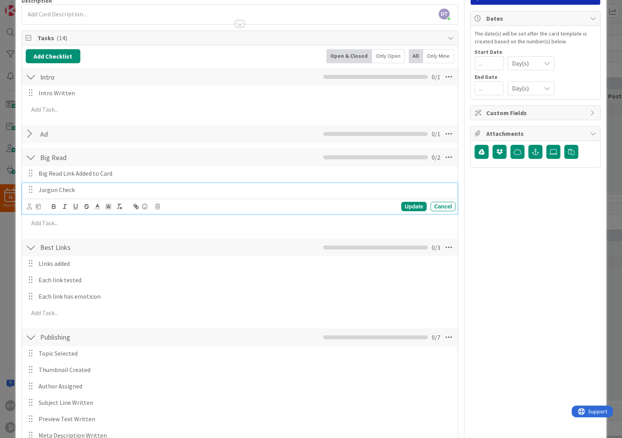
click at [93, 189] on p "Jargon Check" at bounding box center [246, 189] width 414 height 9
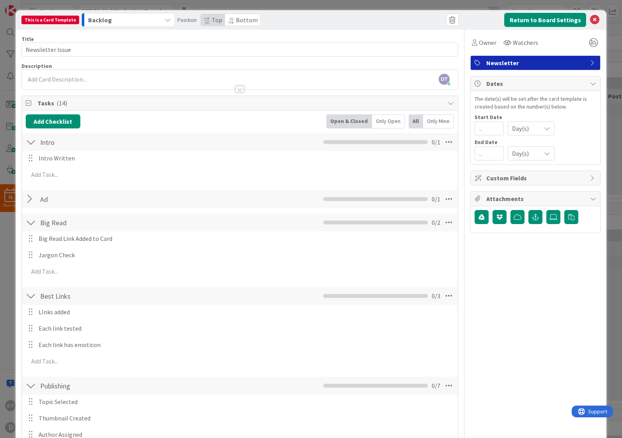
scroll to position [0, 0]
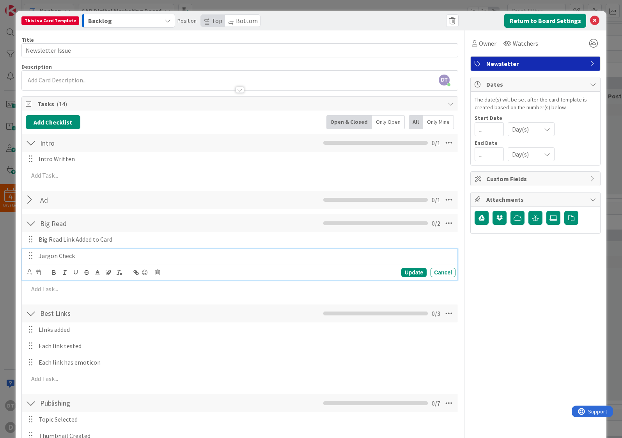
click at [85, 255] on p "Jargon Check" at bounding box center [246, 255] width 414 height 9
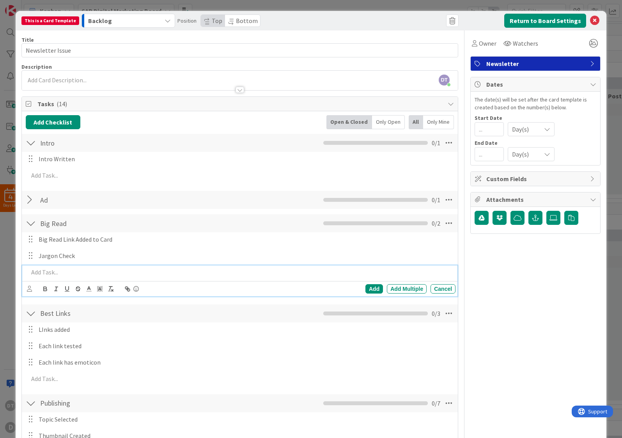
click at [45, 273] on p at bounding box center [240, 272] width 424 height 9
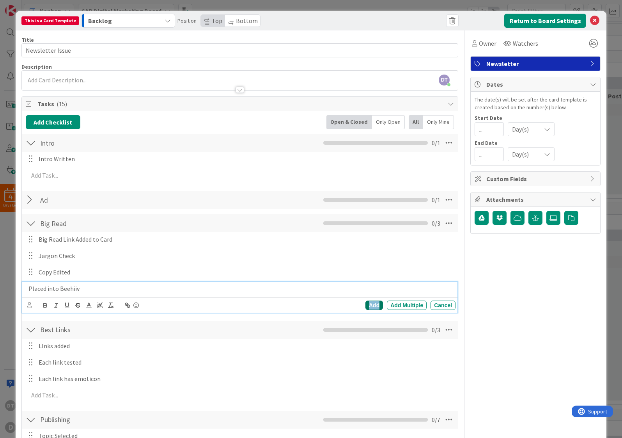
click at [368, 303] on div "Add" at bounding box center [375, 305] width 18 height 9
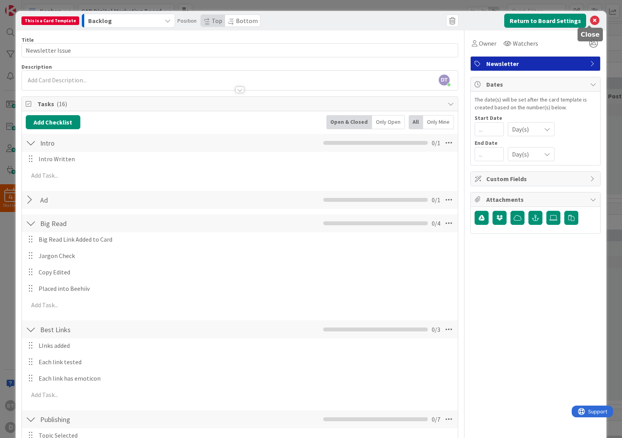
click at [591, 21] on icon at bounding box center [594, 20] width 9 height 9
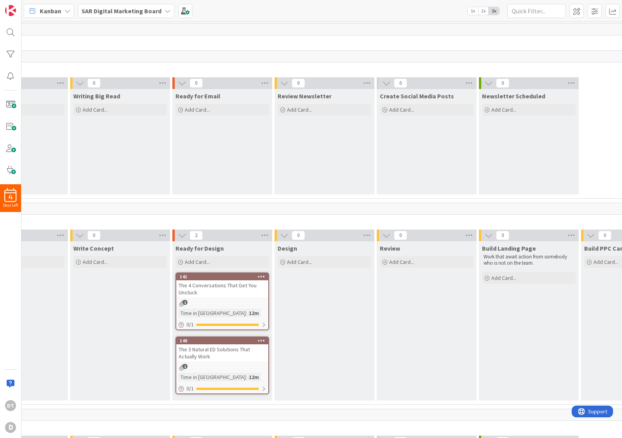
scroll to position [0, 187]
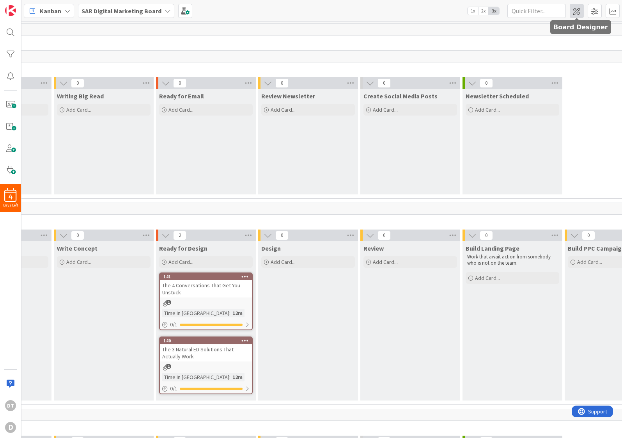
click at [574, 8] on span at bounding box center [577, 11] width 14 height 14
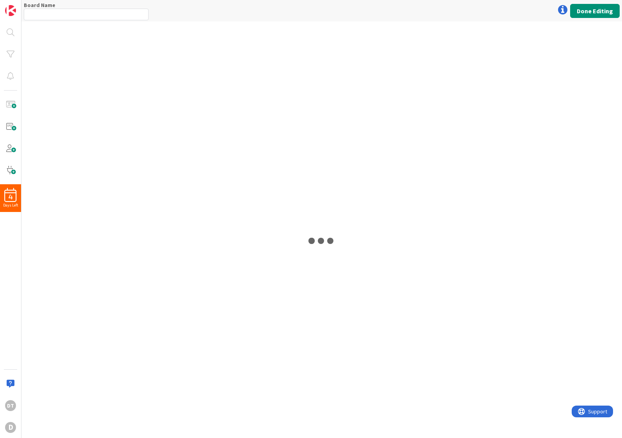
type input "SAR Digital Marketing Board"
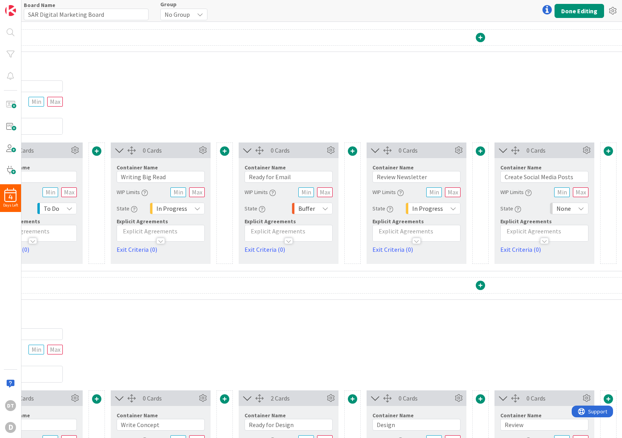
scroll to position [87, 453]
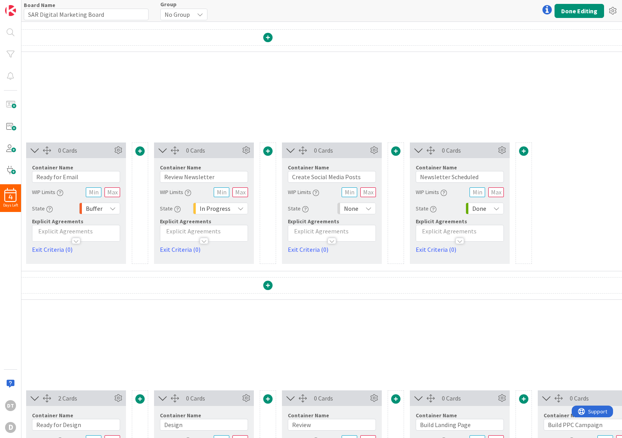
click at [140, 150] on span at bounding box center [139, 150] width 9 height 9
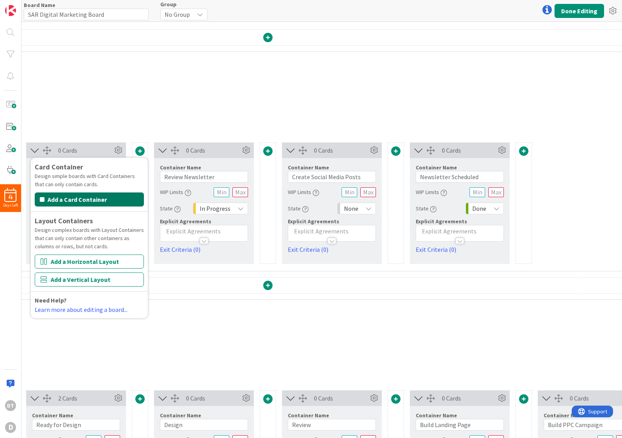
click at [108, 197] on button "Add a Card Container" at bounding box center [89, 199] width 109 height 14
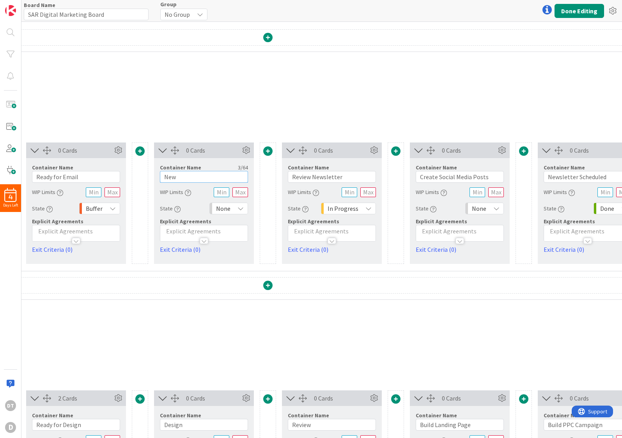
drag, startPoint x: 183, startPoint y: 176, endPoint x: 162, endPoint y: 176, distance: 21.1
click at [162, 176] on input "New" at bounding box center [204, 177] width 88 height 12
type input "Putting into Beehiiv"
click at [227, 209] on span "None" at bounding box center [223, 208] width 14 height 11
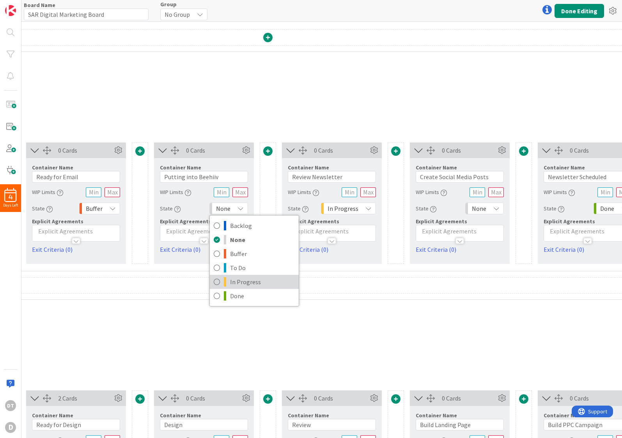
click at [241, 283] on span "In Progress" at bounding box center [262, 282] width 65 height 12
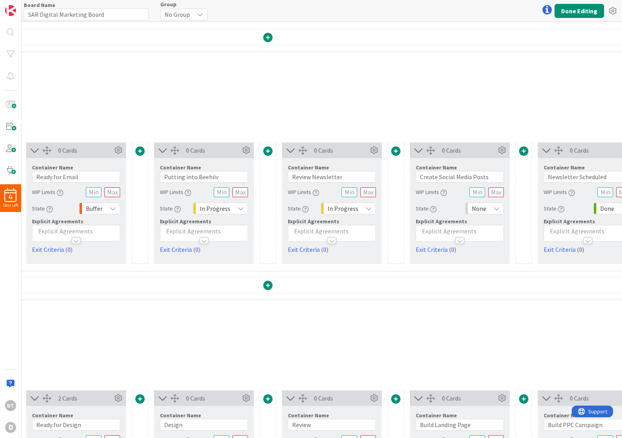
click at [397, 151] on span at bounding box center [395, 150] width 9 height 9
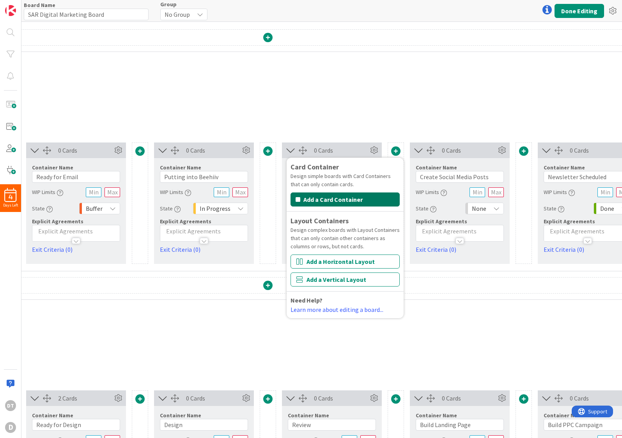
click at [347, 202] on button "Add a Card Container" at bounding box center [345, 199] width 109 height 14
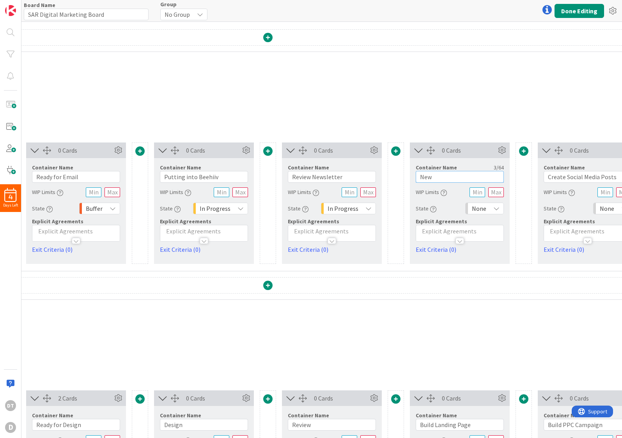
drag, startPoint x: 439, startPoint y: 175, endPoint x: 404, endPoint y: 178, distance: 35.6
click at [404, 178] on div "0 Cards Container Name 5 / 64 To Do WIP Limits State To Do Explicit Agreements …" at bounding box center [268, 202] width 1040 height 121
type input "Ready to Publish"
click at [497, 207] on icon at bounding box center [497, 208] width 6 height 6
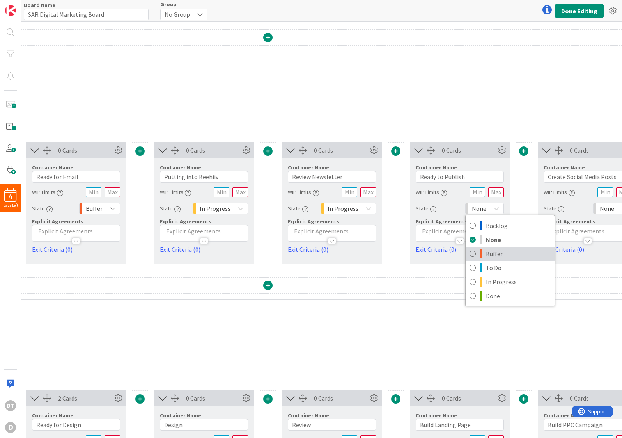
click at [494, 250] on span "Buffer" at bounding box center [518, 254] width 65 height 12
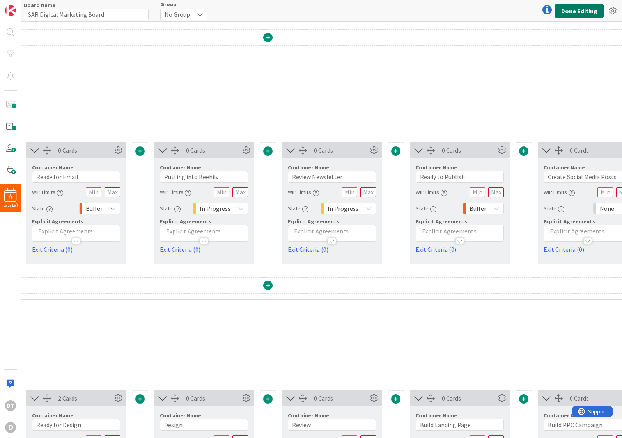
click at [578, 10] on button "Done Editing" at bounding box center [580, 11] width 50 height 14
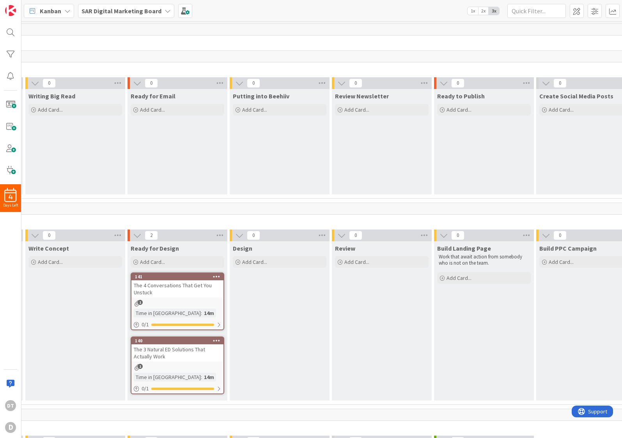
scroll to position [0, 203]
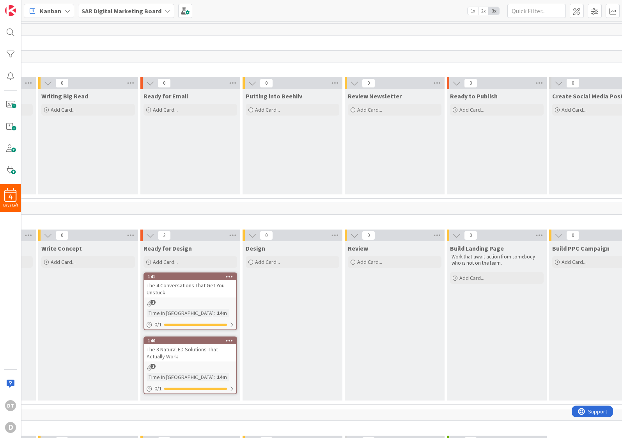
click at [182, 97] on span "Ready for Email" at bounding box center [166, 96] width 45 height 8
click at [232, 82] on icon at bounding box center [233, 83] width 10 height 12
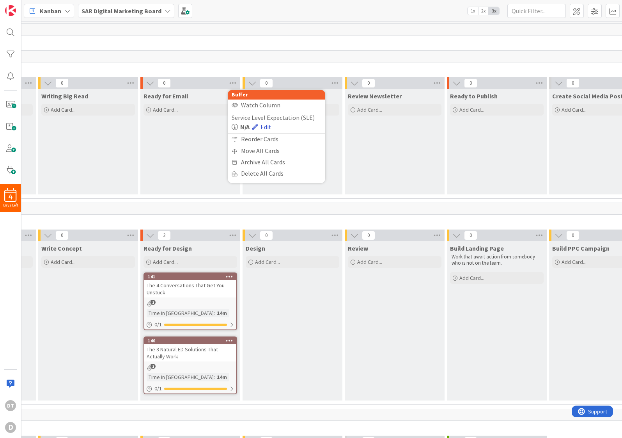
click at [268, 126] on link "Edit" at bounding box center [262, 126] width 20 height 9
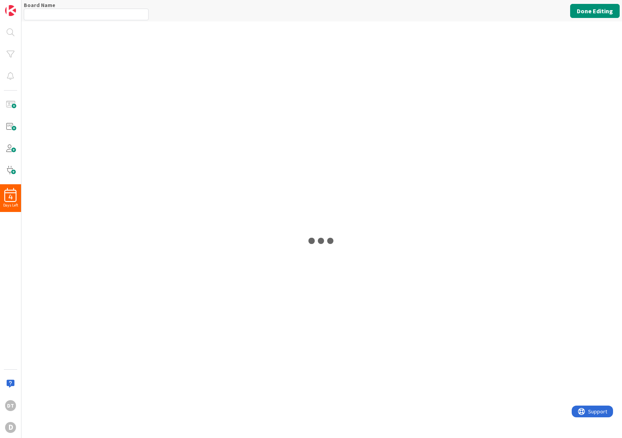
type input "SAR Digital Marketing Board"
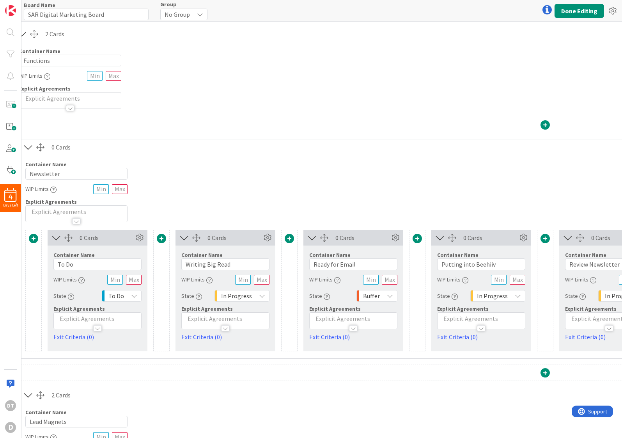
scroll to position [0, 187]
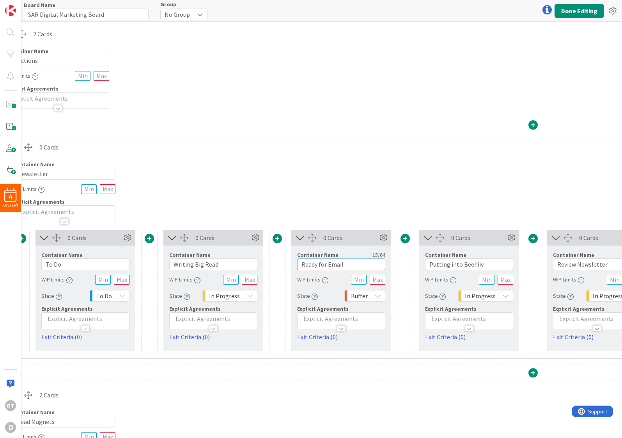
drag, startPoint x: 327, startPoint y: 264, endPoint x: 348, endPoint y: 263, distance: 20.7
click at [348, 263] on input "Ready for Email" at bounding box center [341, 264] width 88 height 12
type input "Ready for Beehiiv"
click at [579, 9] on button "Done Editing" at bounding box center [580, 11] width 50 height 14
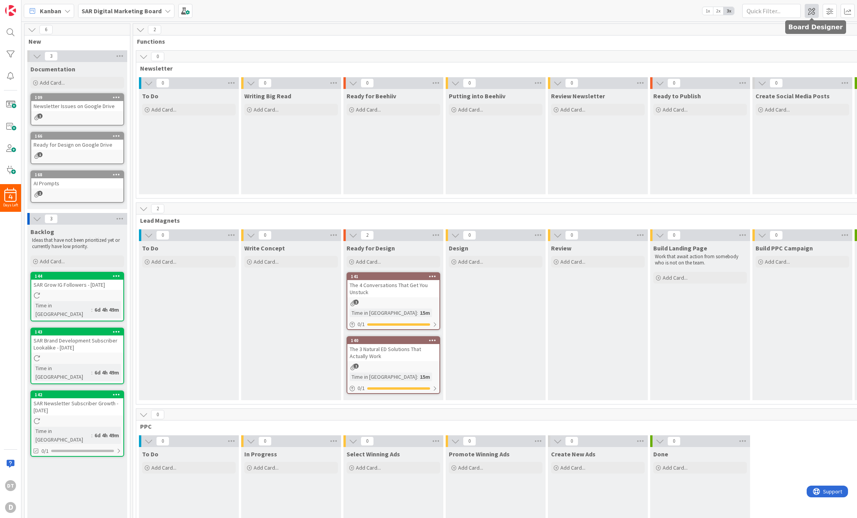
click at [811, 12] on span at bounding box center [812, 11] width 14 height 14
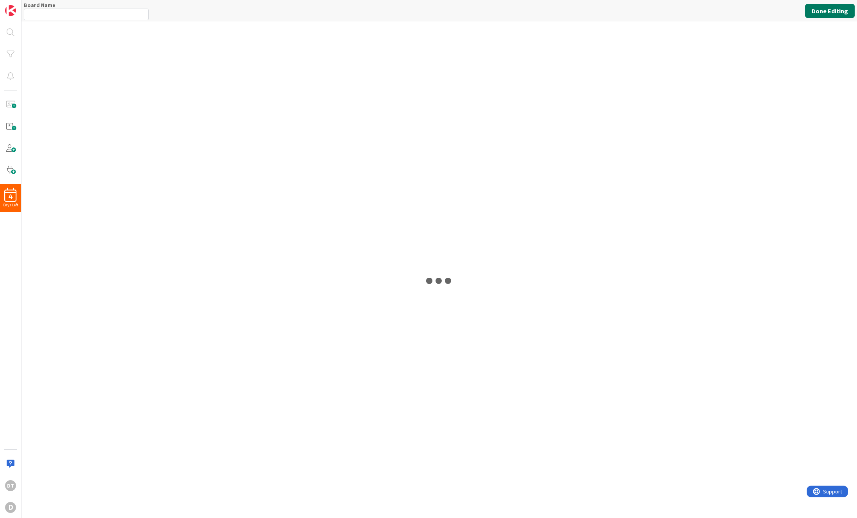
type input "SAR Digital Marketing Board"
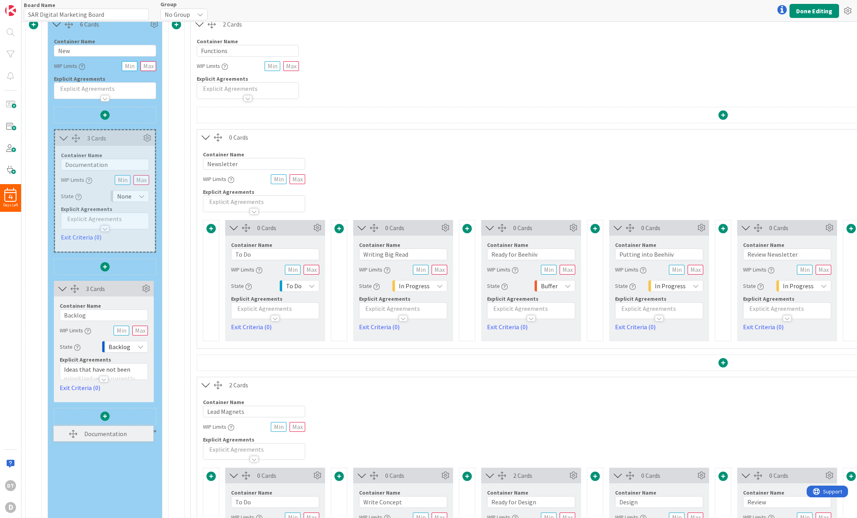
scroll to position [11, 0]
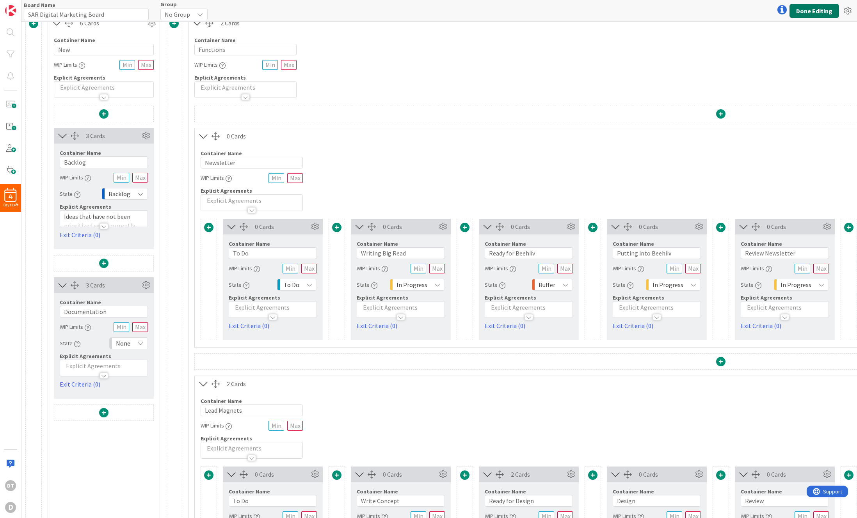
click at [813, 11] on button "Done Editing" at bounding box center [815, 11] width 50 height 14
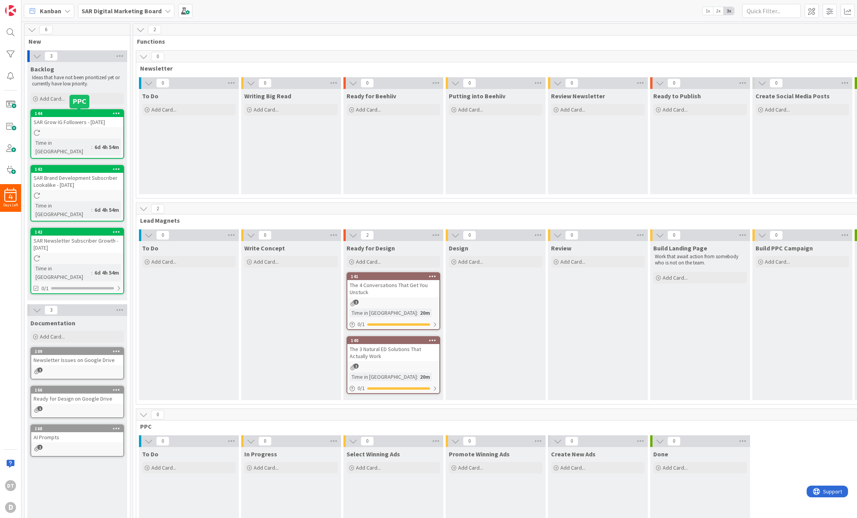
click at [91, 115] on div "144" at bounding box center [79, 113] width 89 height 5
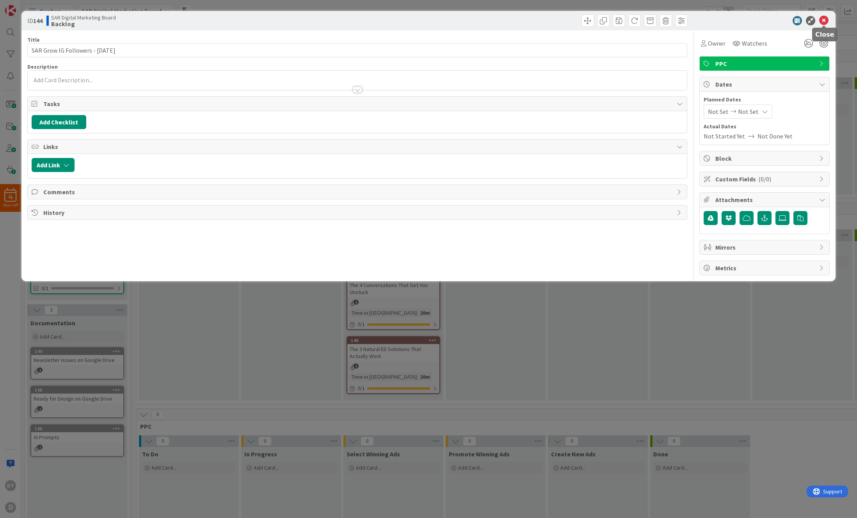
click at [826, 20] on icon at bounding box center [823, 20] width 9 height 9
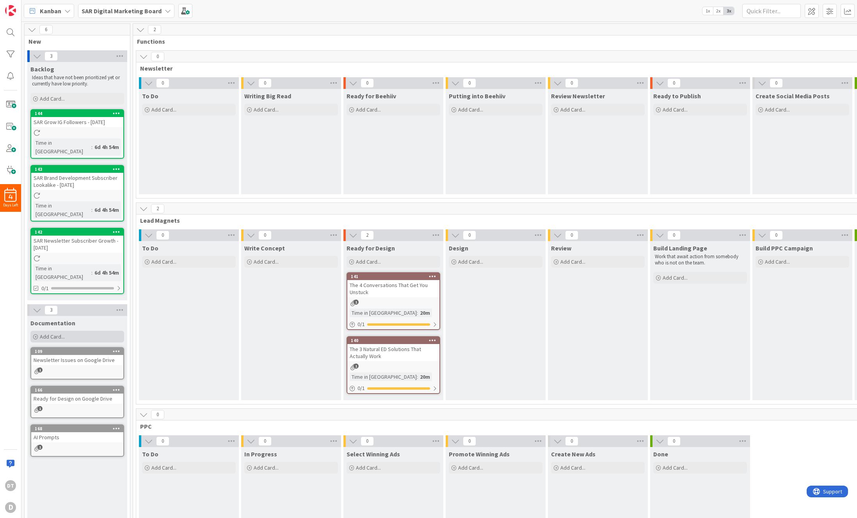
click at [52, 333] on span "Add Card..." at bounding box center [52, 336] width 25 height 7
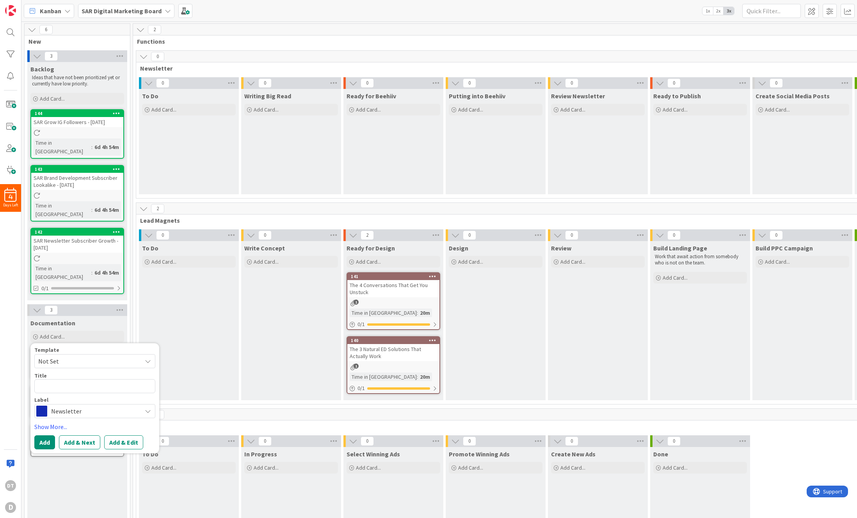
type textarea "x"
type textarea "Ne"
type textarea "x"
type textarea "New"
type textarea "x"
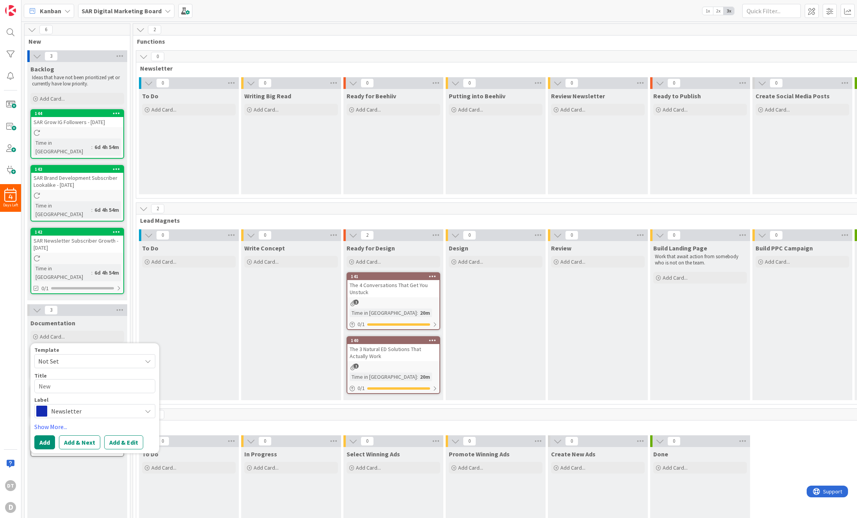
type textarea "News"
type textarea "x"
type textarea "Newsle"
type textarea "x"
type textarea "Newslet"
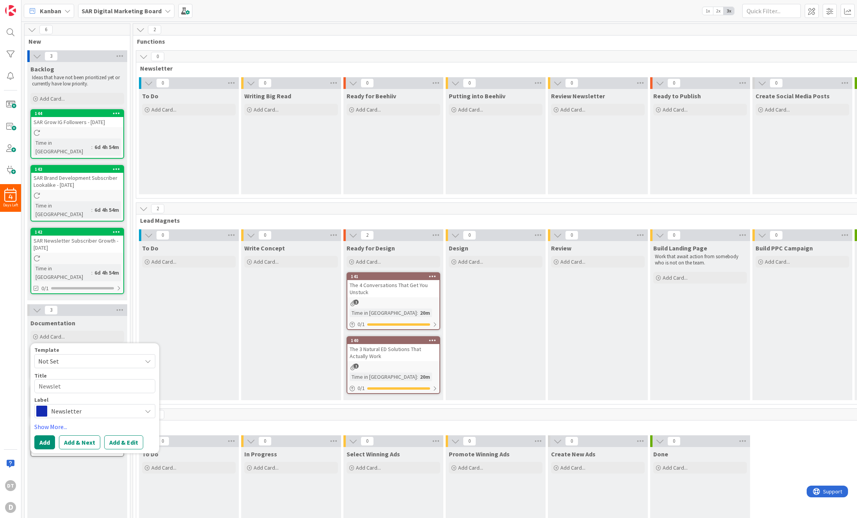
type textarea "x"
type textarea "Newslett"
type textarea "x"
type textarea "Newslette"
click at [87, 436] on button "Add & Next" at bounding box center [79, 443] width 41 height 14
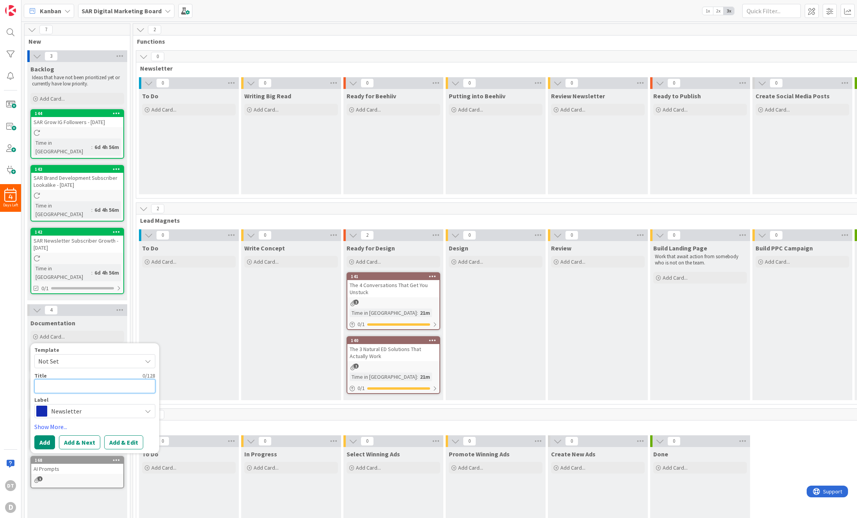
click at [63, 379] on textarea at bounding box center [94, 386] width 121 height 14
click at [77, 406] on span "Newsletter" at bounding box center [94, 411] width 87 height 11
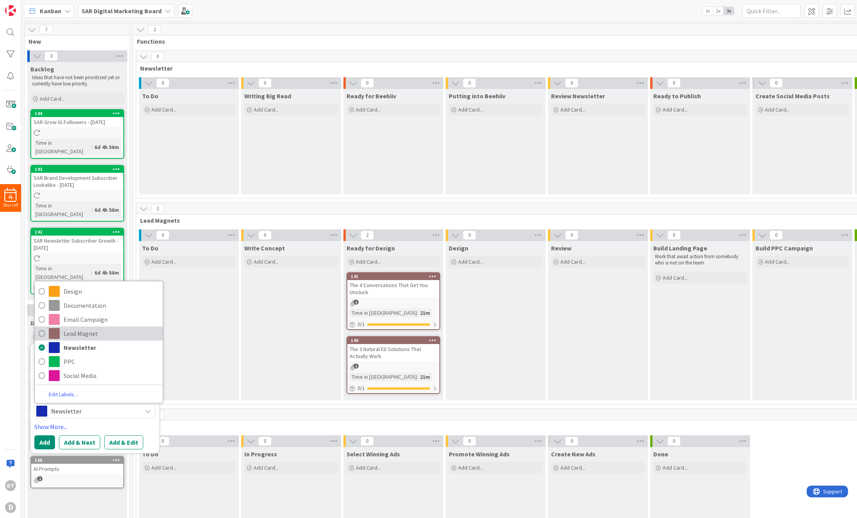
click at [74, 328] on span "Lead Magnet" at bounding box center [111, 334] width 95 height 12
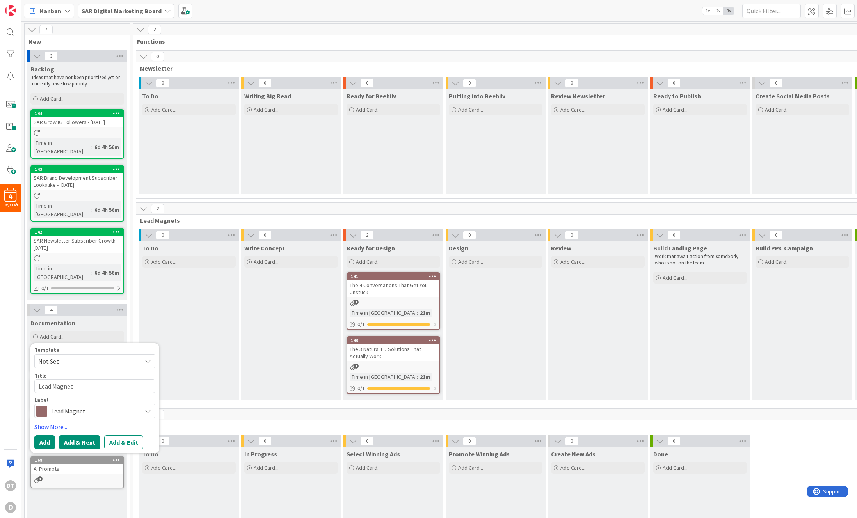
click at [86, 436] on button "Add & Next" at bounding box center [79, 443] width 41 height 14
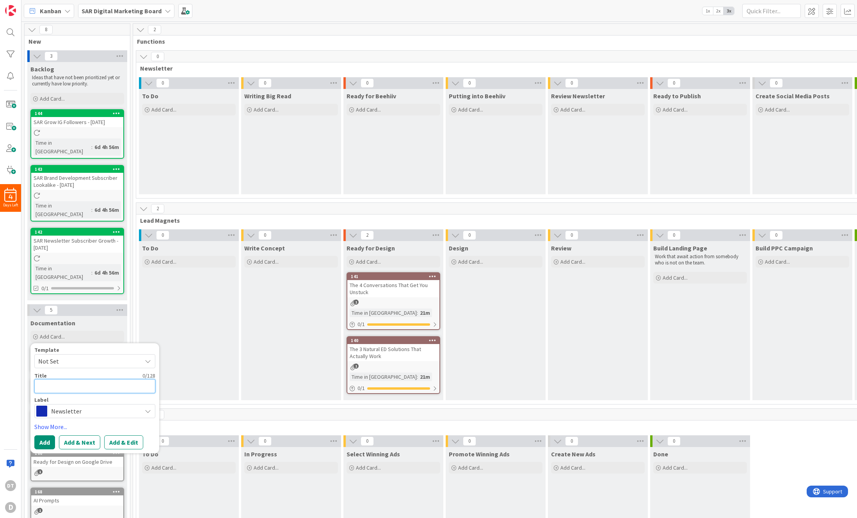
click at [62, 379] on textarea at bounding box center [94, 386] width 121 height 14
click at [76, 406] on span "Newsletter" at bounding box center [94, 411] width 87 height 11
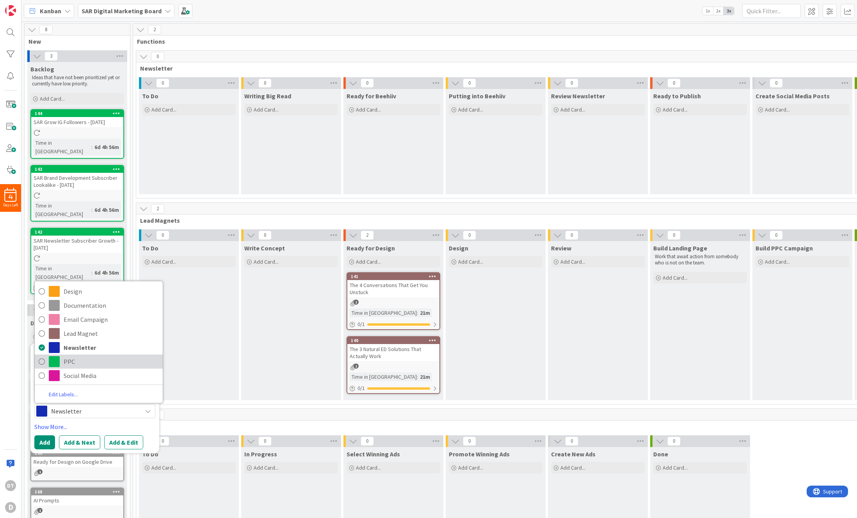
click at [68, 356] on span "PPC" at bounding box center [111, 362] width 95 height 12
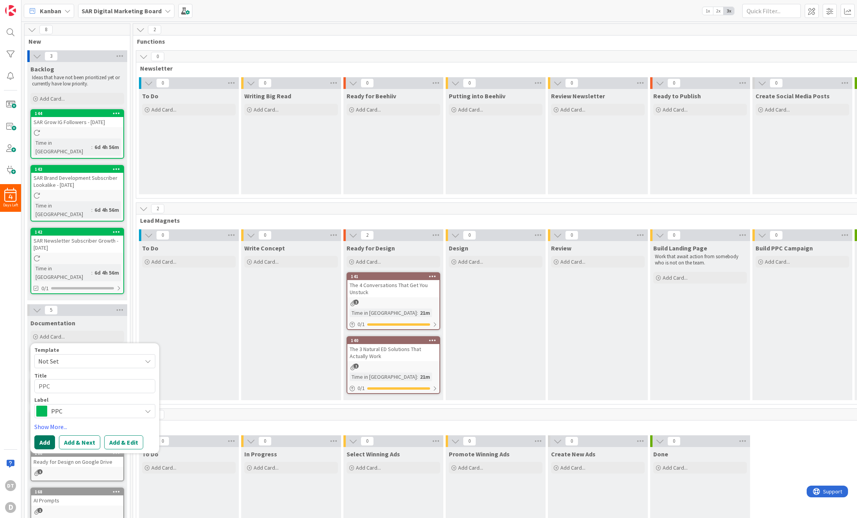
click at [46, 436] on button "Add" at bounding box center [44, 443] width 21 height 14
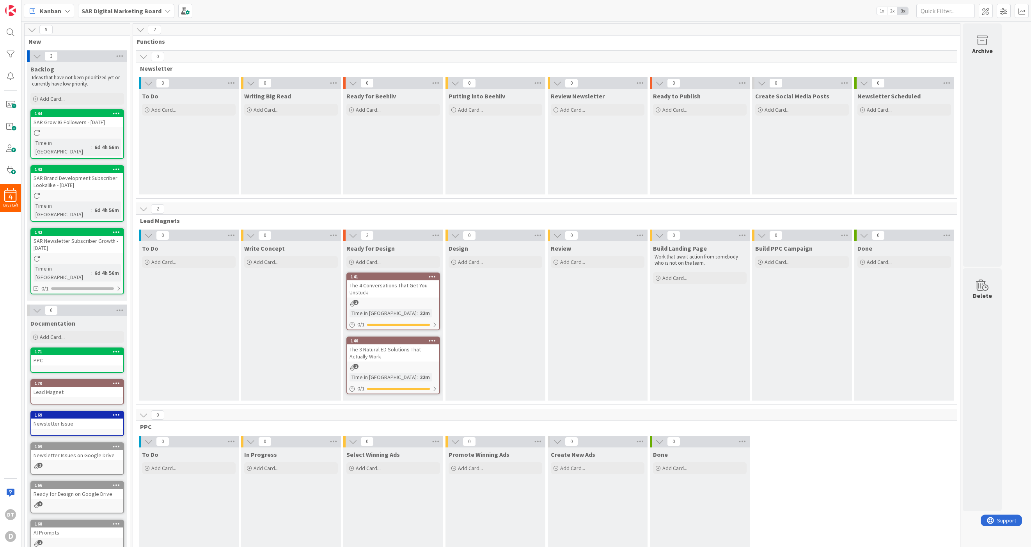
click at [893, 12] on span "2x" at bounding box center [892, 11] width 11 height 8
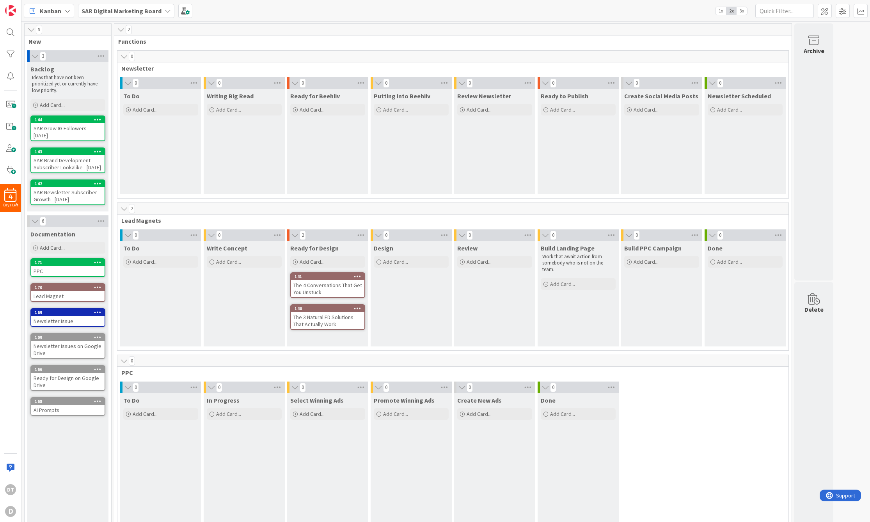
click at [722, 9] on span "1x" at bounding box center [721, 11] width 11 height 8
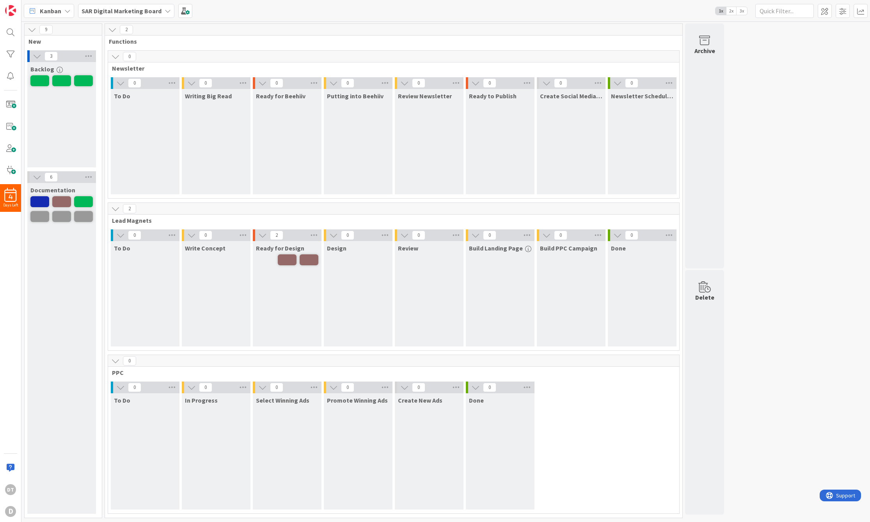
click at [733, 11] on span "2x" at bounding box center [731, 11] width 11 height 8
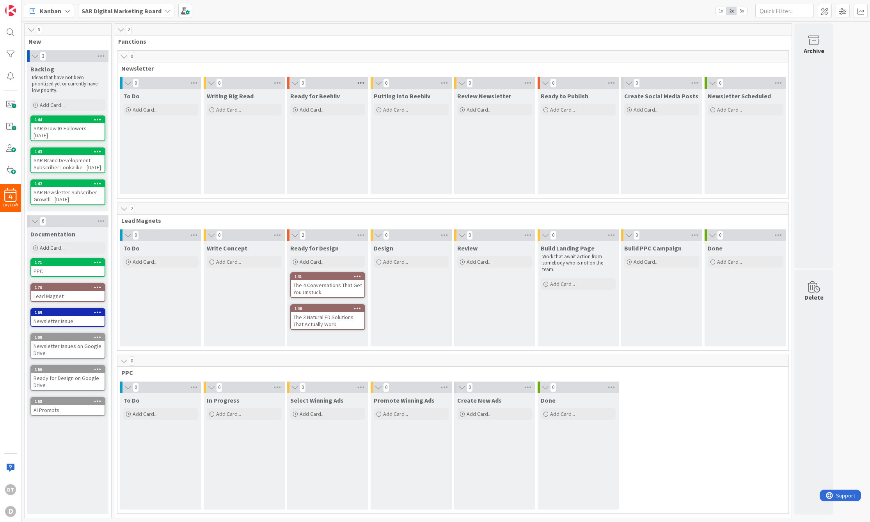
click at [363, 82] on icon at bounding box center [361, 83] width 10 height 12
click at [364, 70] on span "Newsletter" at bounding box center [450, 68] width 658 height 8
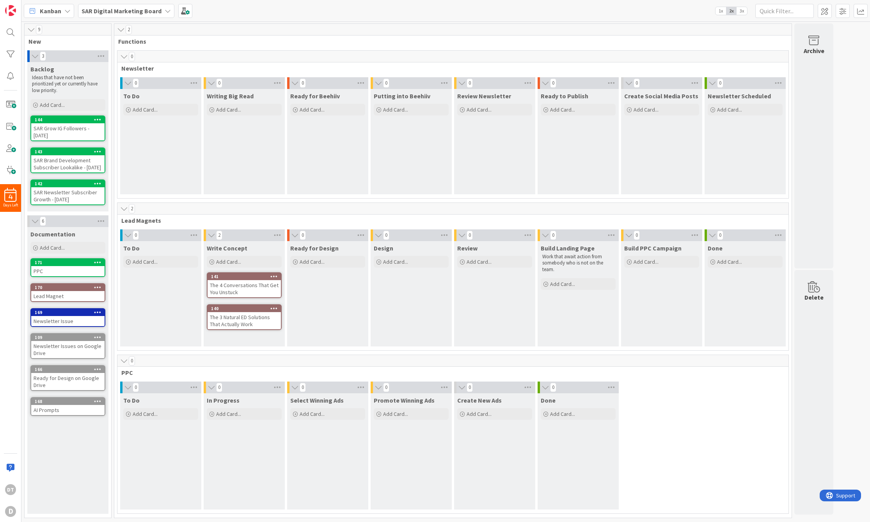
click at [223, 249] on span "Write Concept" at bounding box center [227, 248] width 41 height 8
click at [278, 235] on icon at bounding box center [277, 235] width 10 height 12
click at [310, 278] on link "Edit" at bounding box center [307, 278] width 20 height 9
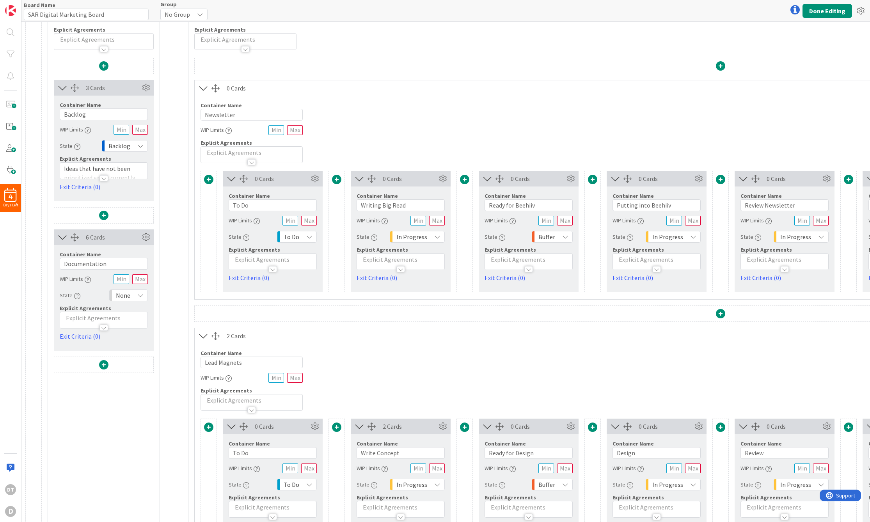
scroll to position [137, 0]
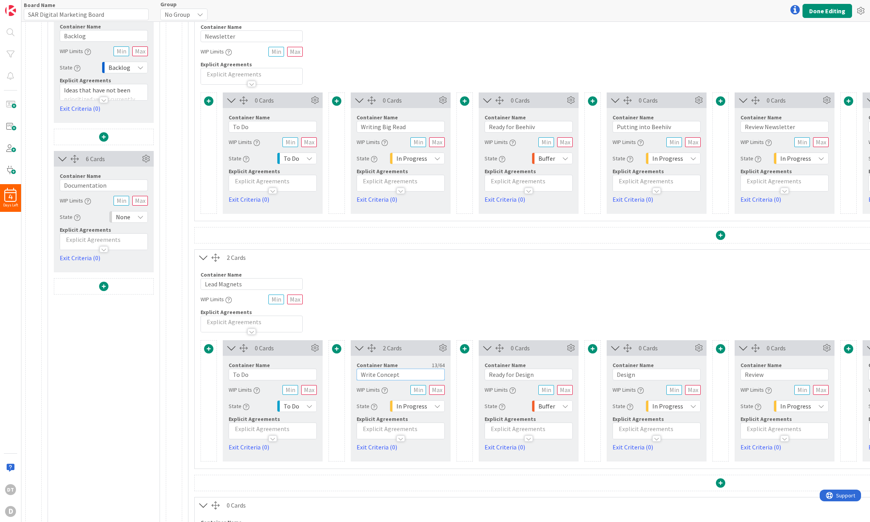
click at [365, 373] on input "Write Concept" at bounding box center [401, 375] width 88 height 12
click at [367, 373] on input "Write Concept" at bounding box center [401, 375] width 88 height 12
click at [827, 9] on button "Done Editing" at bounding box center [828, 11] width 50 height 14
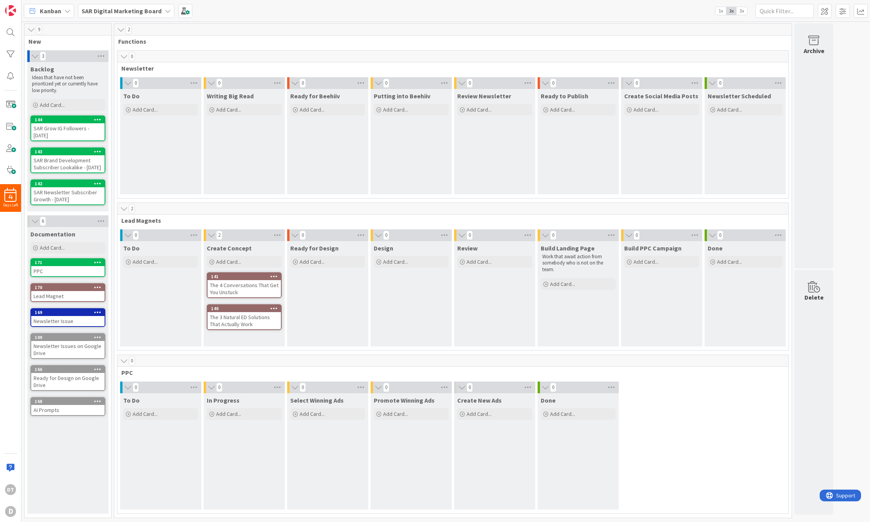
click at [69, 354] on div "Newsletter Issues on Google Drive" at bounding box center [67, 349] width 73 height 17
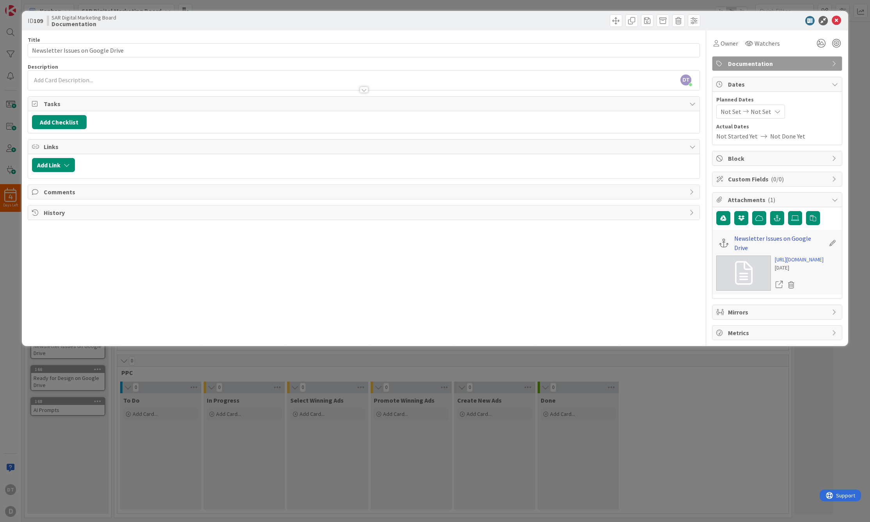
click at [768, 240] on link "Newsletter Issues on Google Drive" at bounding box center [779, 243] width 91 height 19
click at [836, 19] on icon at bounding box center [836, 20] width 9 height 9
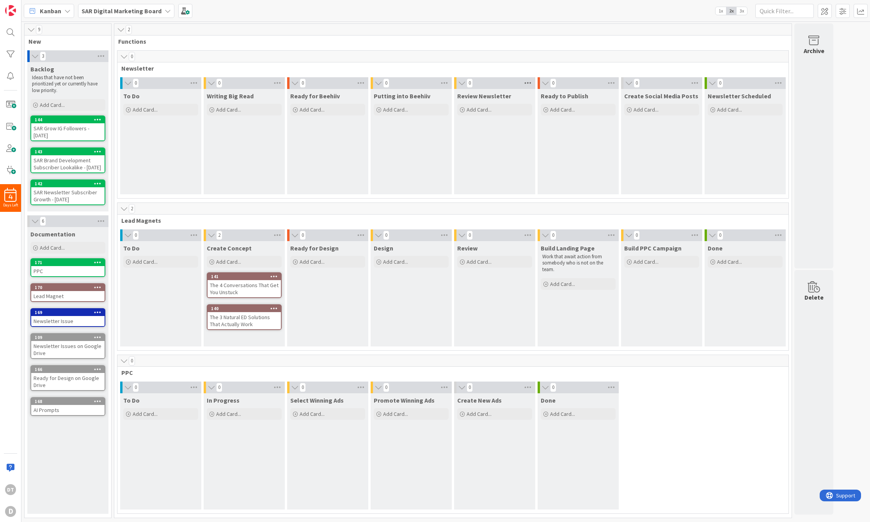
click at [530, 81] on icon at bounding box center [528, 83] width 10 height 12
click at [357, 82] on icon at bounding box center [361, 83] width 10 height 12
click at [376, 106] on div "Watch Column" at bounding box center [405, 105] width 98 height 11
click at [378, 60] on div "0" at bounding box center [452, 57] width 671 height 12
click at [528, 84] on icon at bounding box center [528, 83] width 10 height 12
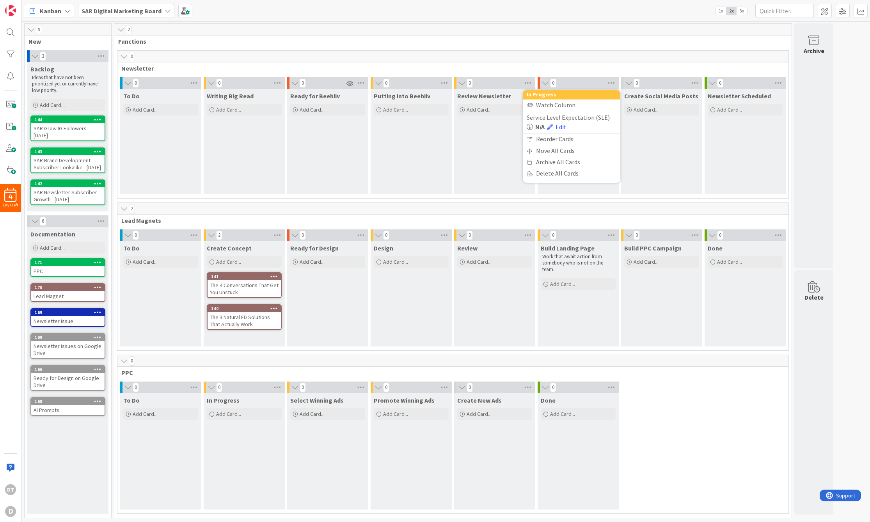
click at [497, 66] on span "Newsletter" at bounding box center [450, 68] width 658 height 8
click at [613, 81] on icon at bounding box center [611, 83] width 10 height 12
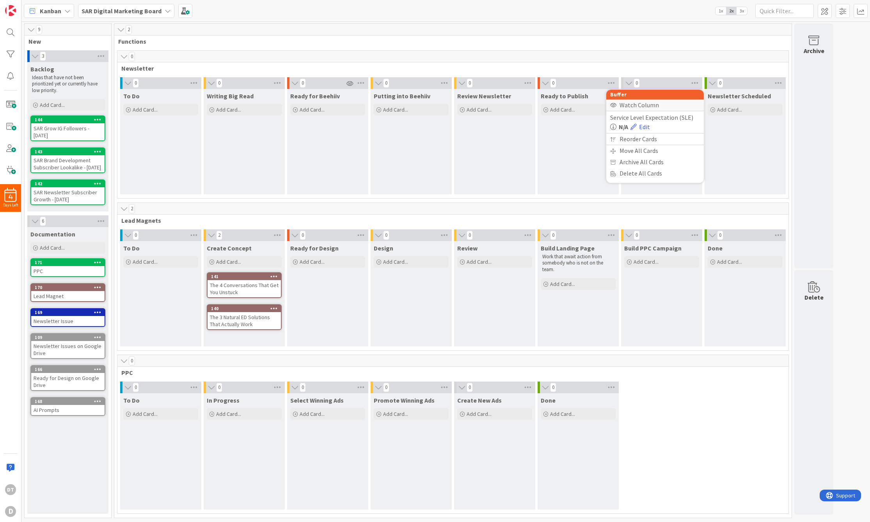
click at [632, 106] on div "Watch Column" at bounding box center [655, 105] width 98 height 11
click at [498, 69] on span "Newsletter" at bounding box center [450, 68] width 658 height 8
click at [53, 104] on span "Add Card..." at bounding box center [52, 104] width 25 height 7
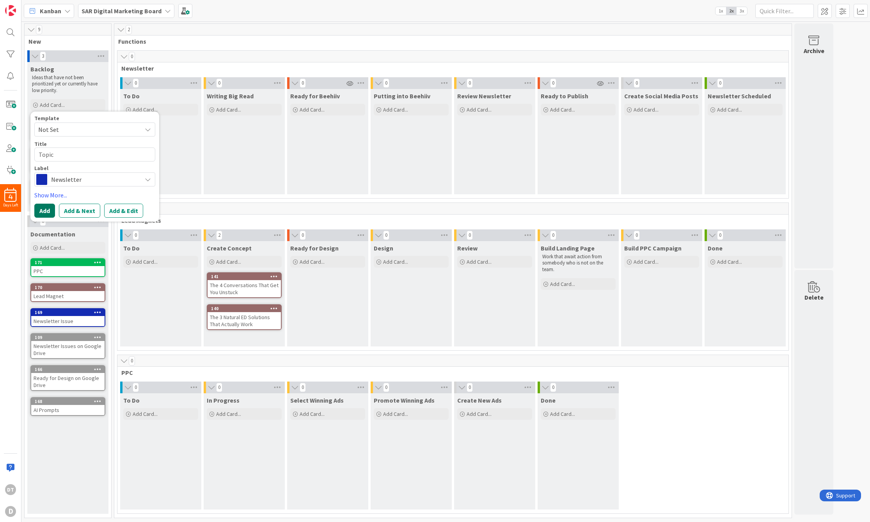
click at [44, 210] on button "Add" at bounding box center [44, 211] width 21 height 14
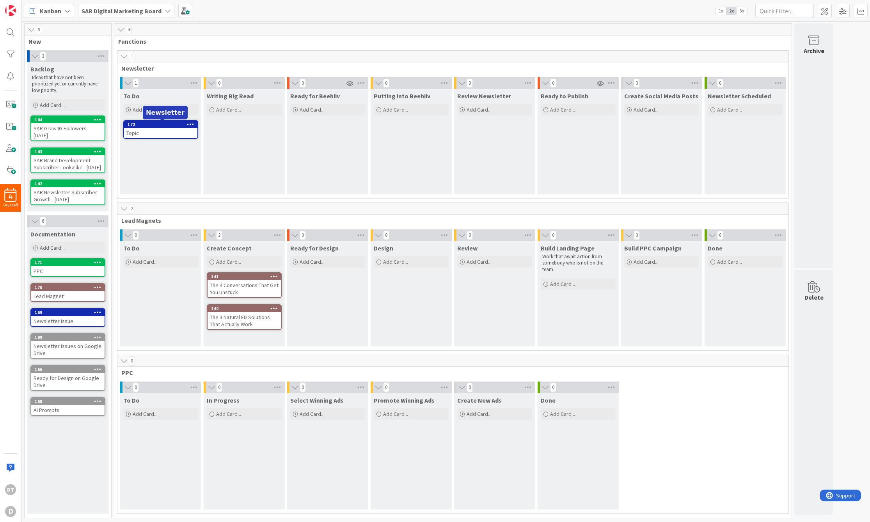
click at [159, 124] on div "172" at bounding box center [163, 124] width 70 height 5
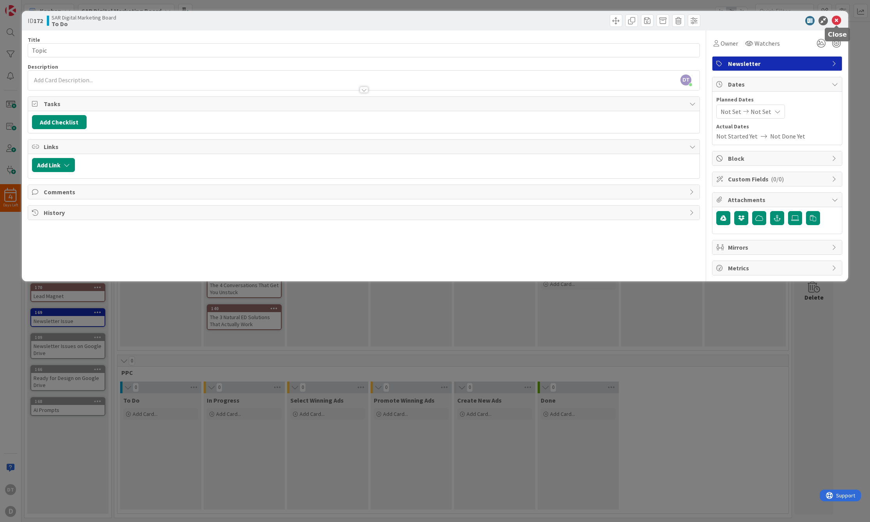
click at [838, 19] on icon at bounding box center [836, 20] width 9 height 9
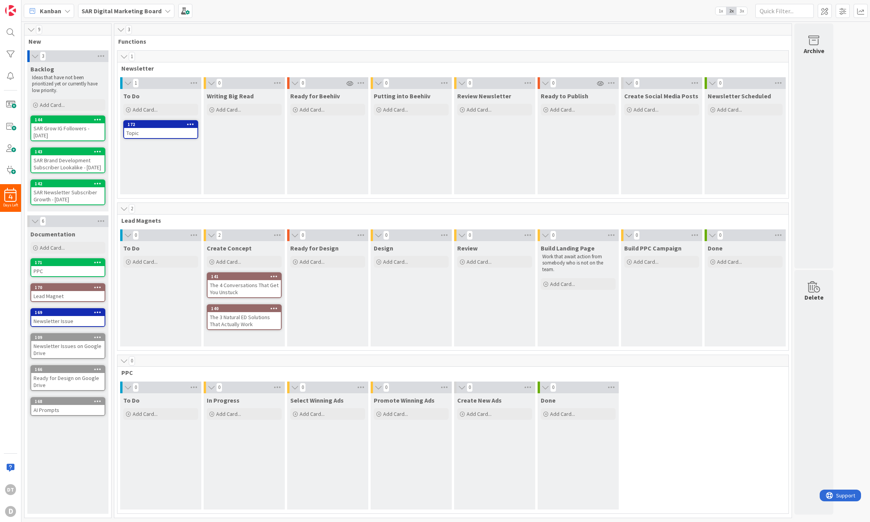
click at [188, 123] on icon at bounding box center [190, 123] width 7 height 5
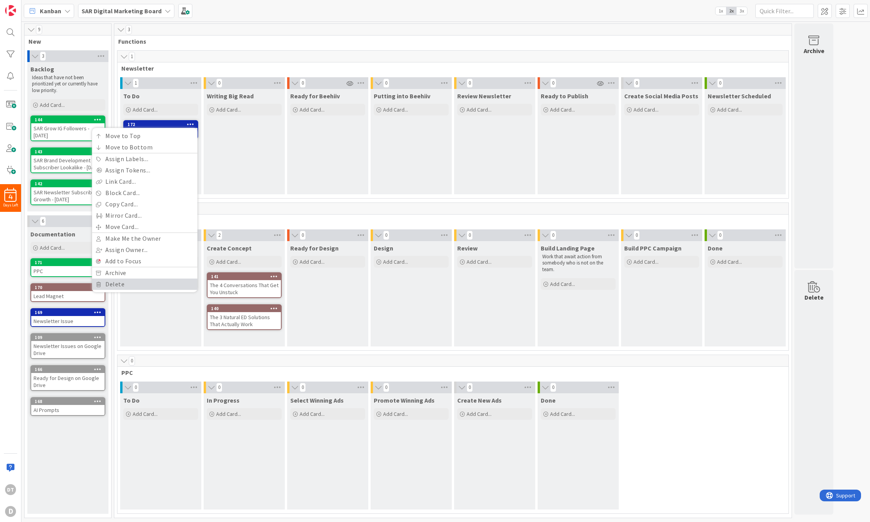
click at [118, 283] on link "Delete" at bounding box center [144, 284] width 105 height 11
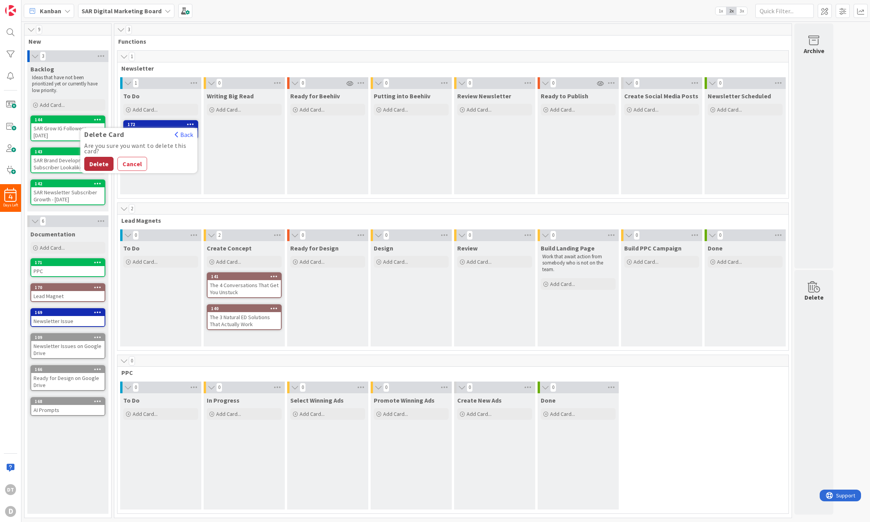
click at [96, 158] on button "Delete" at bounding box center [98, 164] width 29 height 14
click at [71, 340] on div "109" at bounding box center [70, 337] width 70 height 5
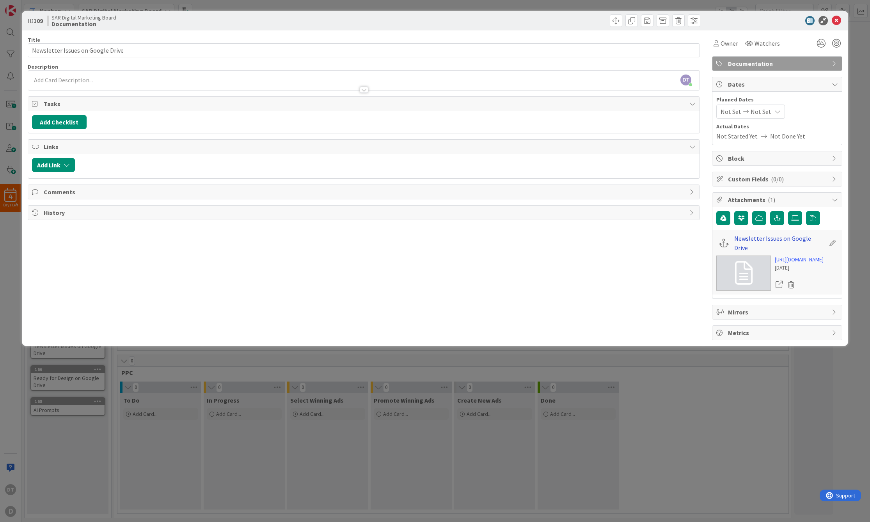
click at [776, 240] on link "Newsletter Issues on Google Drive" at bounding box center [779, 243] width 91 height 19
click at [838, 19] on icon at bounding box center [836, 20] width 9 height 9
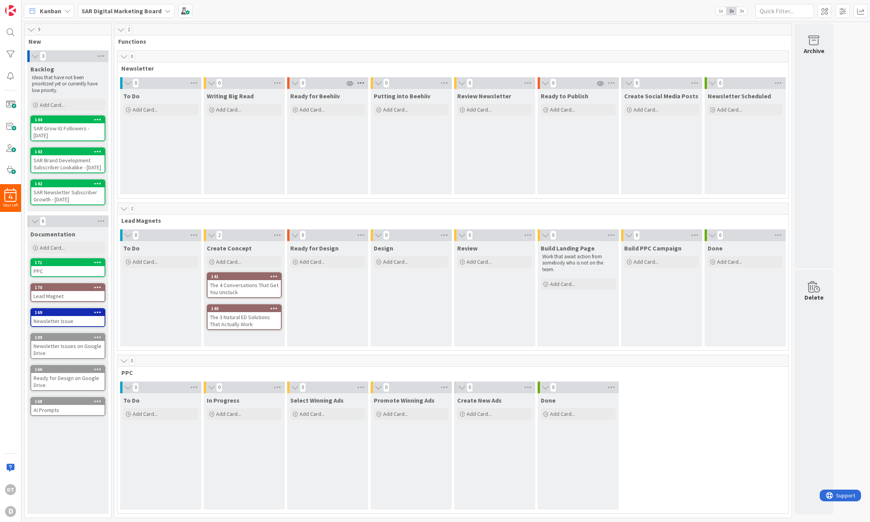
click at [363, 82] on icon at bounding box center [361, 83] width 10 height 12
click at [377, 106] on div "Stop Watching Column" at bounding box center [405, 105] width 98 height 11
click at [362, 81] on icon at bounding box center [361, 83] width 10 height 12
click at [379, 105] on div "Watch Column" at bounding box center [405, 105] width 98 height 11
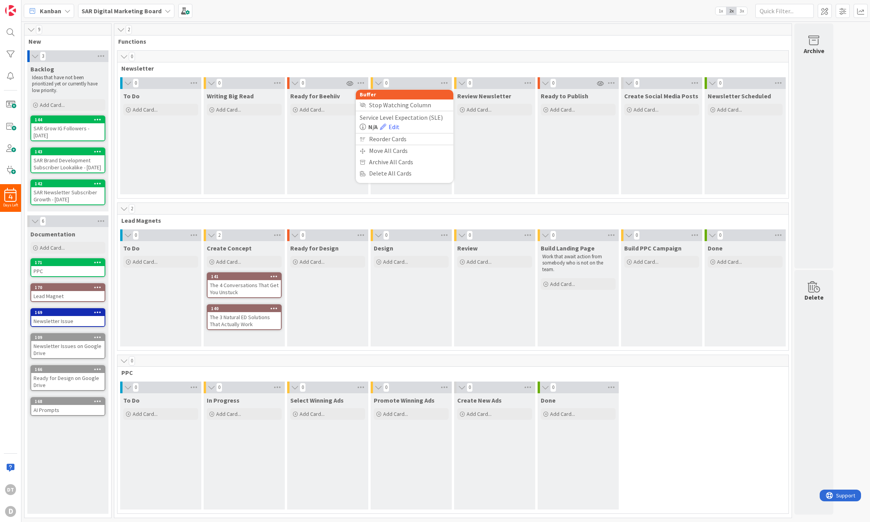
click at [247, 124] on div "Writing Big Read Add Card..." at bounding box center [244, 141] width 81 height 105
click at [63, 105] on span "Add Card..." at bounding box center [52, 104] width 25 height 7
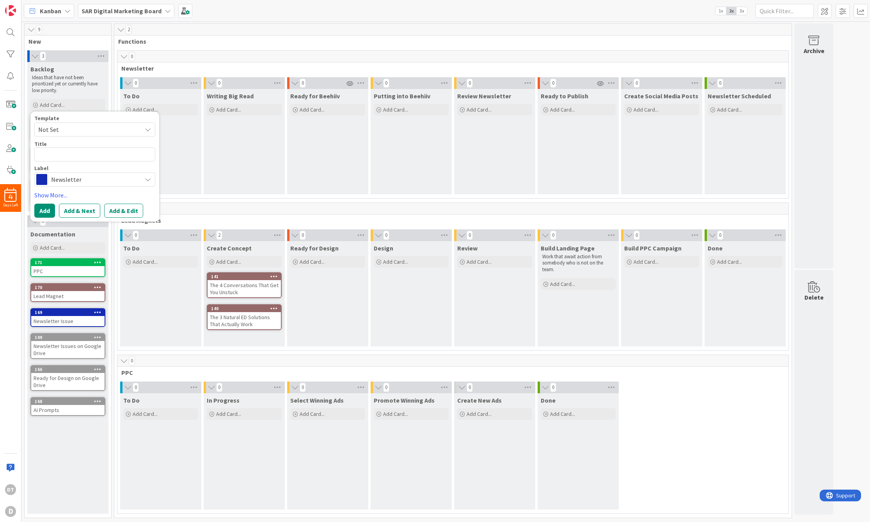
click at [96, 129] on span "Not Set" at bounding box center [87, 129] width 98 height 10
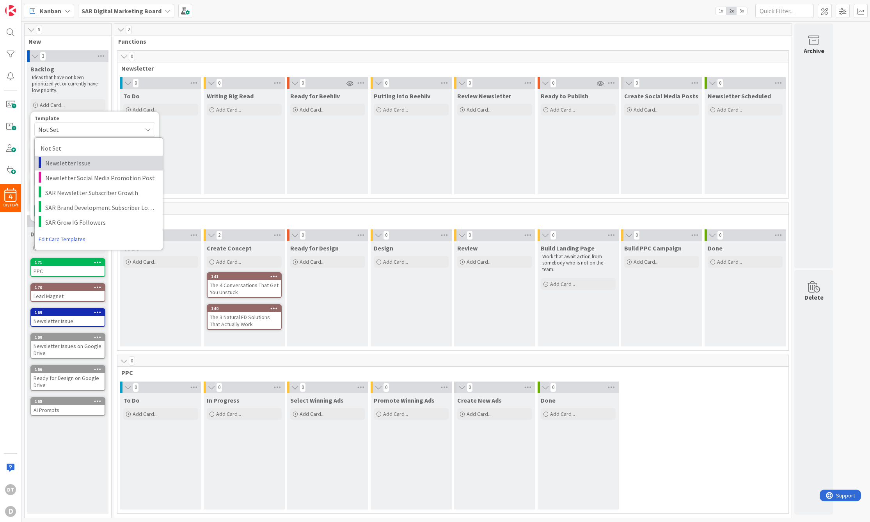
click at [85, 161] on span "Newsletter Issue" at bounding box center [101, 163] width 112 height 10
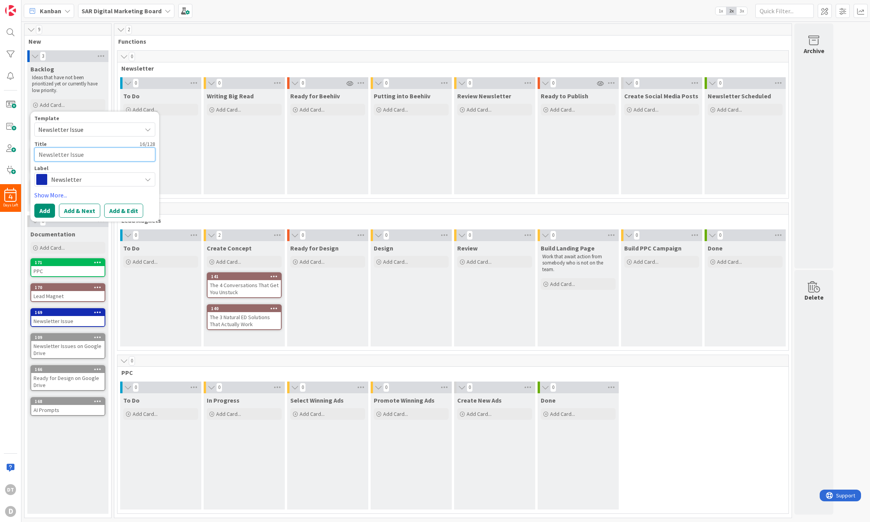
drag, startPoint x: 88, startPoint y: 156, endPoint x: 32, endPoint y: 154, distance: 55.8
click at [32, 154] on div "Template Newsletter Issue Not Set Newsletter Issue Newsletter Social Media Prom…" at bounding box center [94, 167] width 129 height 110
click at [47, 210] on button "Add" at bounding box center [44, 211] width 21 height 14
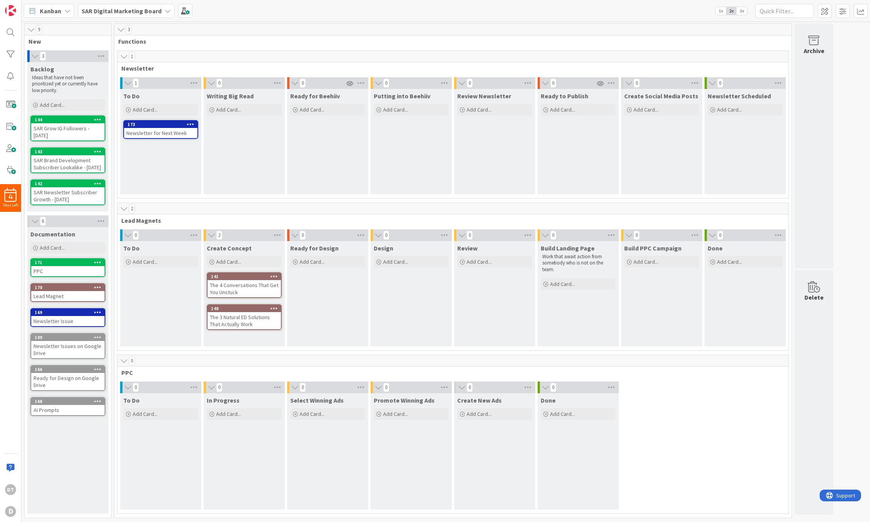
click at [164, 121] on div "173" at bounding box center [160, 124] width 73 height 7
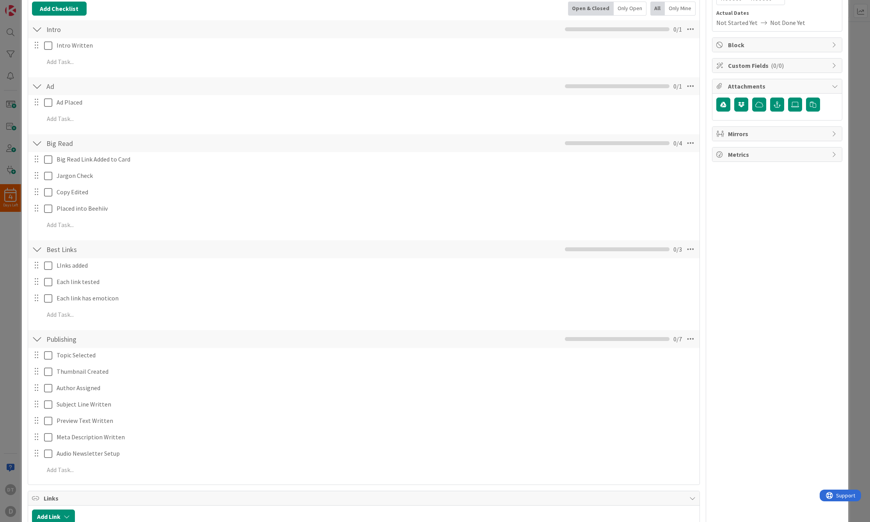
scroll to position [115, 0]
click at [720, 102] on icon "button" at bounding box center [723, 103] width 6 height 6
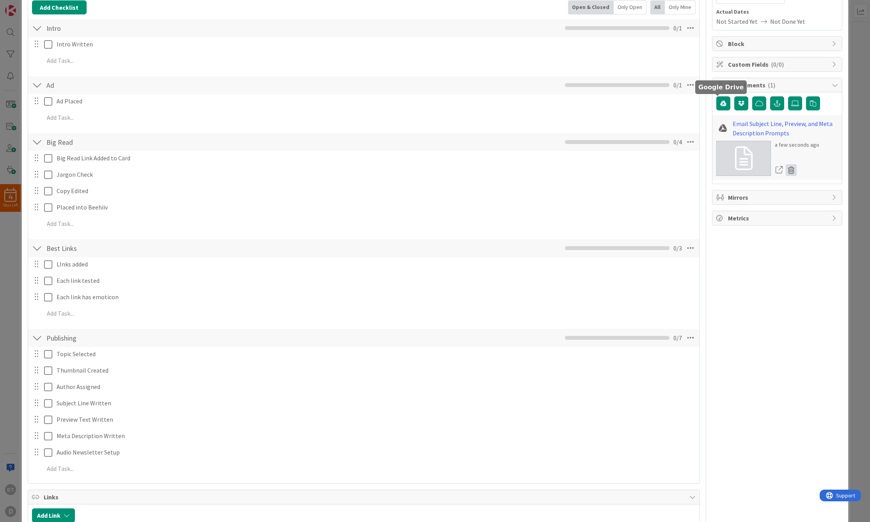
click at [788, 169] on icon at bounding box center [791, 170] width 11 height 12
click at [706, 205] on button "Delete" at bounding box center [718, 208] width 29 height 14
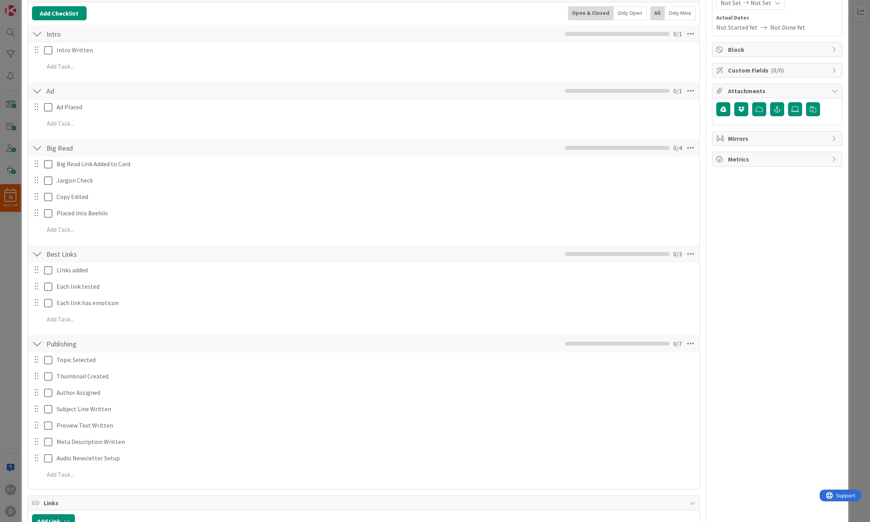
scroll to position [0, 0]
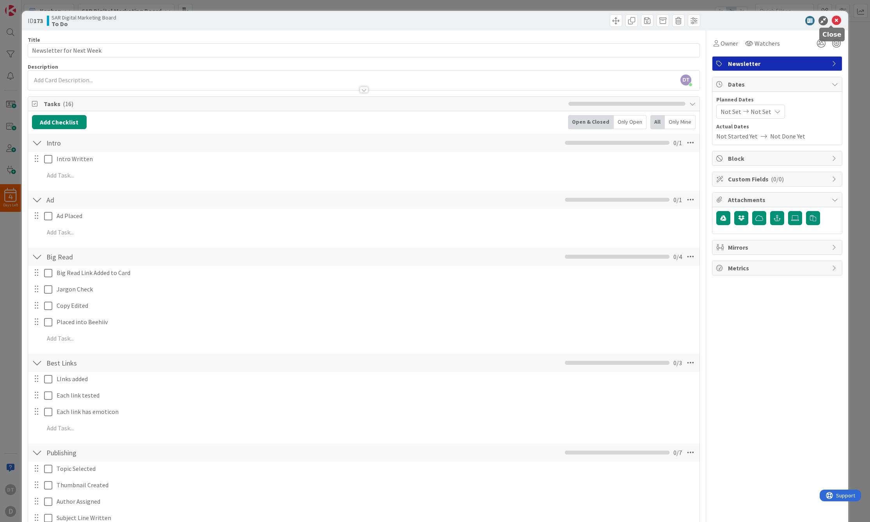
click at [832, 18] on icon at bounding box center [836, 20] width 9 height 9
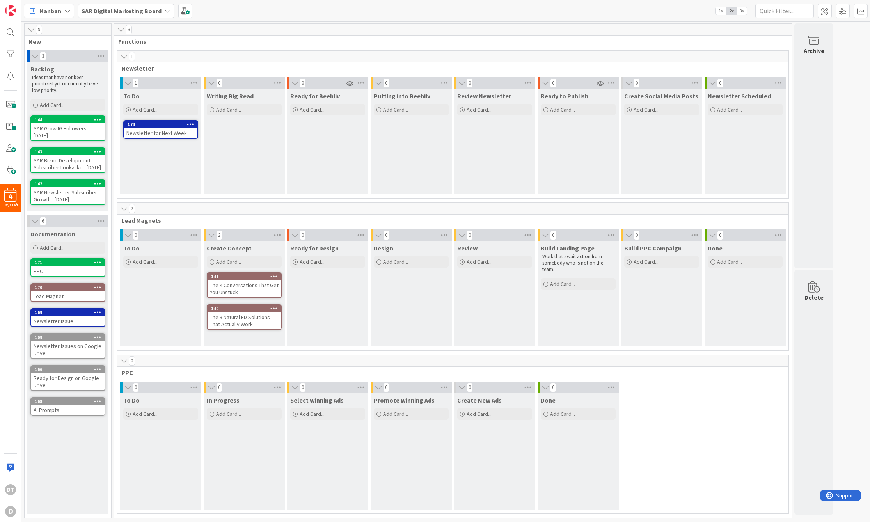
click at [188, 124] on icon at bounding box center [190, 123] width 7 height 5
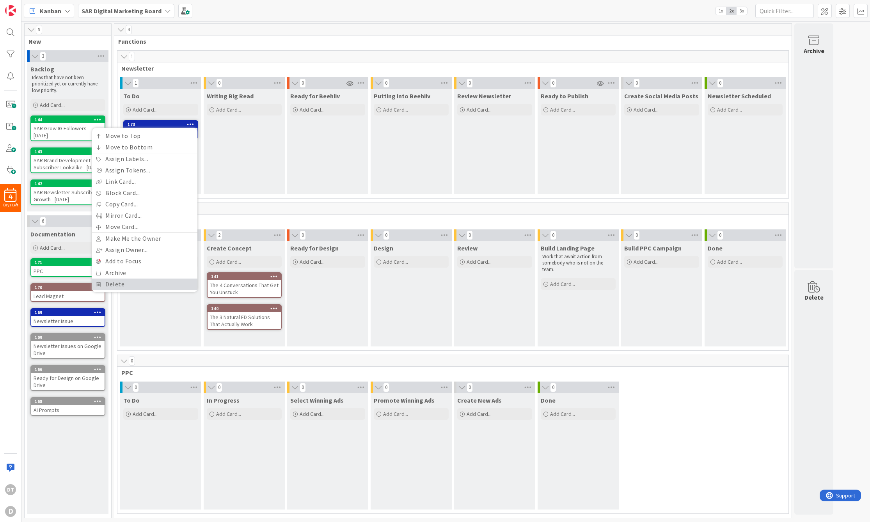
click at [123, 282] on link "Delete" at bounding box center [144, 284] width 105 height 11
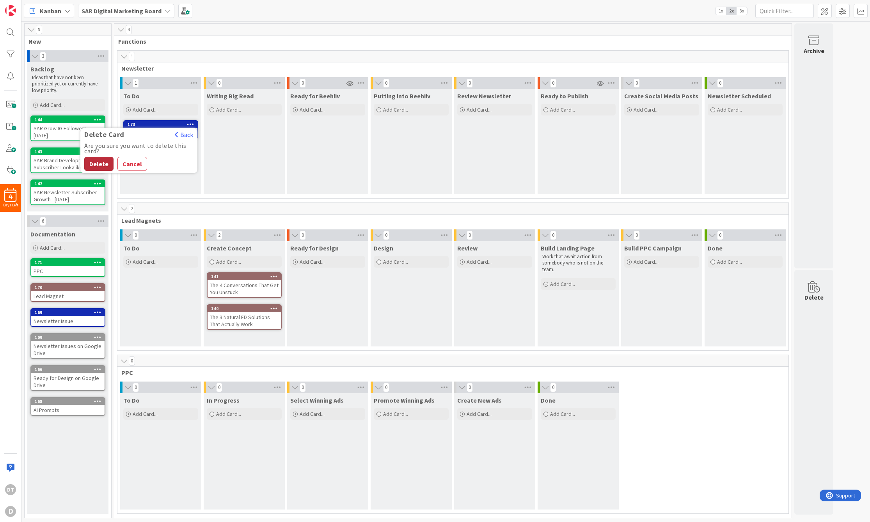
click at [100, 165] on button "Delete" at bounding box center [98, 164] width 29 height 14
click at [61, 353] on div "Newsletter Issues on Google Drive" at bounding box center [67, 349] width 73 height 17
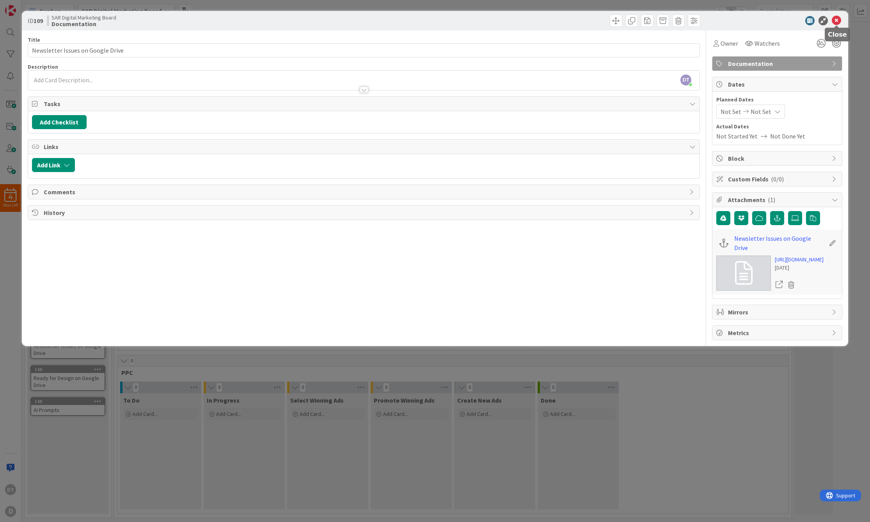
click at [838, 18] on icon at bounding box center [836, 20] width 9 height 9
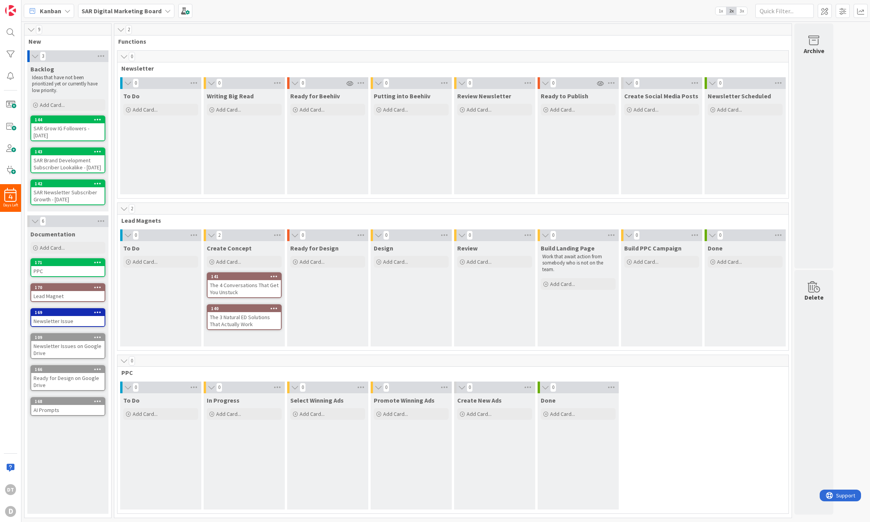
click at [50, 385] on div "Ready for Design on Google Drive" at bounding box center [67, 381] width 73 height 17
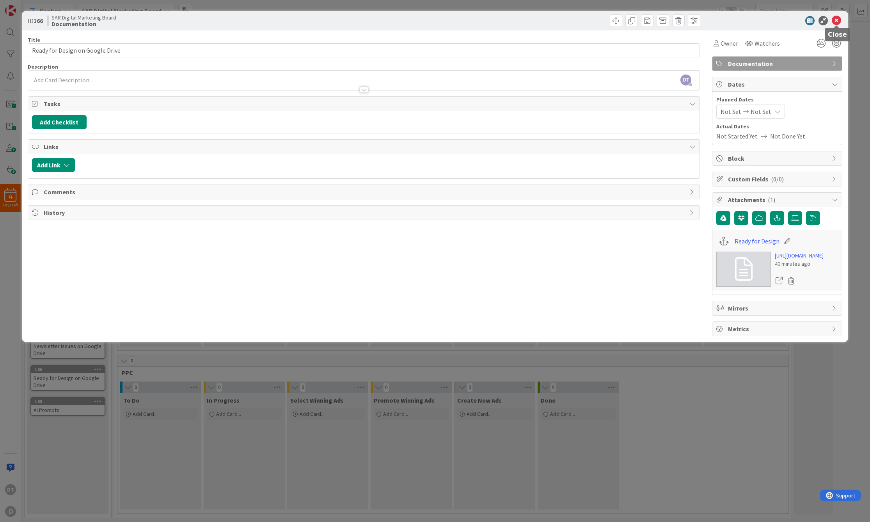
click at [837, 19] on icon at bounding box center [836, 20] width 9 height 9
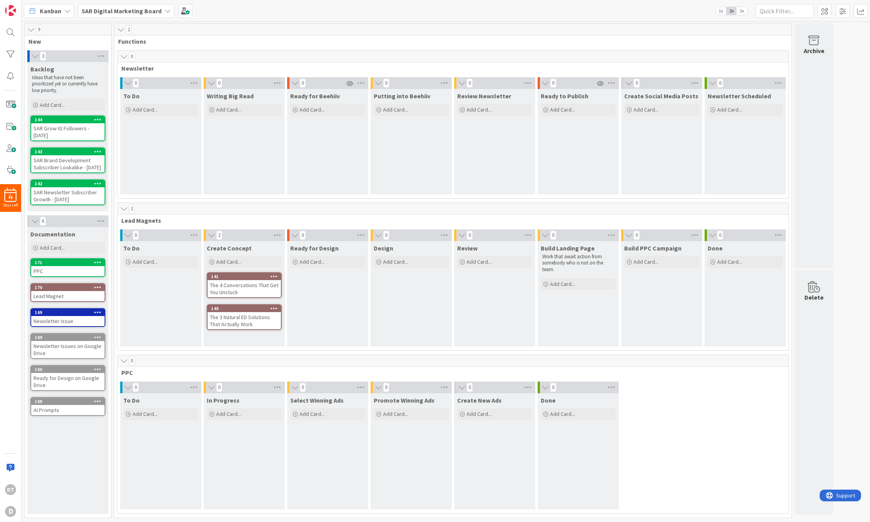
click at [47, 415] on div "AI Prompts" at bounding box center [67, 410] width 73 height 10
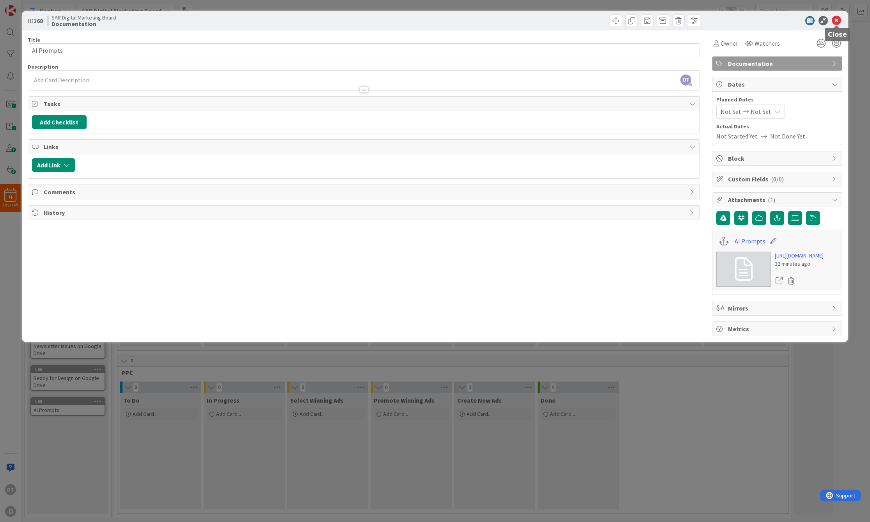
click at [838, 19] on icon at bounding box center [836, 20] width 9 height 9
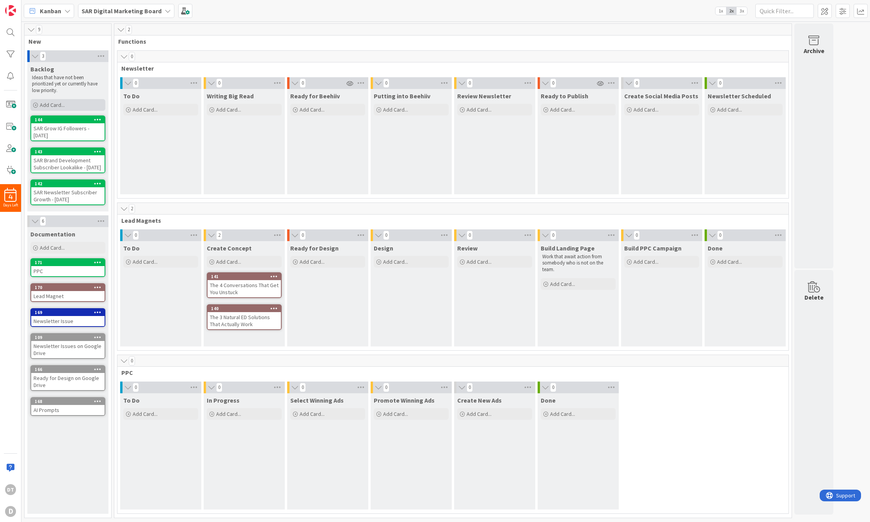
click at [55, 105] on span "Add Card..." at bounding box center [52, 104] width 25 height 7
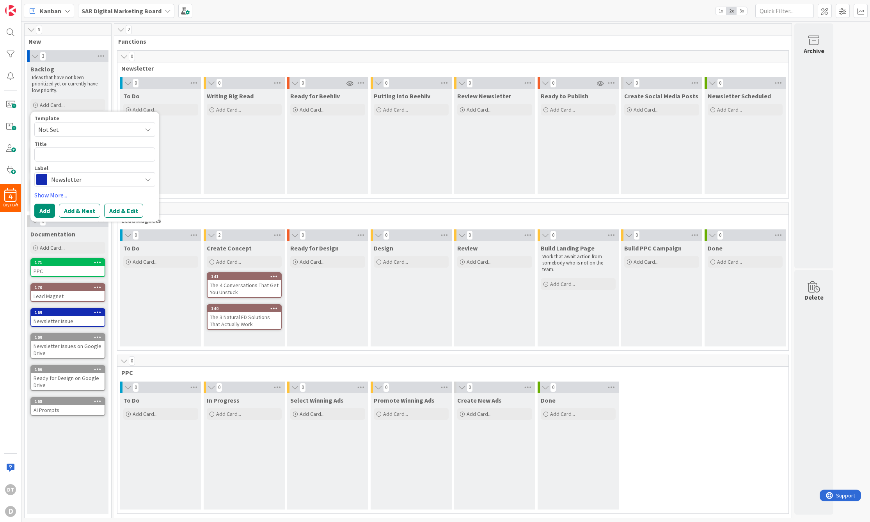
click at [64, 129] on span "Not Set" at bounding box center [87, 129] width 98 height 10
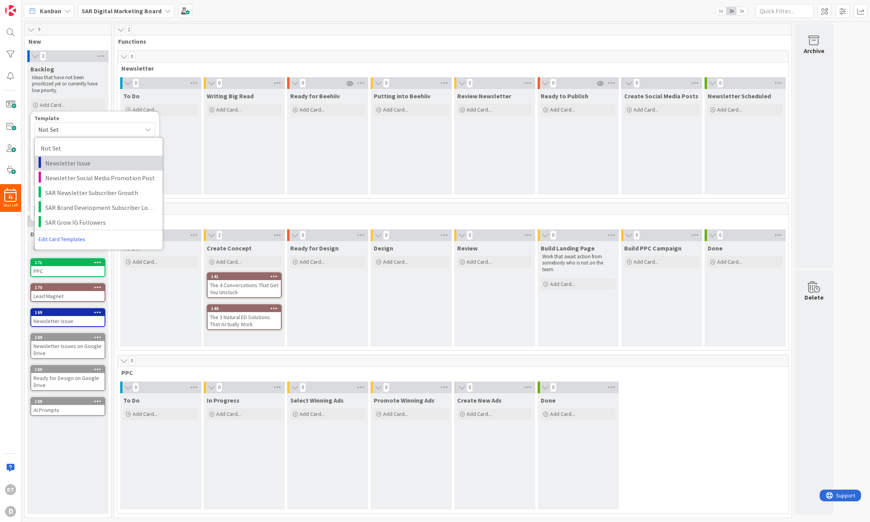
click at [69, 165] on span "Newsletter Issue" at bounding box center [101, 163] width 112 height 10
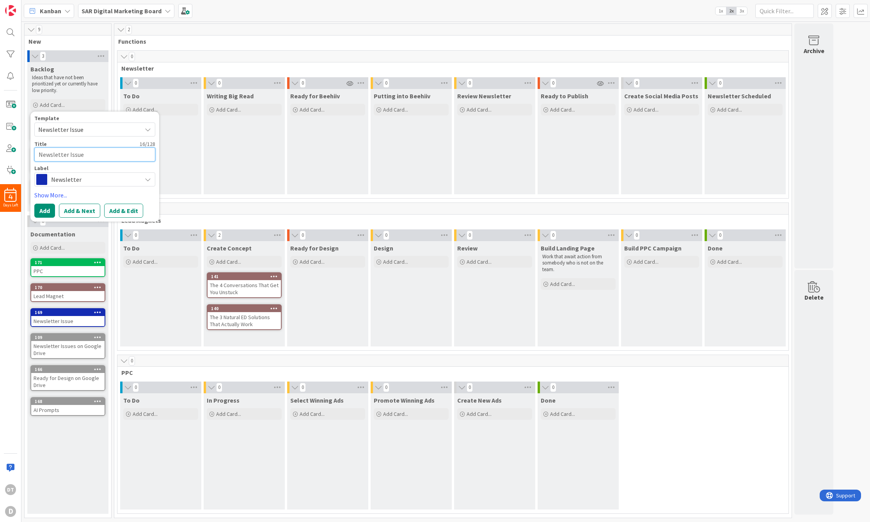
drag, startPoint x: 93, startPoint y: 157, endPoint x: 24, endPoint y: 148, distance: 69.6
click at [24, 148] on div "9 New 3 Backlog Ideas that have not been prioritized yet or currently have low …" at bounding box center [67, 270] width 87 height 495
drag, startPoint x: 94, startPoint y: 156, endPoint x: 28, endPoint y: 152, distance: 66.5
click at [28, 152] on div "Backlog Ideas that have not been prioritized yet or currently have low priority…" at bounding box center [67, 136] width 81 height 149
drag, startPoint x: 84, startPoint y: 156, endPoint x: 34, endPoint y: 154, distance: 50.0
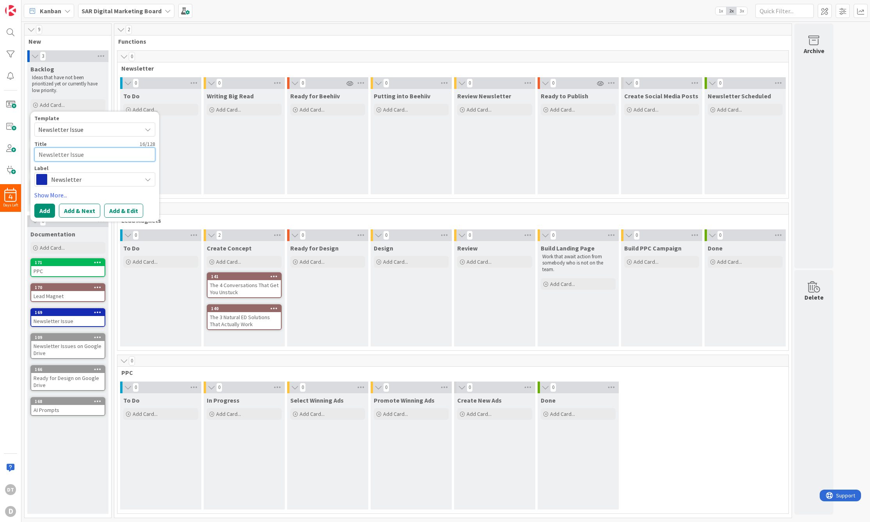
click at [34, 154] on textarea "Newsletter Issue" at bounding box center [94, 155] width 121 height 14
drag, startPoint x: 72, startPoint y: 155, endPoint x: 27, endPoint y: 155, distance: 45.3
click at [27, 155] on div "Backlog Ideas that have not been prioritized yet or currently have low priority…" at bounding box center [67, 136] width 81 height 149
click at [44, 209] on button "Add" at bounding box center [44, 211] width 21 height 14
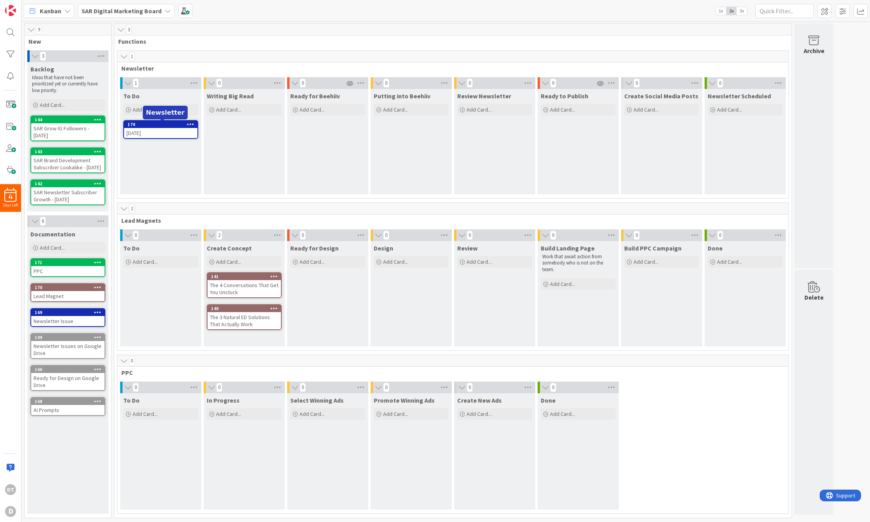
click at [149, 123] on div "174" at bounding box center [163, 124] width 70 height 5
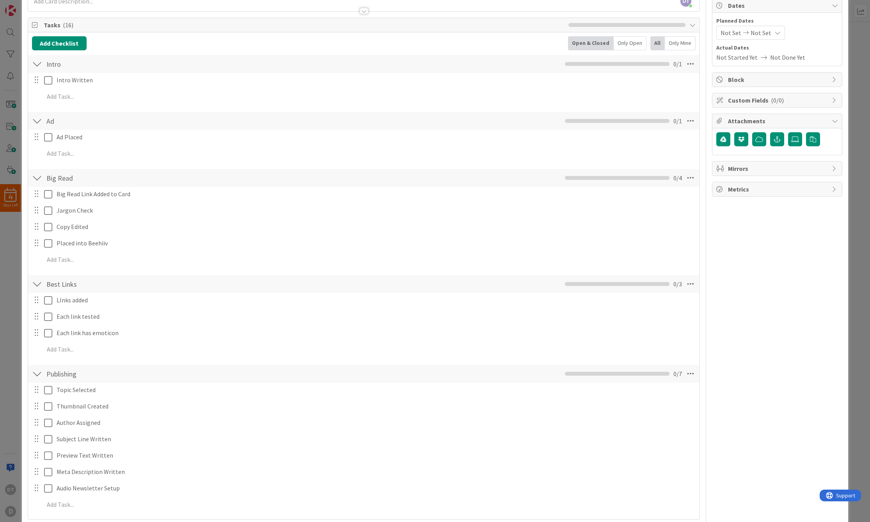
scroll to position [72, 0]
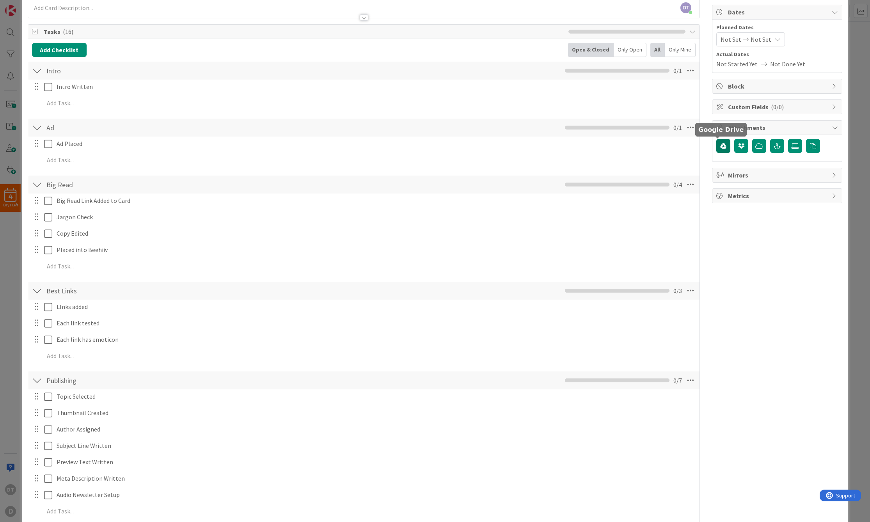
click at [720, 148] on icon "button" at bounding box center [723, 146] width 6 height 6
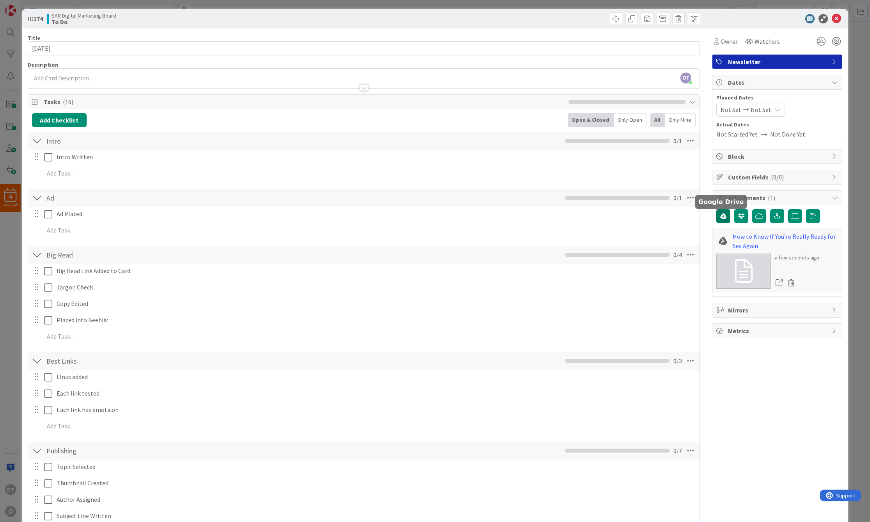
scroll to position [0, 0]
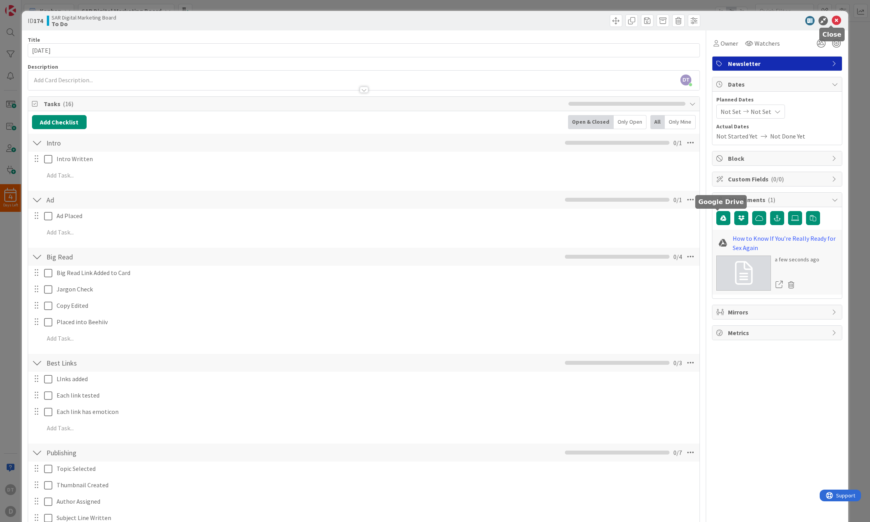
click at [832, 19] on icon at bounding box center [836, 20] width 9 height 9
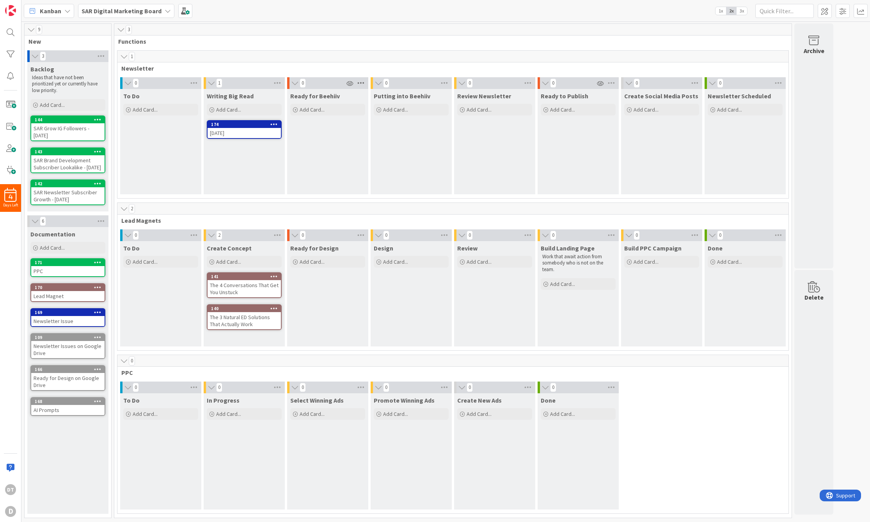
click at [358, 82] on icon at bounding box center [361, 83] width 10 height 12
click at [381, 105] on div "Stop Watching Column" at bounding box center [405, 105] width 98 height 11
click at [359, 82] on icon at bounding box center [361, 83] width 10 height 12
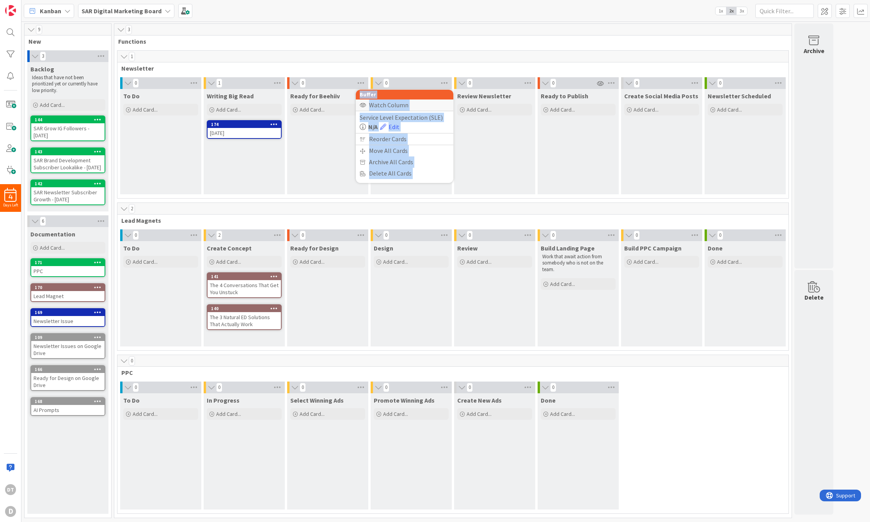
click at [374, 106] on div "Watch Column" at bounding box center [405, 105] width 98 height 11
click at [345, 58] on div "1" at bounding box center [452, 57] width 671 height 12
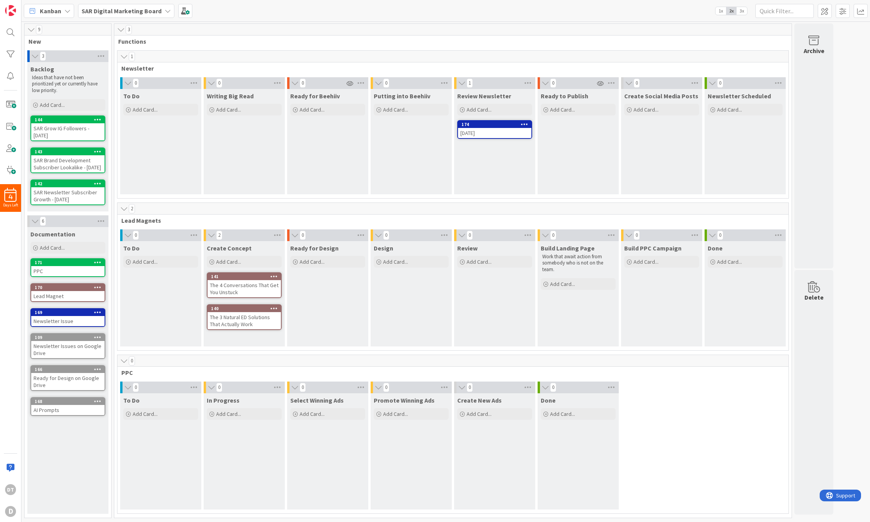
click at [524, 124] on icon at bounding box center [524, 123] width 7 height 5
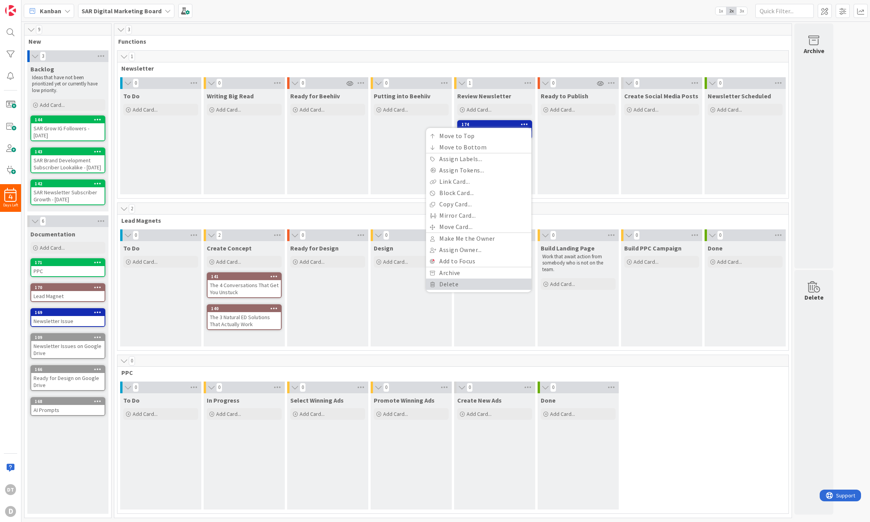
click at [462, 284] on link "Delete" at bounding box center [478, 284] width 105 height 11
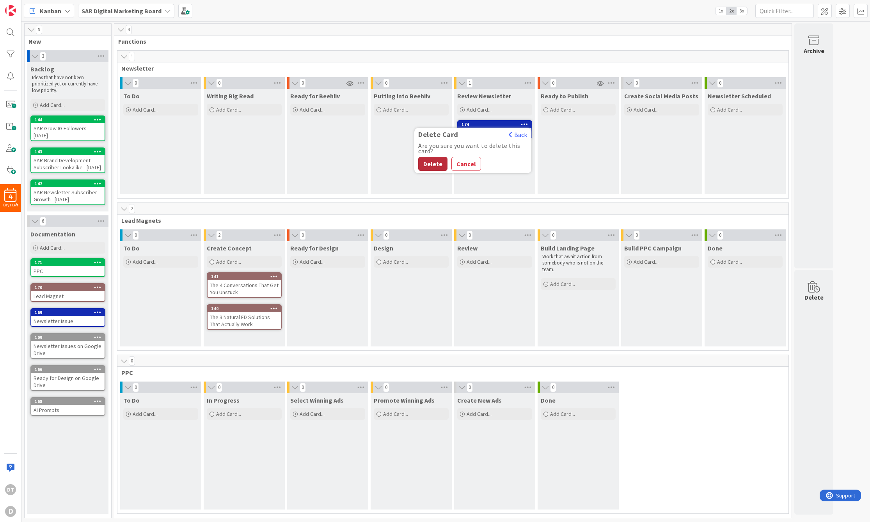
click at [433, 163] on button "Delete" at bounding box center [432, 164] width 29 height 14
click at [70, 340] on div "109" at bounding box center [70, 337] width 70 height 5
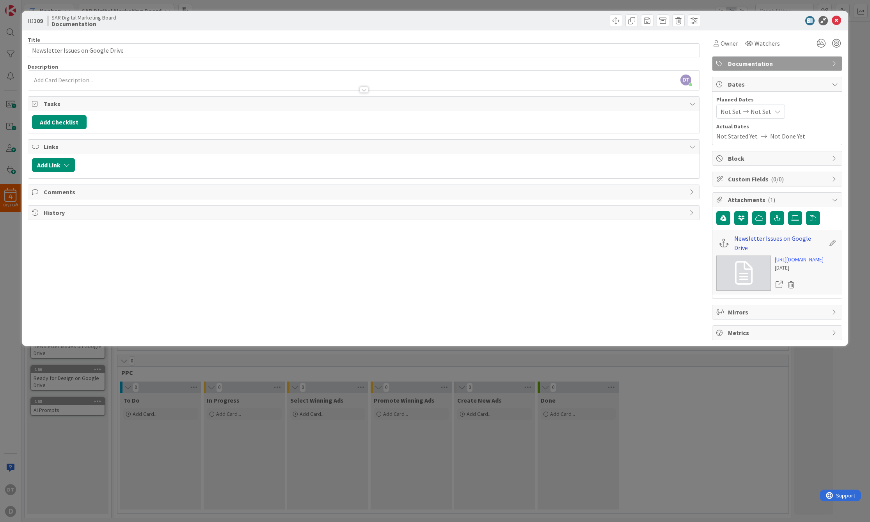
click at [785, 239] on link "Newsletter Issues on Google Drive" at bounding box center [779, 243] width 91 height 19
click at [839, 18] on icon at bounding box center [836, 20] width 9 height 9
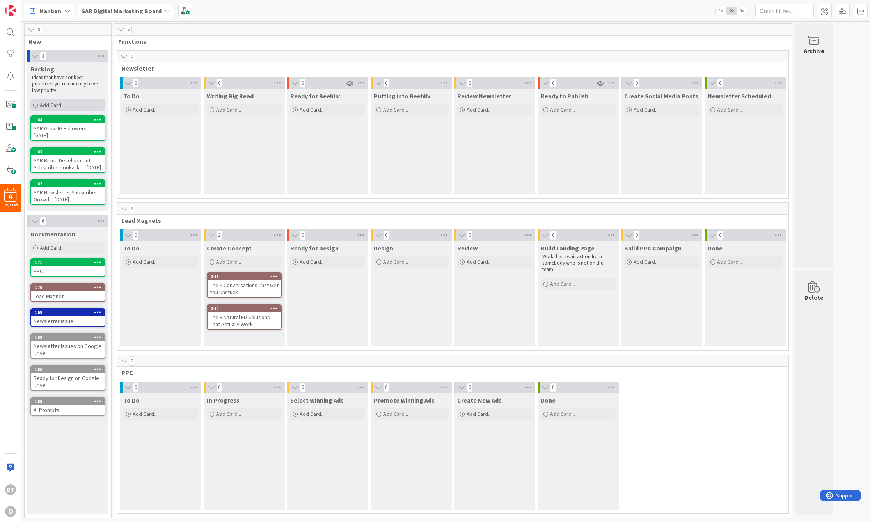
click at [45, 105] on span "Add Card..." at bounding box center [52, 104] width 25 height 7
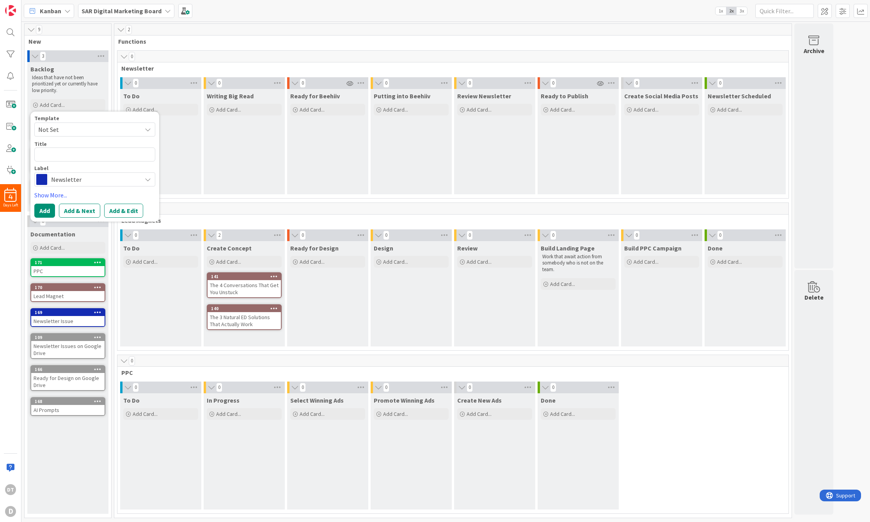
click at [71, 131] on span "Not Set" at bounding box center [87, 129] width 98 height 10
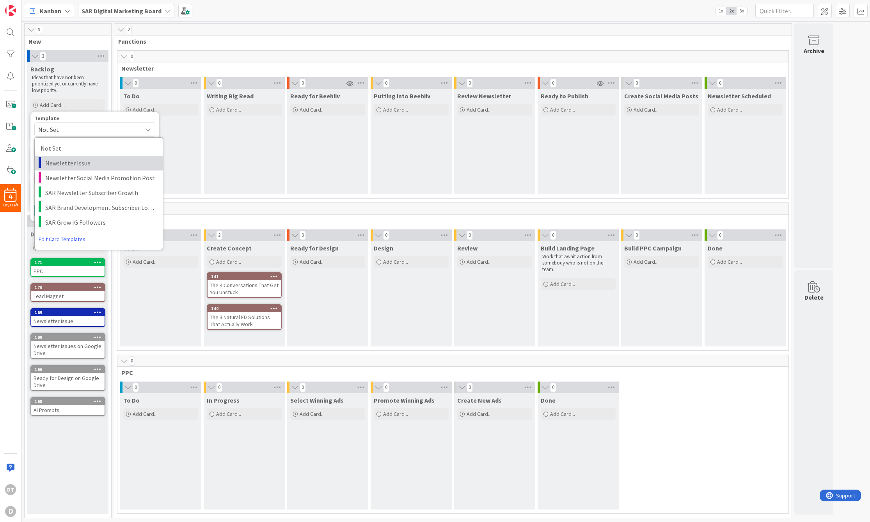
click at [80, 164] on span "Newsletter Issue" at bounding box center [101, 163] width 112 height 10
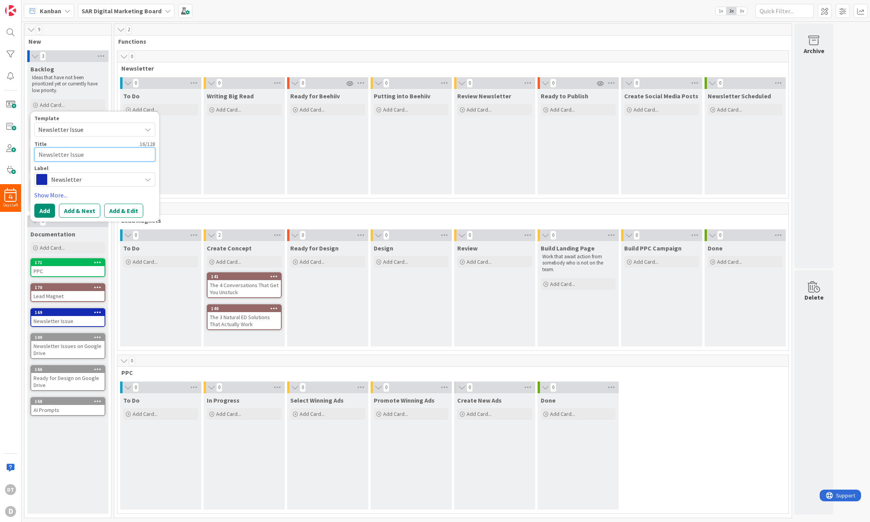
drag, startPoint x: 89, startPoint y: 153, endPoint x: 29, endPoint y: 150, distance: 60.2
click at [29, 150] on div "Backlog Ideas that have not been prioritized yet or currently have low priority…" at bounding box center [67, 136] width 81 height 149
drag, startPoint x: 106, startPoint y: 154, endPoint x: 40, endPoint y: 156, distance: 66.0
click at [40, 156] on textarea "Newsletter Issue" at bounding box center [94, 155] width 121 height 14
click at [44, 210] on button "Add" at bounding box center [44, 211] width 21 height 14
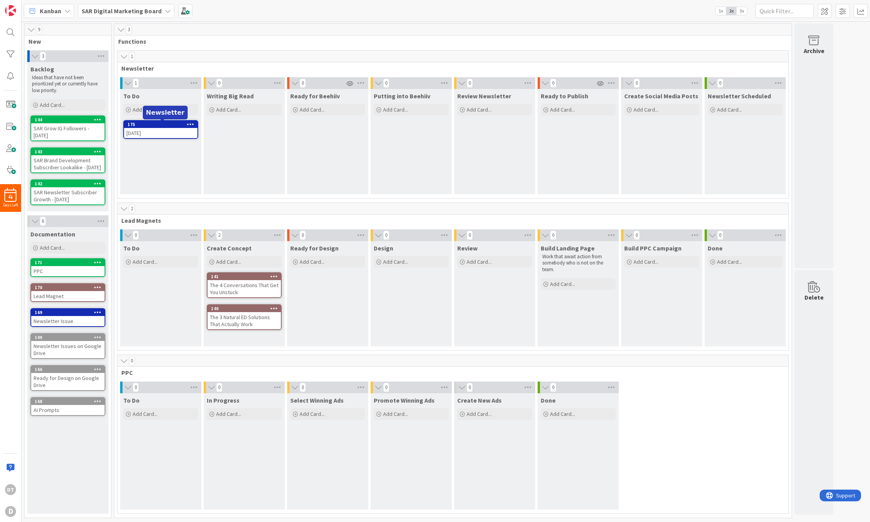
click at [158, 124] on div "175" at bounding box center [163, 124] width 70 height 5
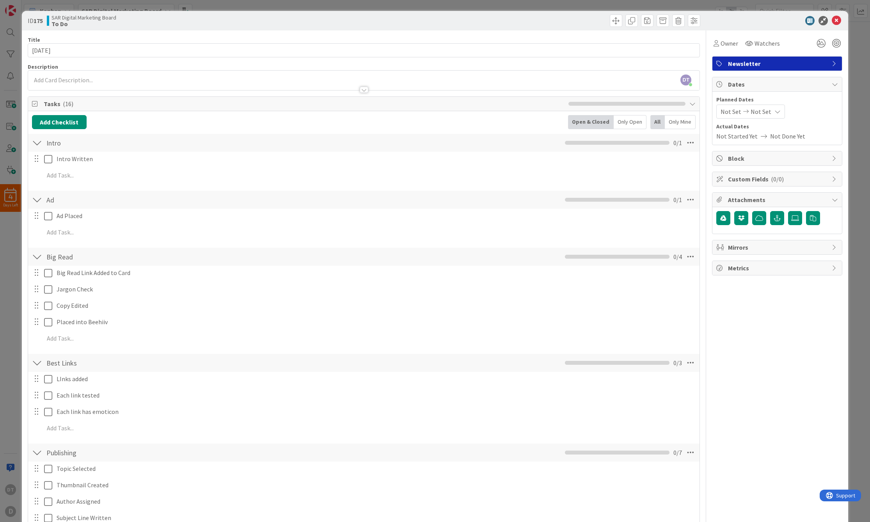
click at [32, 143] on div at bounding box center [37, 143] width 10 height 14
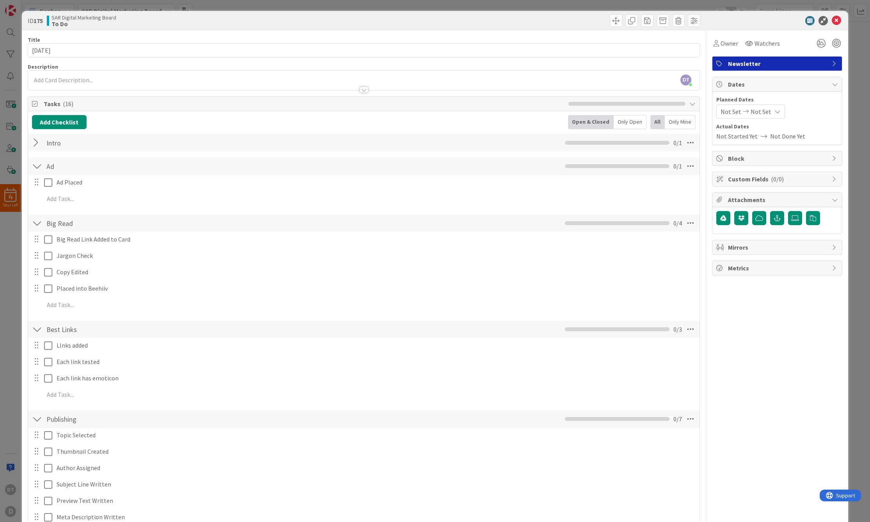
click at [39, 165] on div at bounding box center [37, 166] width 10 height 14
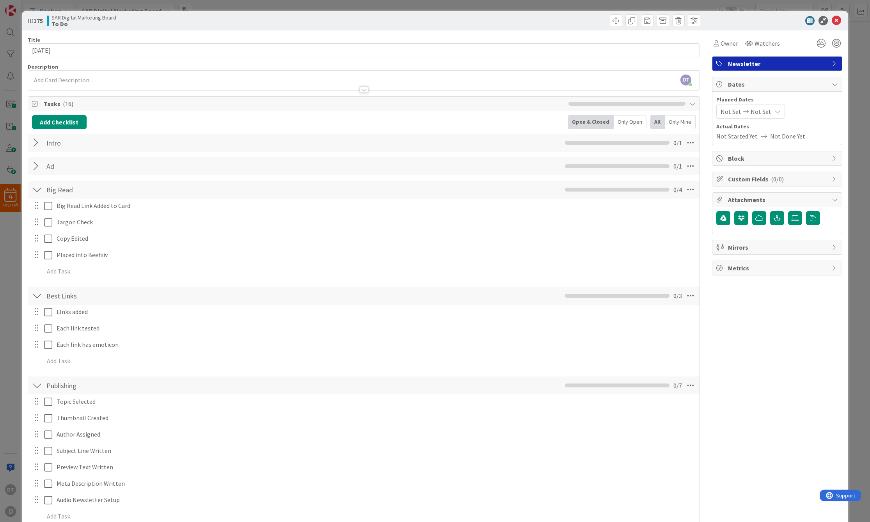
click at [38, 188] on div at bounding box center [37, 190] width 10 height 14
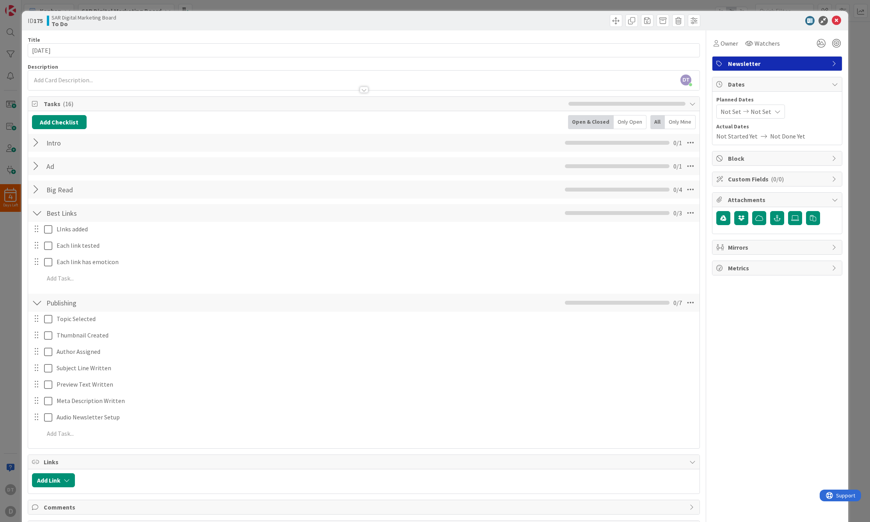
click at [36, 214] on div at bounding box center [37, 213] width 10 height 14
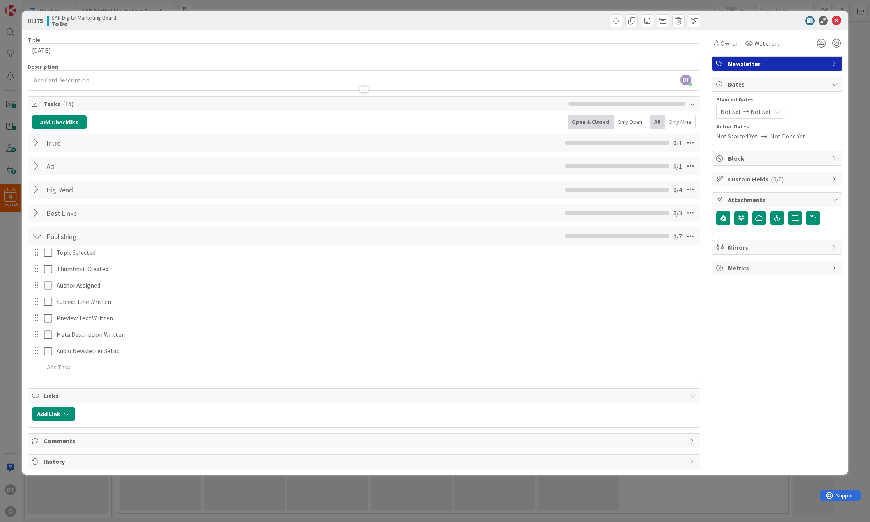
click at [35, 235] on div at bounding box center [37, 236] width 10 height 14
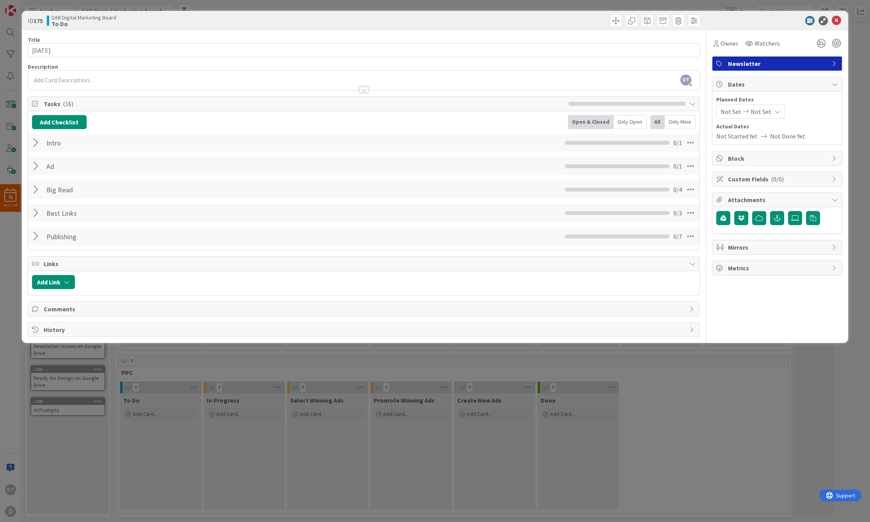
click at [36, 189] on div at bounding box center [37, 190] width 10 height 14
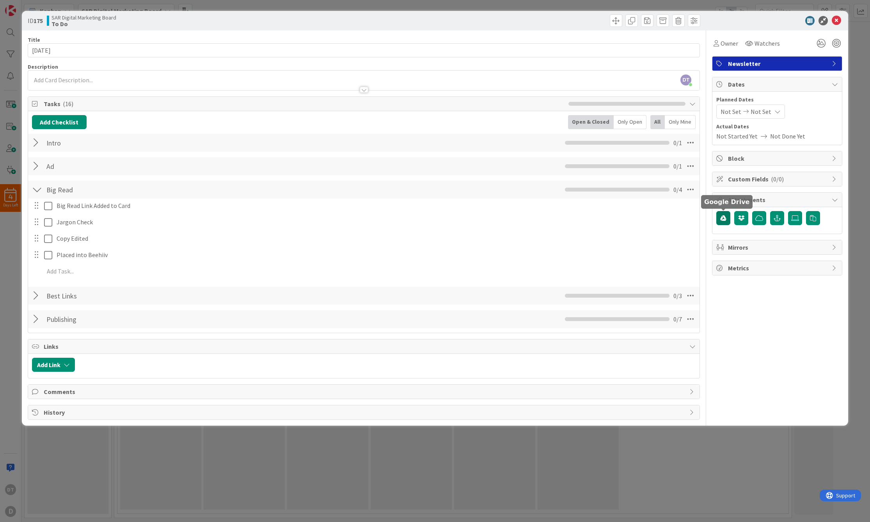
click at [724, 219] on icon "button" at bounding box center [723, 218] width 6 height 6
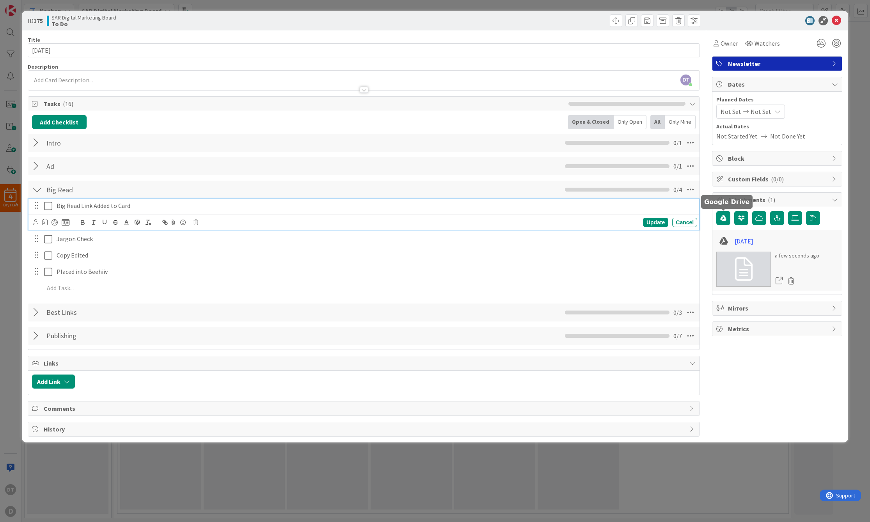
click at [50, 206] on icon at bounding box center [48, 205] width 8 height 9
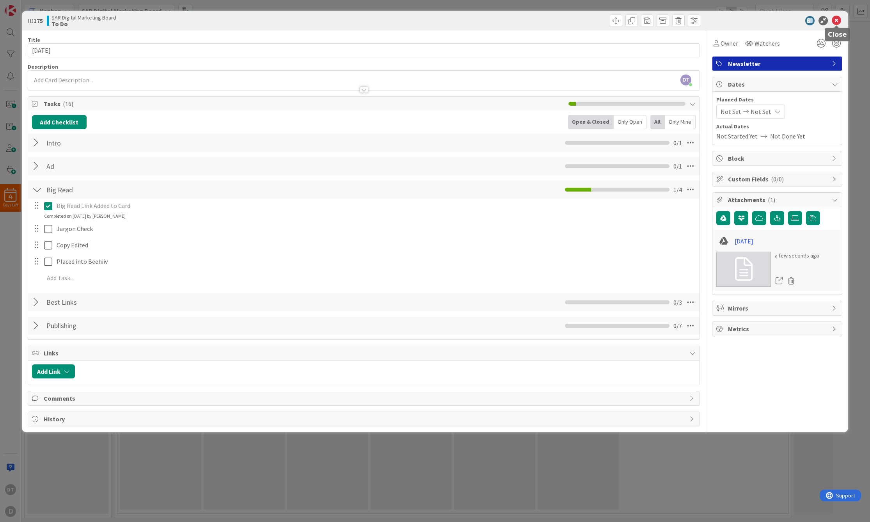
click at [836, 20] on icon at bounding box center [836, 20] width 9 height 9
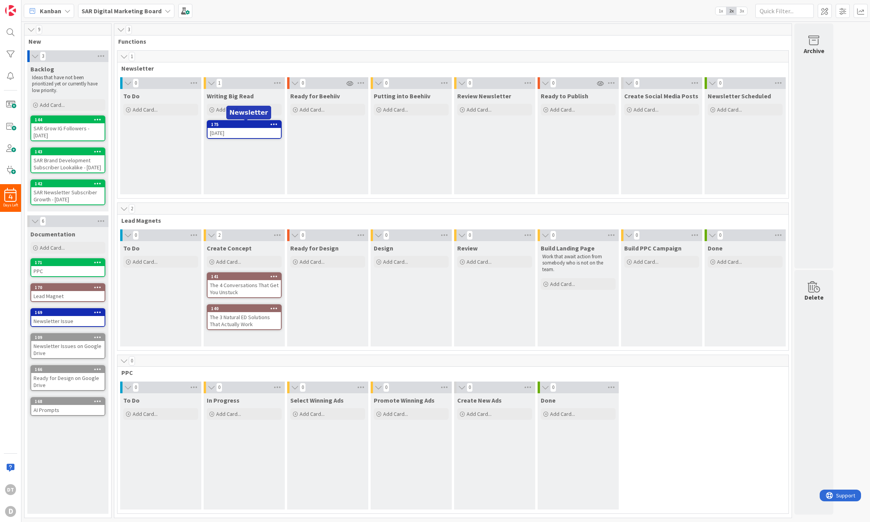
click at [235, 124] on div "175" at bounding box center [246, 124] width 70 height 5
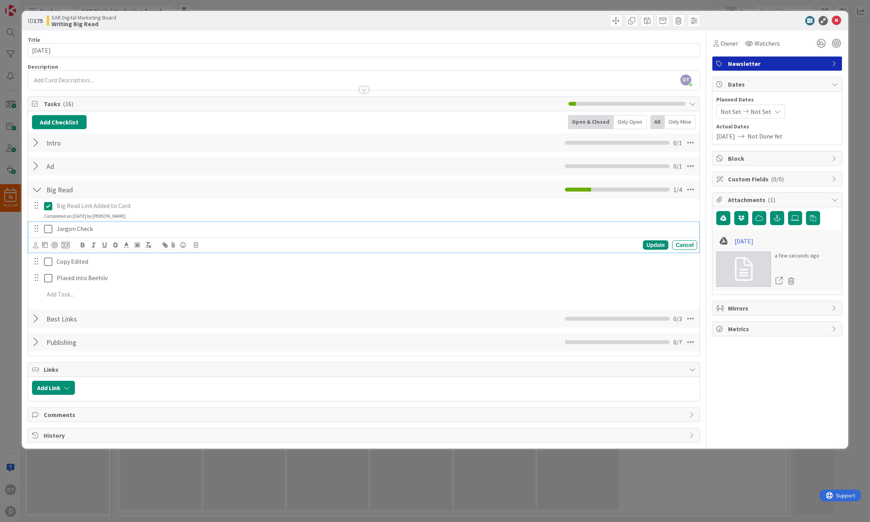
click at [46, 230] on icon at bounding box center [48, 228] width 8 height 9
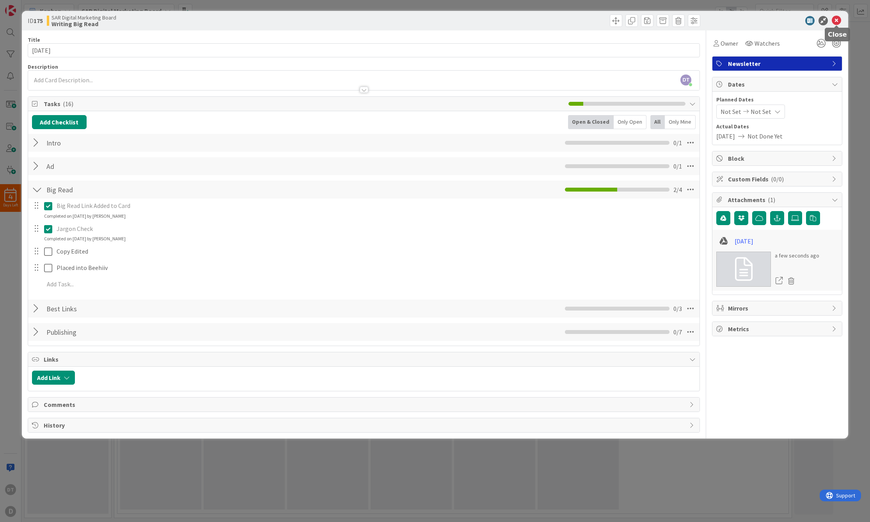
click at [835, 20] on icon at bounding box center [836, 20] width 9 height 9
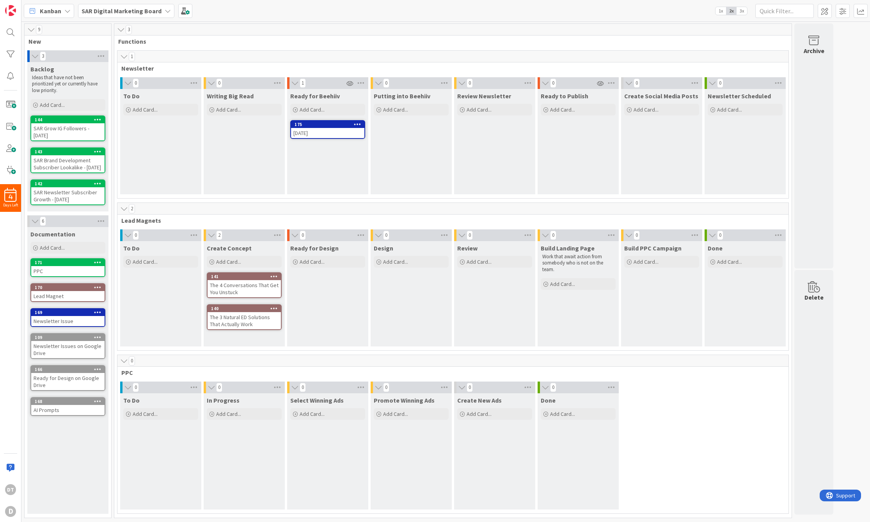
click at [744, 10] on span "3x" at bounding box center [742, 11] width 11 height 8
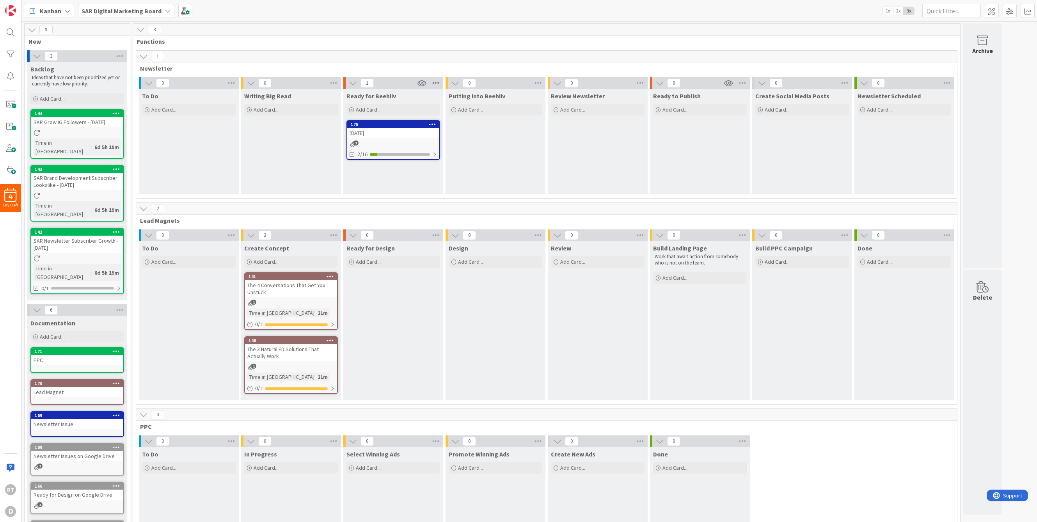
click at [437, 82] on icon at bounding box center [436, 83] width 10 height 12
click at [457, 104] on div "Stop Watching Column" at bounding box center [480, 105] width 98 height 11
click at [437, 81] on icon at bounding box center [436, 83] width 10 height 12
click at [452, 103] on div "Watch Column" at bounding box center [480, 105] width 98 height 11
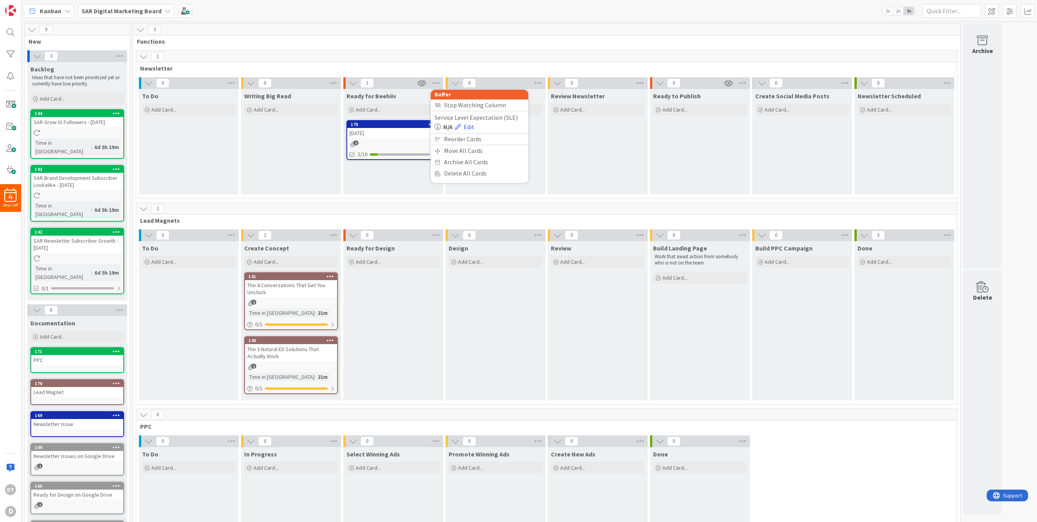
click at [426, 67] on span "Newsletter" at bounding box center [543, 68] width 807 height 8
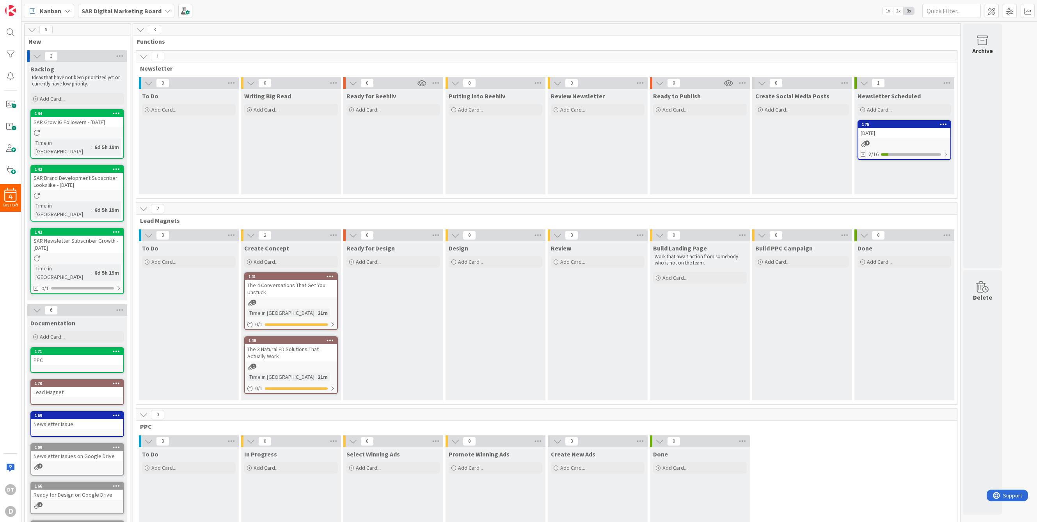
drag, startPoint x: 790, startPoint y: 123, endPoint x: 1021, endPoint y: 358, distance: 330.1
click at [9, 450] on div "D" at bounding box center [10, 511] width 11 height 11
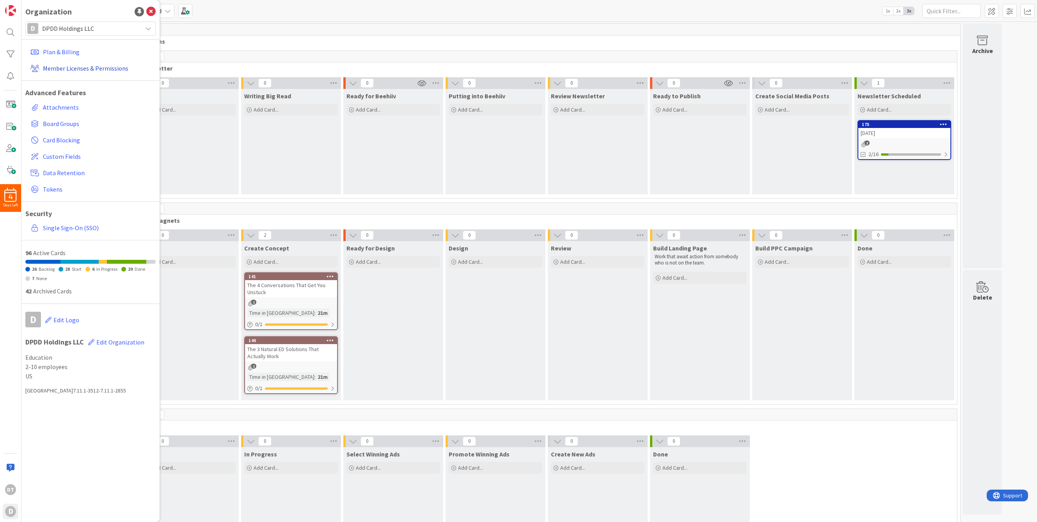
click at [67, 66] on link "Member Licenses & Permissions" at bounding box center [91, 68] width 128 height 14
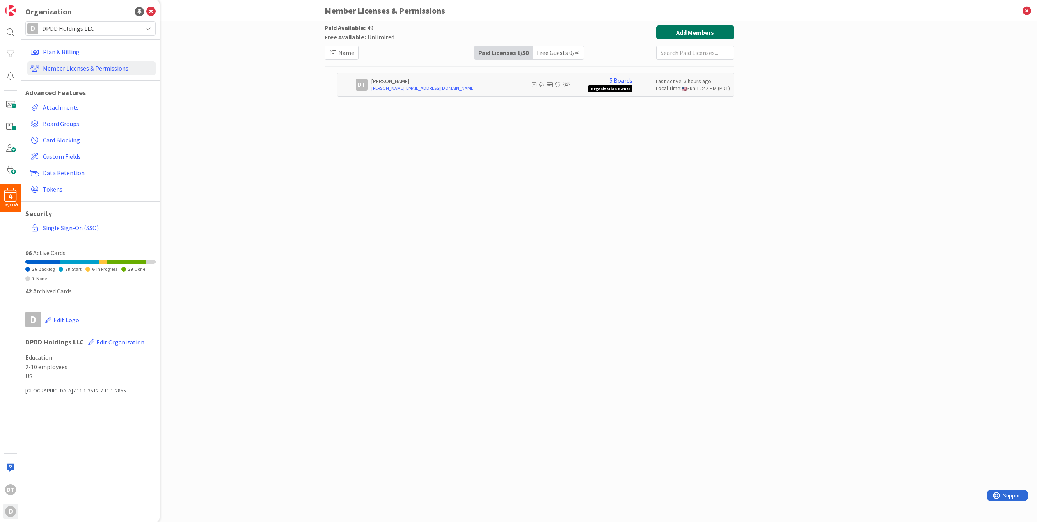
click at [695, 35] on button "Add Members" at bounding box center [695, 32] width 78 height 14
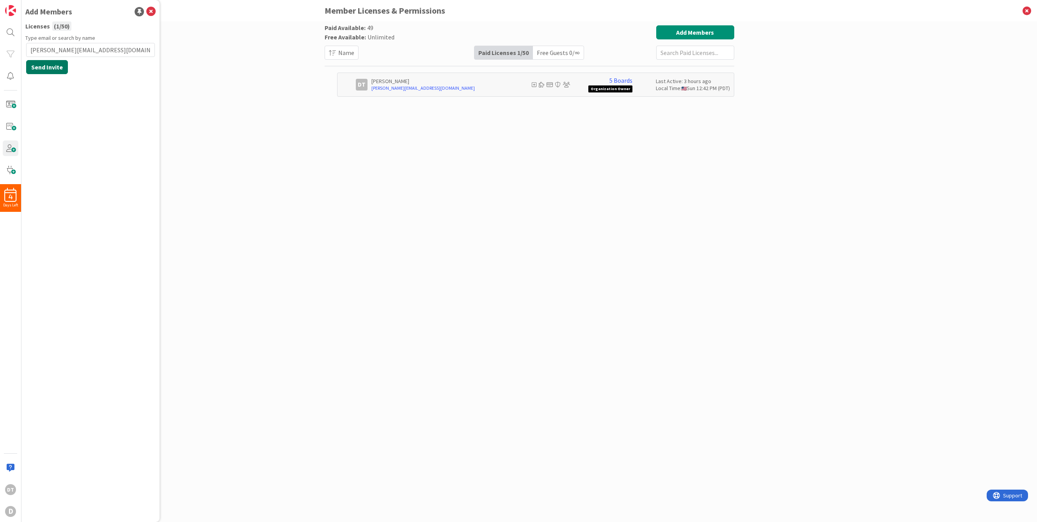
click at [50, 66] on button "Send Invite" at bounding box center [47, 67] width 42 height 14
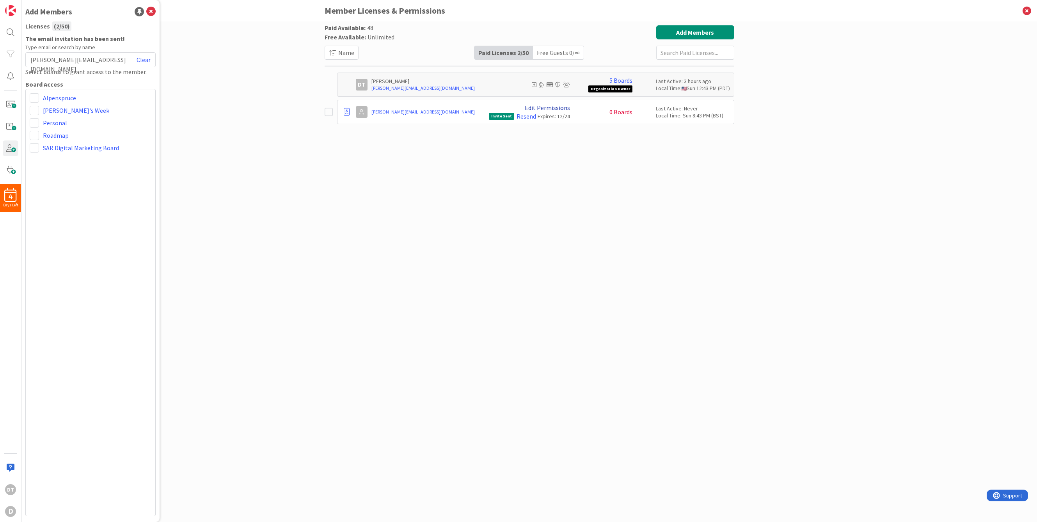
click at [549, 107] on link "Edit Permissions" at bounding box center [547, 107] width 45 height 7
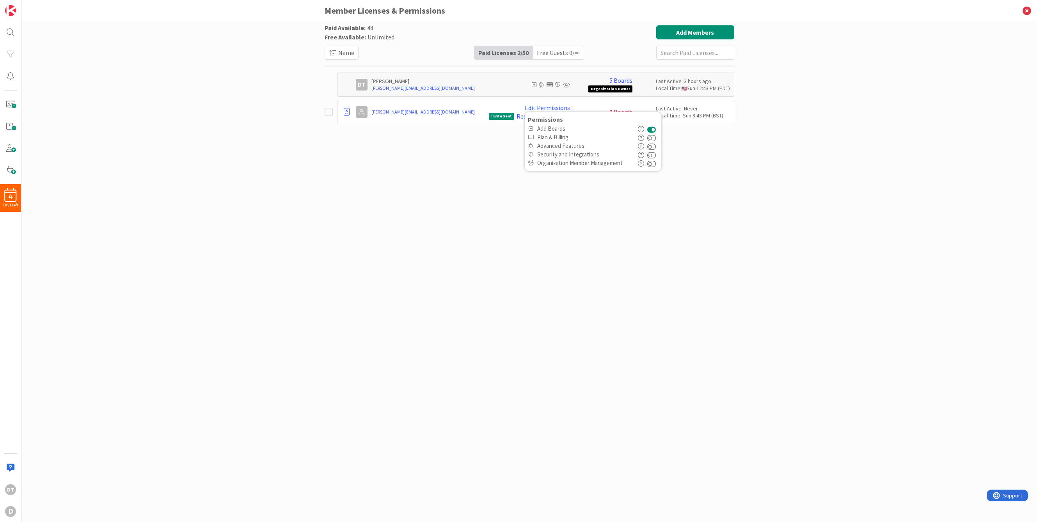
click at [533, 128] on icon at bounding box center [531, 128] width 6 height 5
click at [496, 142] on div "Paid Available: 48 Free Available: Unlimited Name Paid Licenses 2 / 50 Free Gue…" at bounding box center [530, 263] width 410 height 477
click at [551, 107] on link "Edit Permissions" at bounding box center [547, 107] width 45 height 7
click at [653, 129] on button at bounding box center [651, 128] width 9 height 9
click at [642, 128] on icon "button" at bounding box center [641, 129] width 6 height 6
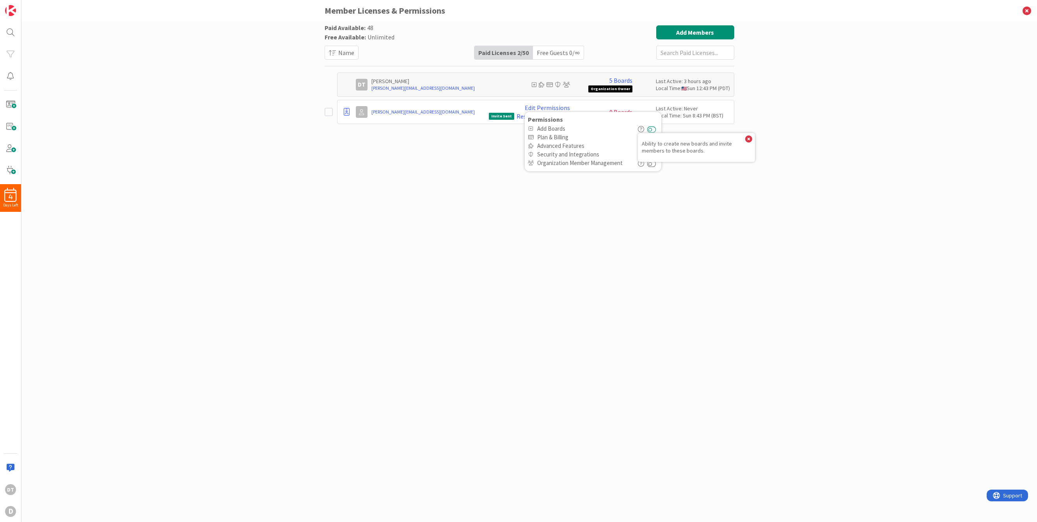
click at [655, 128] on button at bounding box center [651, 128] width 9 height 9
click at [595, 204] on div "Paid Available: 48 Free Available: Unlimited Name Paid Licenses 2 / 50 Free Gue…" at bounding box center [530, 263] width 410 height 477
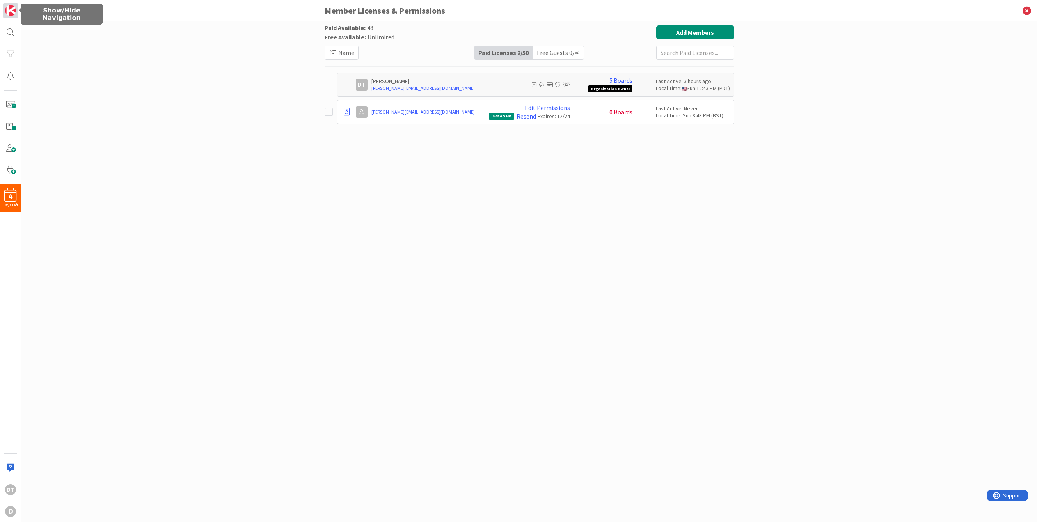
click at [8, 7] on img at bounding box center [10, 10] width 11 height 11
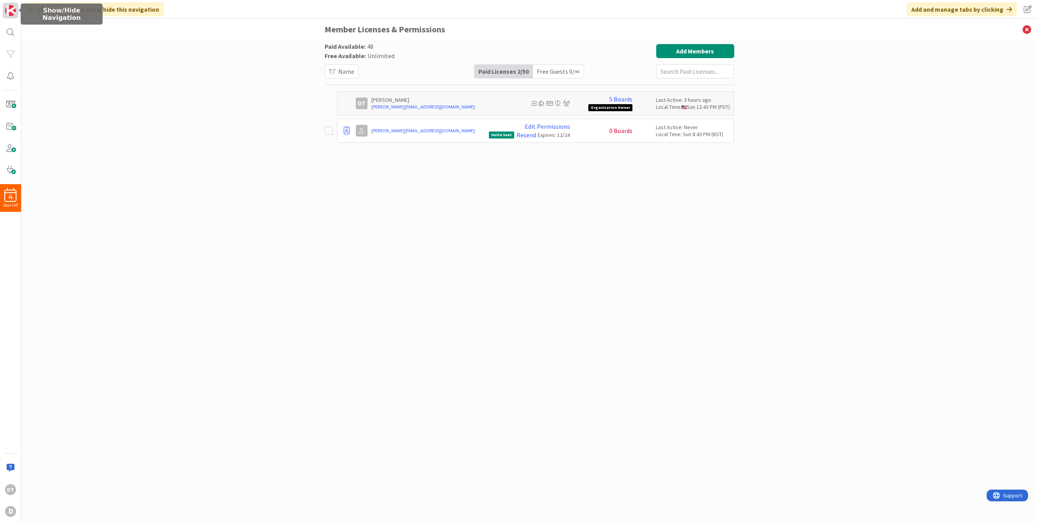
click at [8, 7] on img at bounding box center [10, 10] width 11 height 11
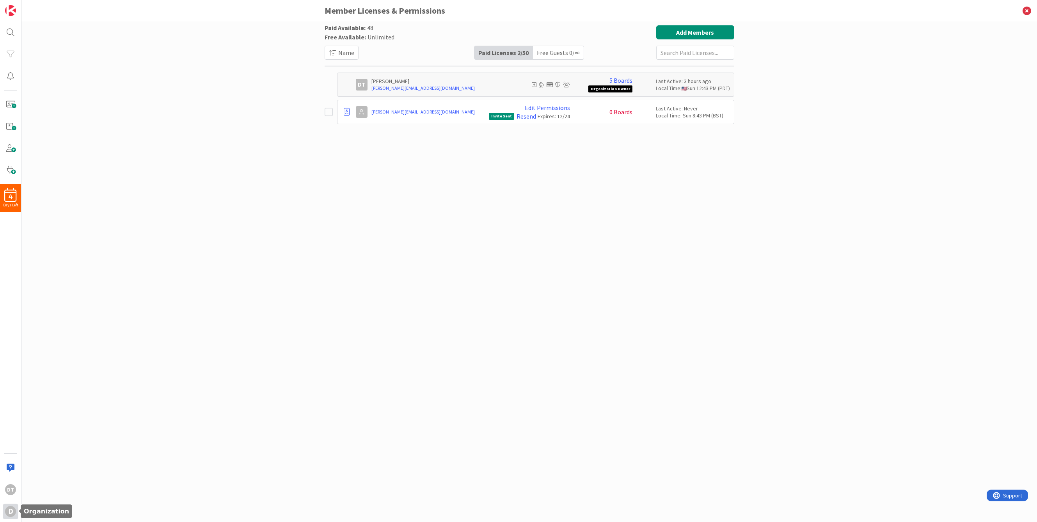
click at [10, 450] on div "D" at bounding box center [10, 511] width 11 height 11
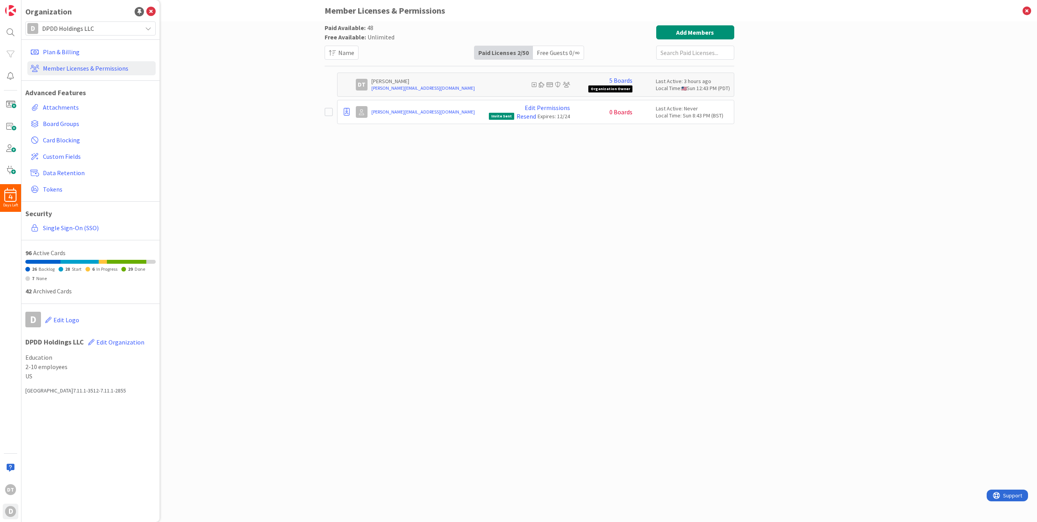
click at [62, 30] on span "DPDD Holdings LLC" at bounding box center [90, 28] width 96 height 11
click at [56, 64] on span "DPDD Holdings LLC" at bounding box center [97, 69] width 107 height 12
click at [977, 6] on icon at bounding box center [1027, 10] width 20 height 21
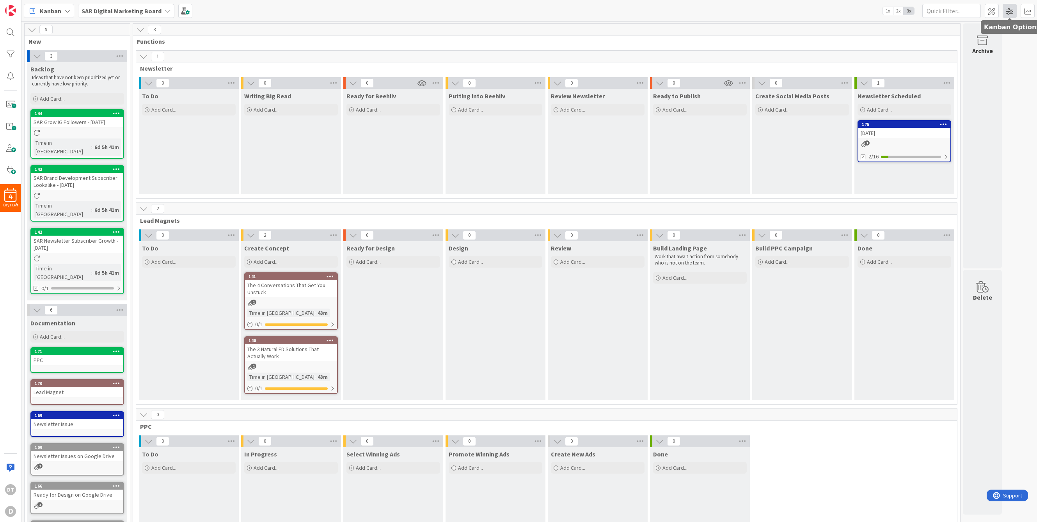
click at [977, 12] on span at bounding box center [1010, 11] width 14 height 14
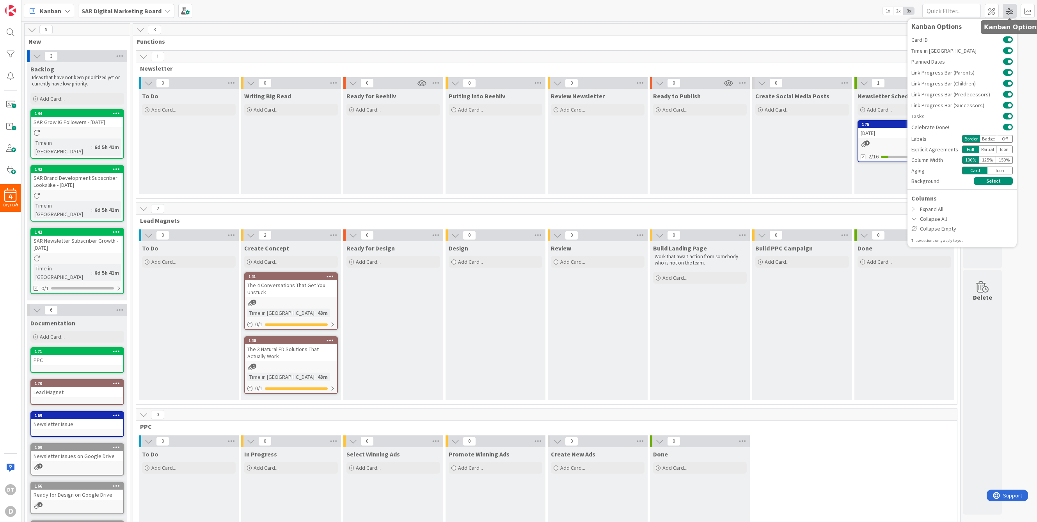
click at [977, 12] on span at bounding box center [1010, 11] width 14 height 14
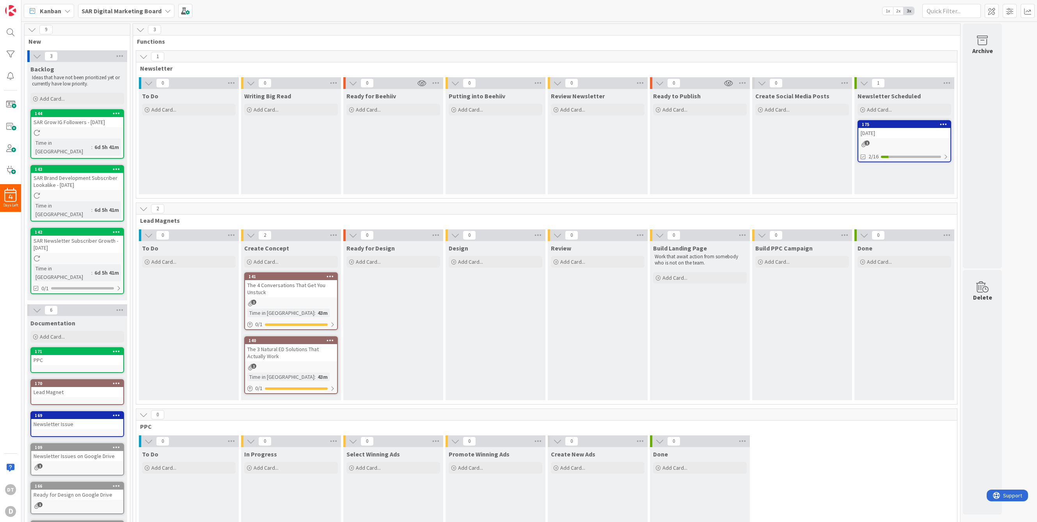
click at [153, 9] on b "SAR Digital Marketing Board" at bounding box center [122, 11] width 80 height 8
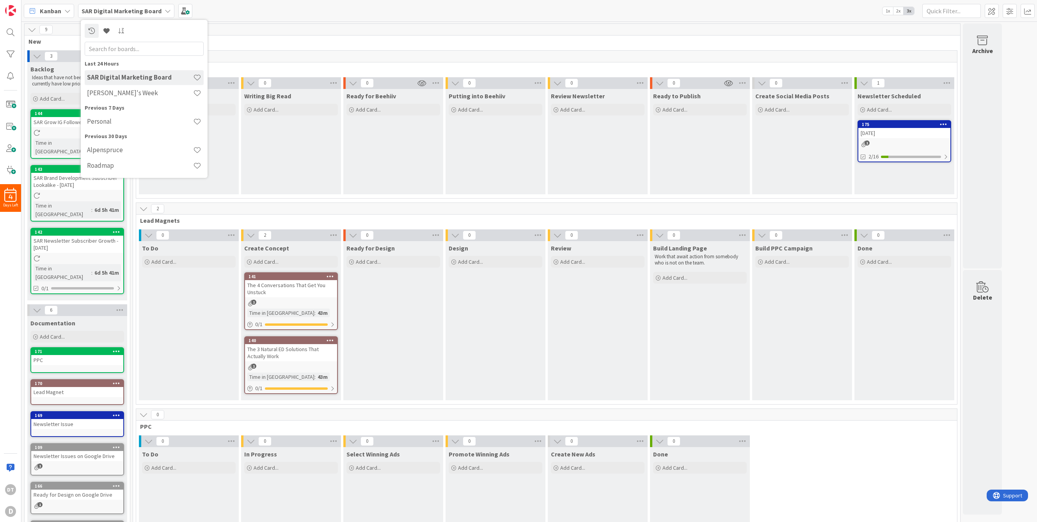
click at [153, 9] on b "SAR Digital Marketing Board" at bounding box center [122, 11] width 80 height 8
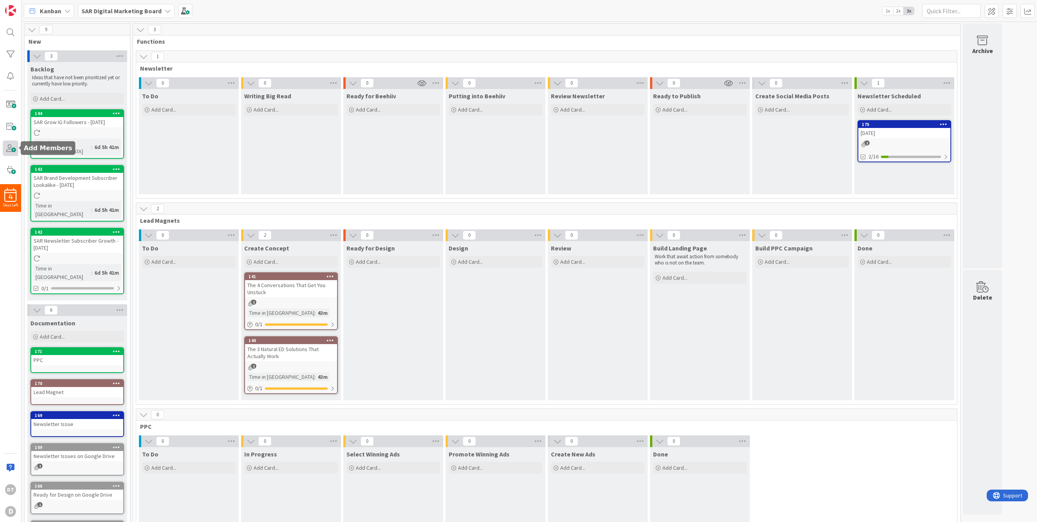
click at [12, 147] on span at bounding box center [11, 148] width 16 height 16
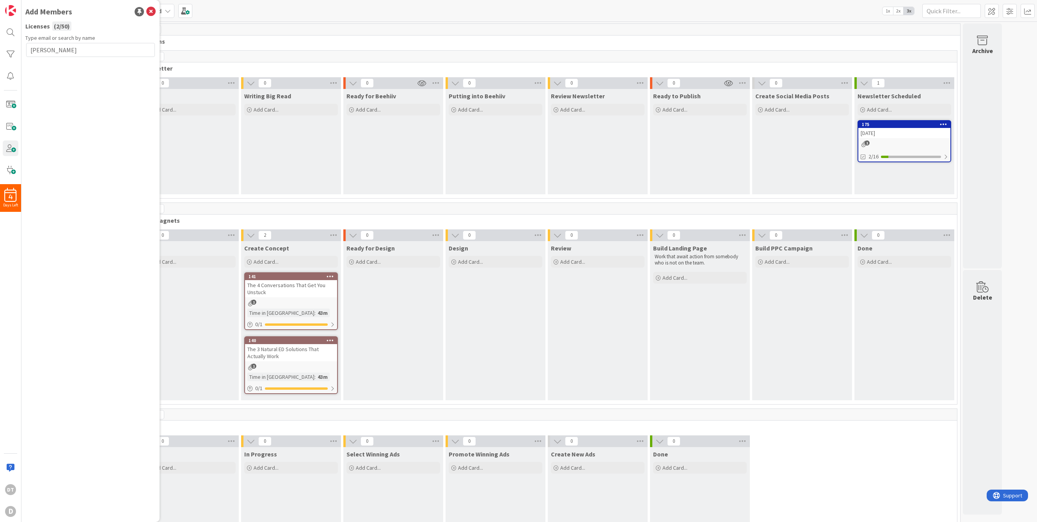
click at [276, 13] on div "Kanban SAR Digital Marketing Board 1x 2x 3x Kanban Options Card ID Time in Colu…" at bounding box center [529, 10] width 1016 height 21
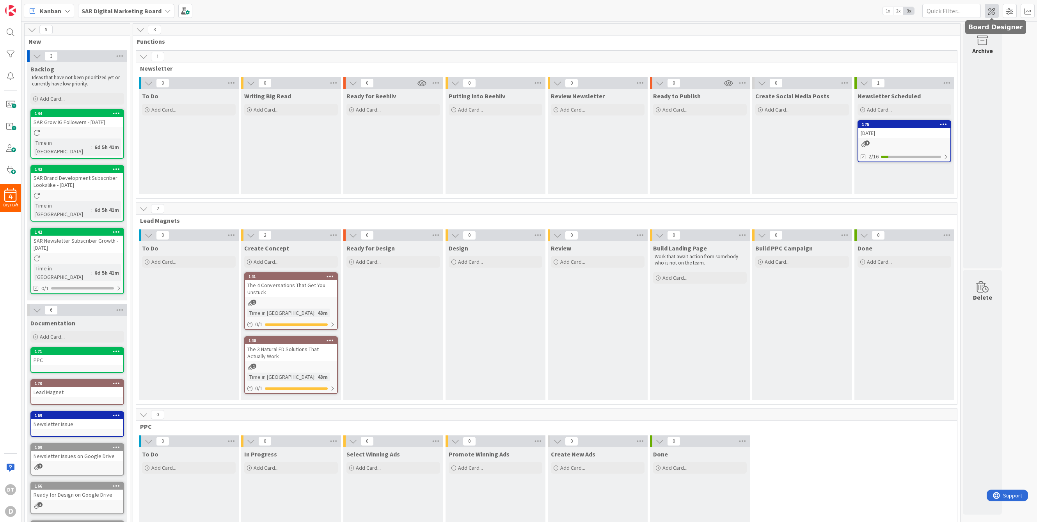
click at [977, 12] on span at bounding box center [992, 11] width 14 height 14
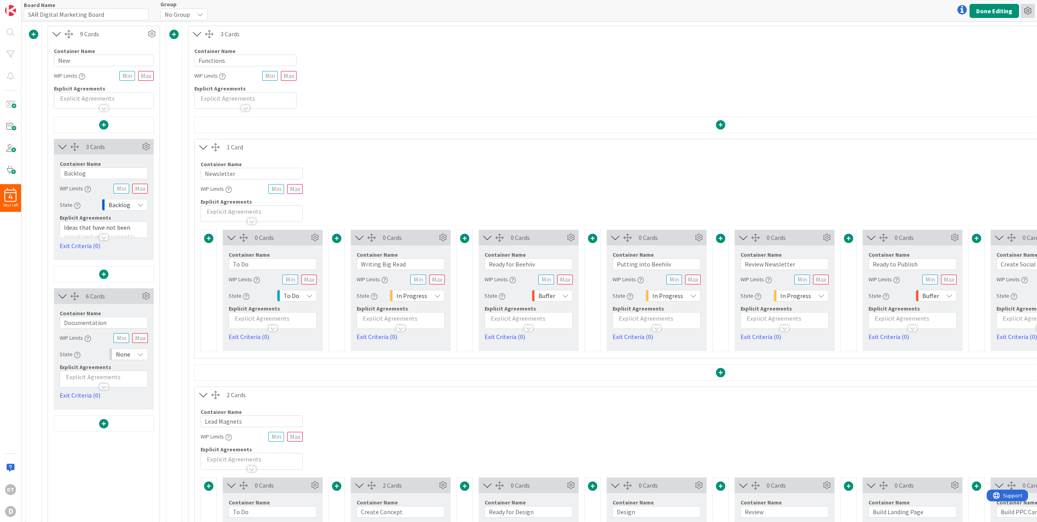
click at [977, 10] on icon at bounding box center [1028, 11] width 14 height 14
click at [977, 10] on button "Done Editing" at bounding box center [995, 11] width 50 height 14
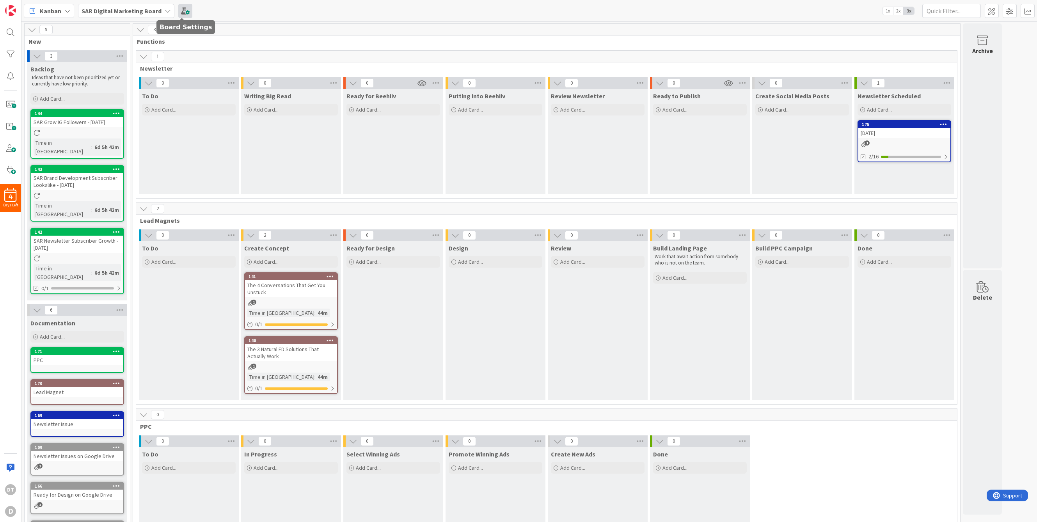
click at [181, 12] on span at bounding box center [185, 11] width 14 height 14
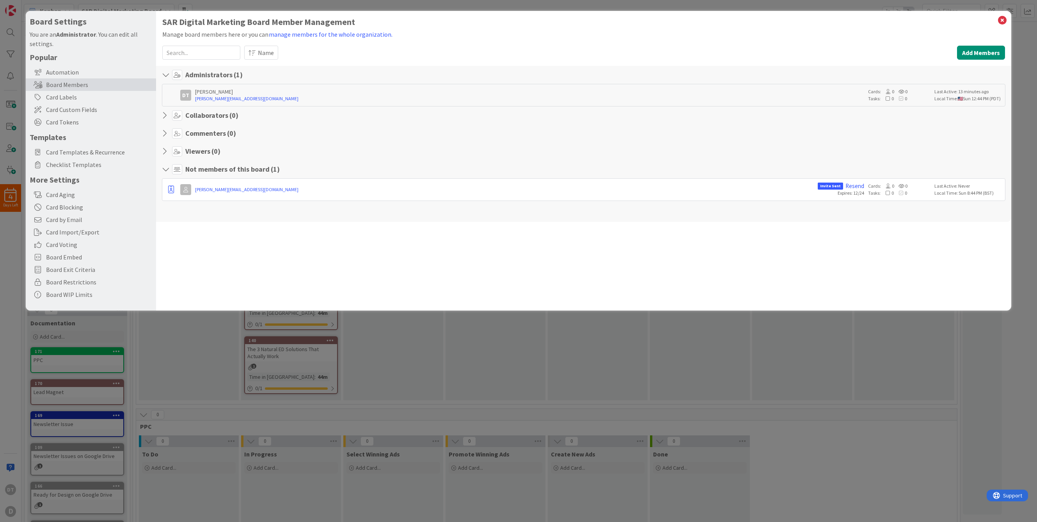
click at [164, 113] on icon at bounding box center [167, 116] width 10 height 8
click at [178, 114] on icon at bounding box center [177, 115] width 10 height 10
click at [237, 190] on link "[PERSON_NAME][EMAIL_ADDRESS][DOMAIN_NAME]" at bounding box center [504, 189] width 619 height 7
click at [977, 50] on button "Add Members" at bounding box center [981, 53] width 48 height 14
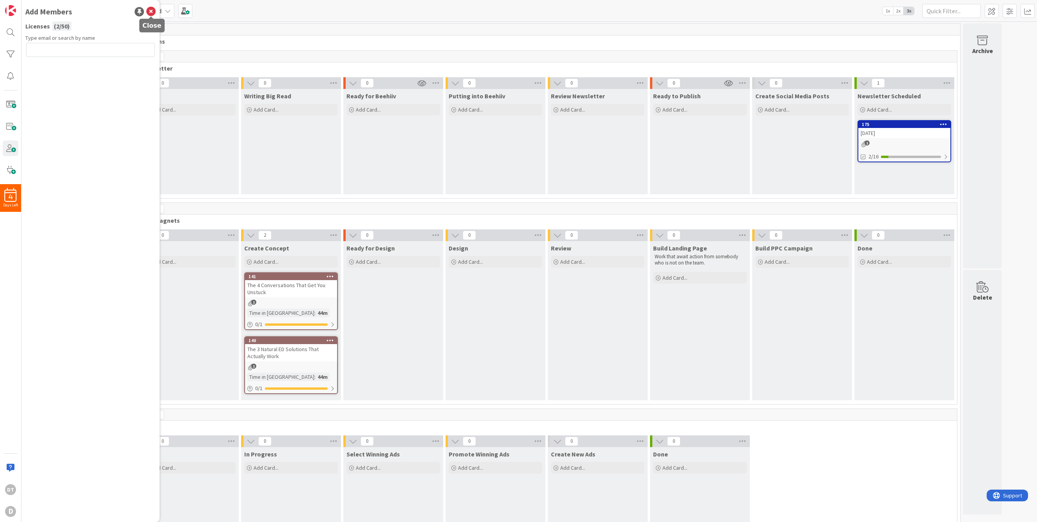
click at [149, 9] on icon at bounding box center [150, 11] width 9 height 9
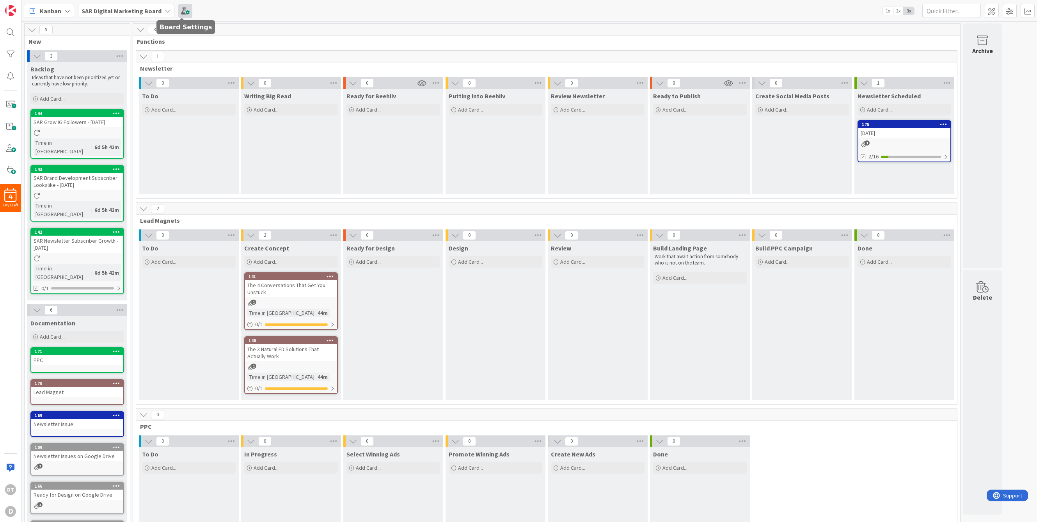
click at [183, 10] on span at bounding box center [185, 11] width 14 height 14
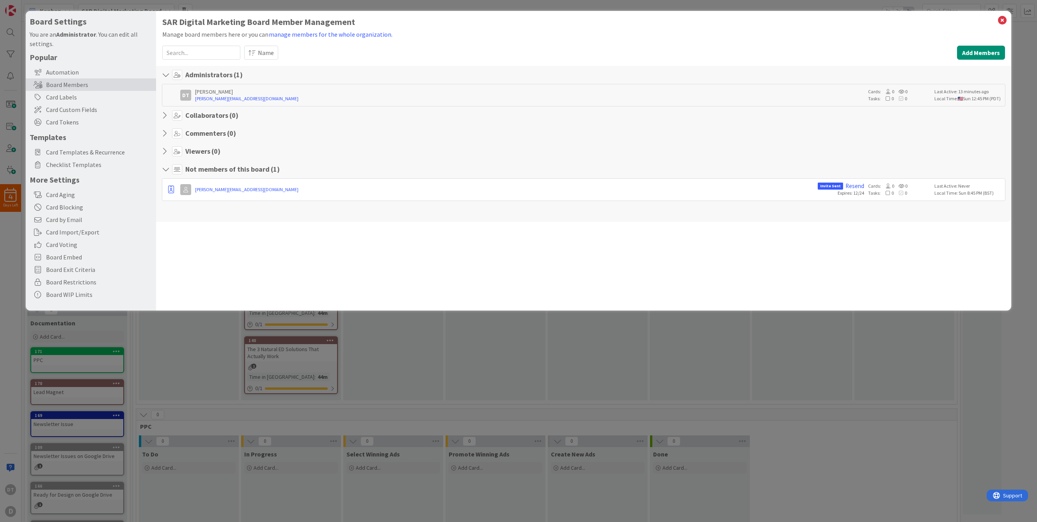
click at [165, 114] on icon at bounding box center [167, 116] width 10 height 8
drag, startPoint x: 171, startPoint y: 188, endPoint x: 180, endPoint y: 112, distance: 76.6
click at [180, 112] on div "Administrators ( 1 ) [PERSON_NAME] Torgerson [EMAIL_ADDRESS][DOMAIN_NAME] Cards…" at bounding box center [583, 144] width 855 height 156
click at [218, 189] on link "[PERSON_NAME][EMAIL_ADDRESS][DOMAIN_NAME]" at bounding box center [504, 189] width 619 height 7
click at [314, 189] on link "[PERSON_NAME][EMAIL_ADDRESS][DOMAIN_NAME]" at bounding box center [504, 189] width 619 height 7
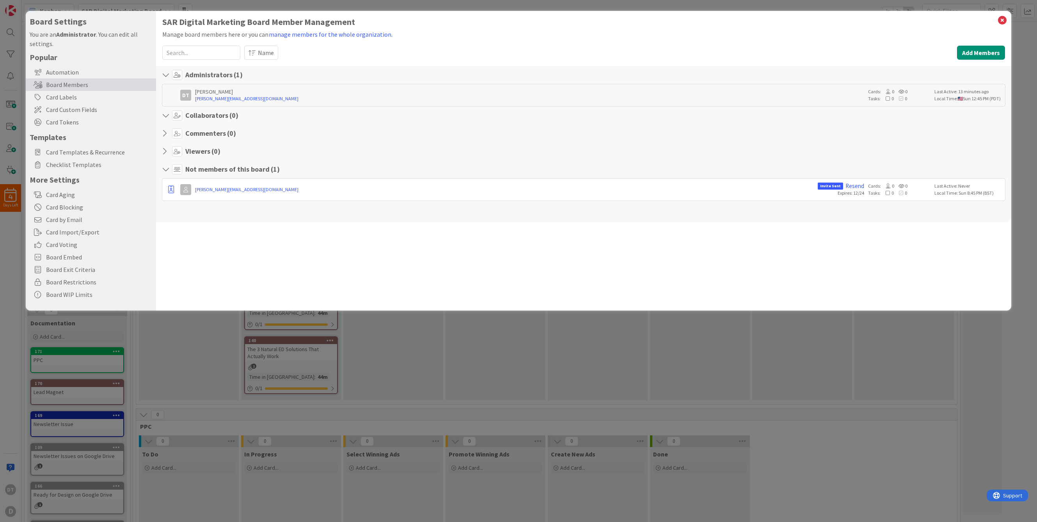
click at [176, 116] on icon at bounding box center [177, 115] width 10 height 10
click at [977, 19] on icon at bounding box center [1003, 20] width 10 height 11
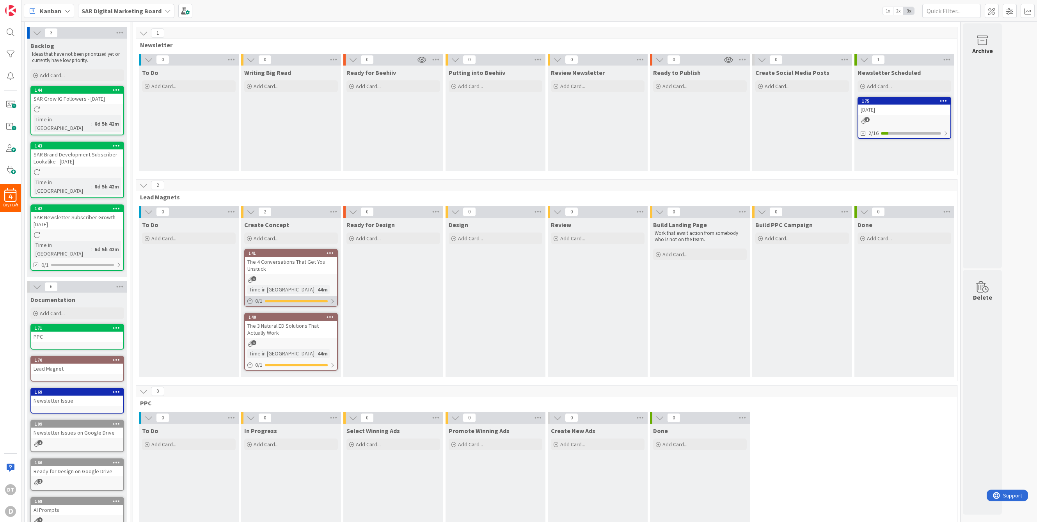
scroll to position [25, 0]
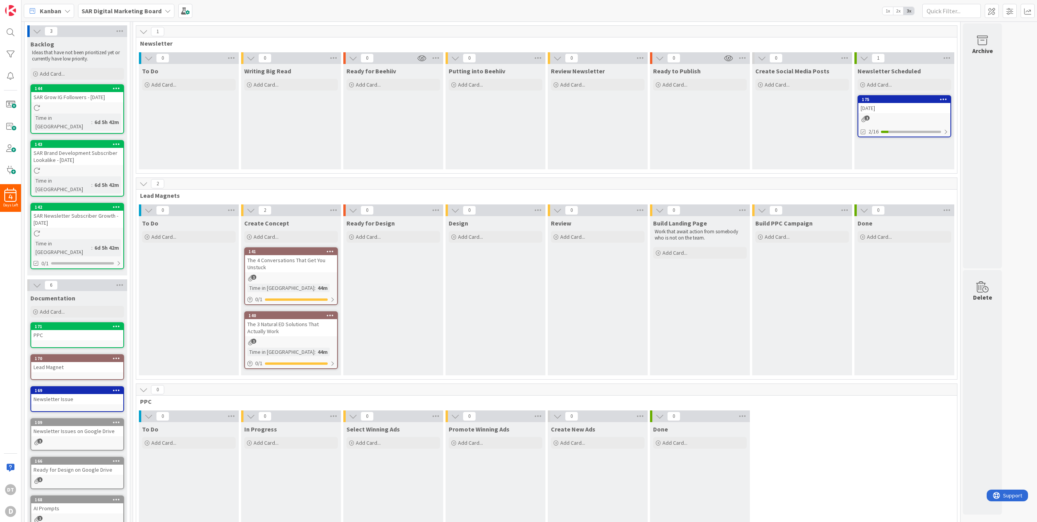
click at [77, 450] on div "Ready for Design on Google Drive" at bounding box center [77, 470] width 92 height 10
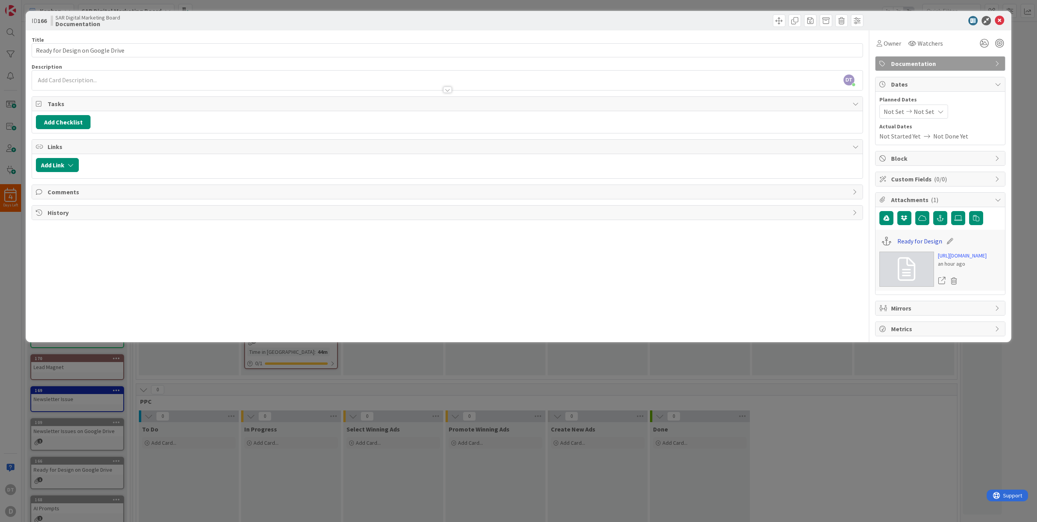
click at [916, 242] on link "Ready for Design" at bounding box center [920, 241] width 45 height 9
click at [977, 17] on icon at bounding box center [999, 20] width 9 height 9
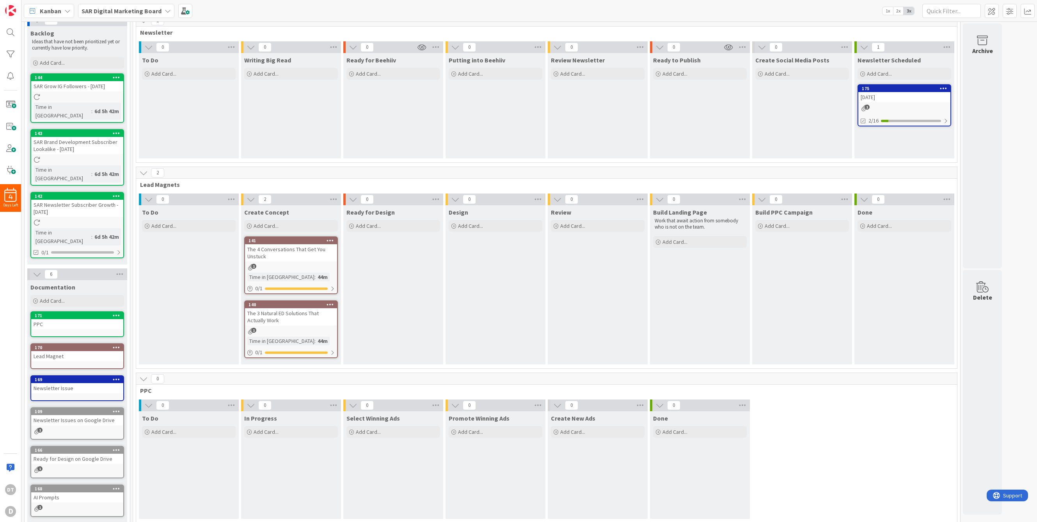
scroll to position [43, 0]
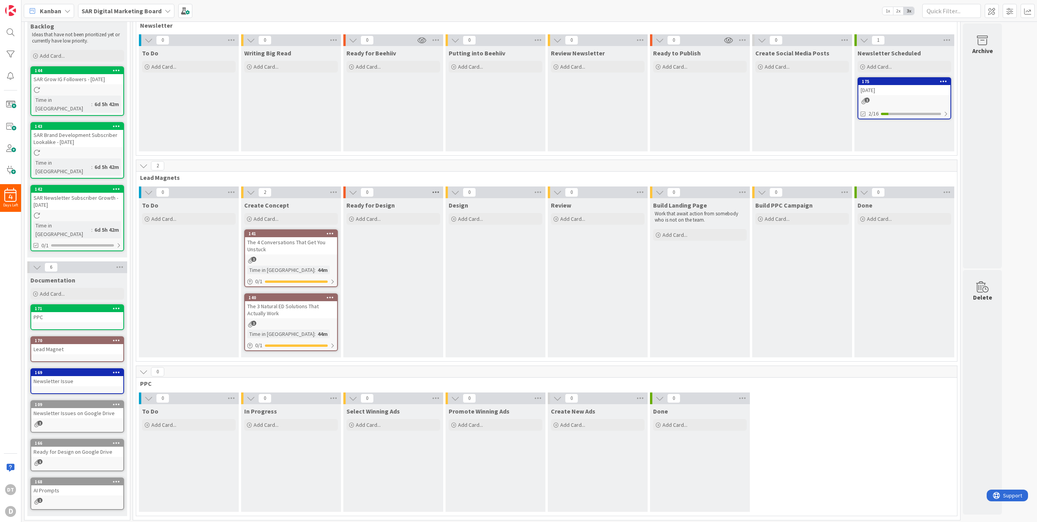
click at [438, 193] on icon at bounding box center [436, 193] width 10 height 12
click at [379, 236] on div "Ready for Design Add Card..." at bounding box center [393, 277] width 100 height 159
click at [640, 191] on icon at bounding box center [640, 193] width 10 height 12
click at [656, 212] on div "Watch Column" at bounding box center [684, 214] width 98 height 11
click at [601, 228] on div "Review Add Card..." at bounding box center [598, 277] width 100 height 159
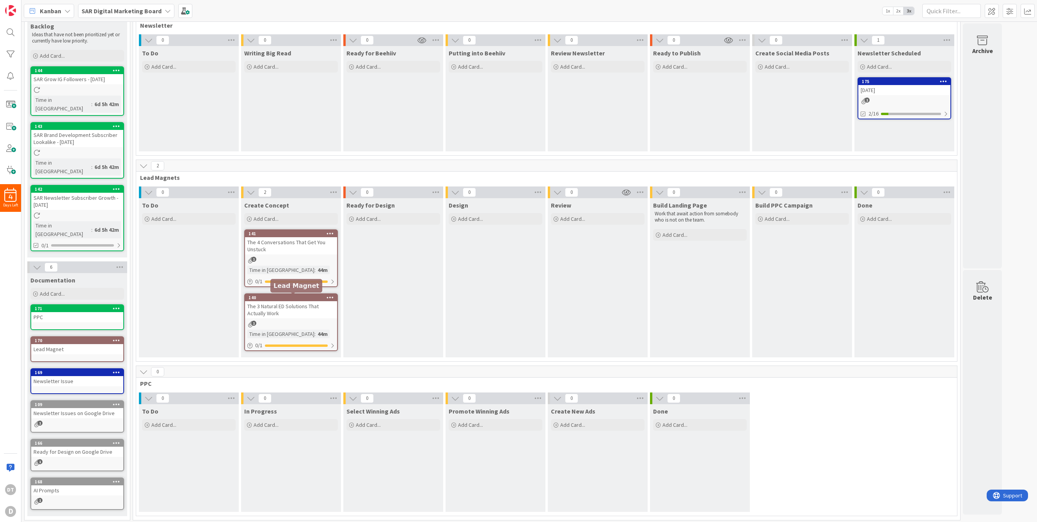
click at [280, 299] on div "140" at bounding box center [293, 297] width 89 height 5
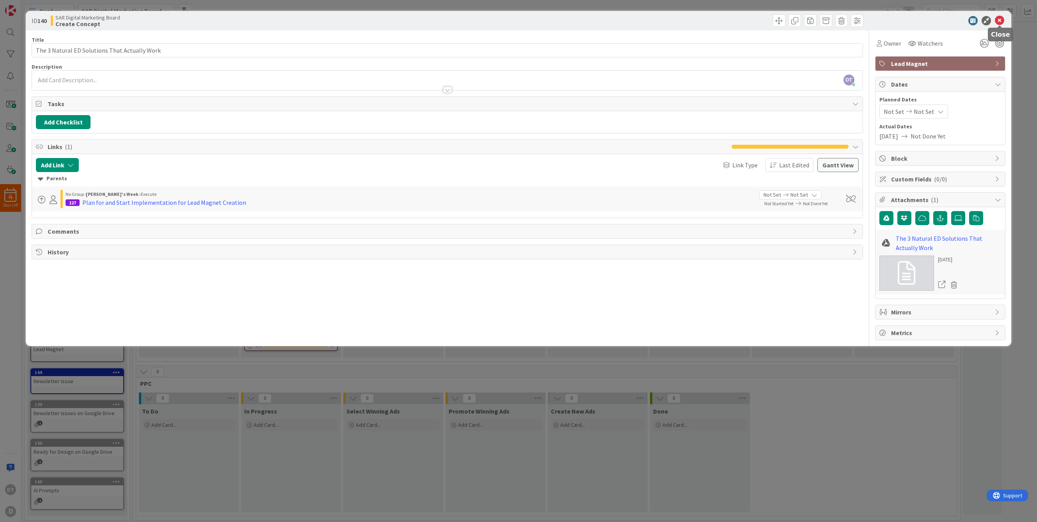
click at [977, 18] on icon at bounding box center [999, 20] width 9 height 9
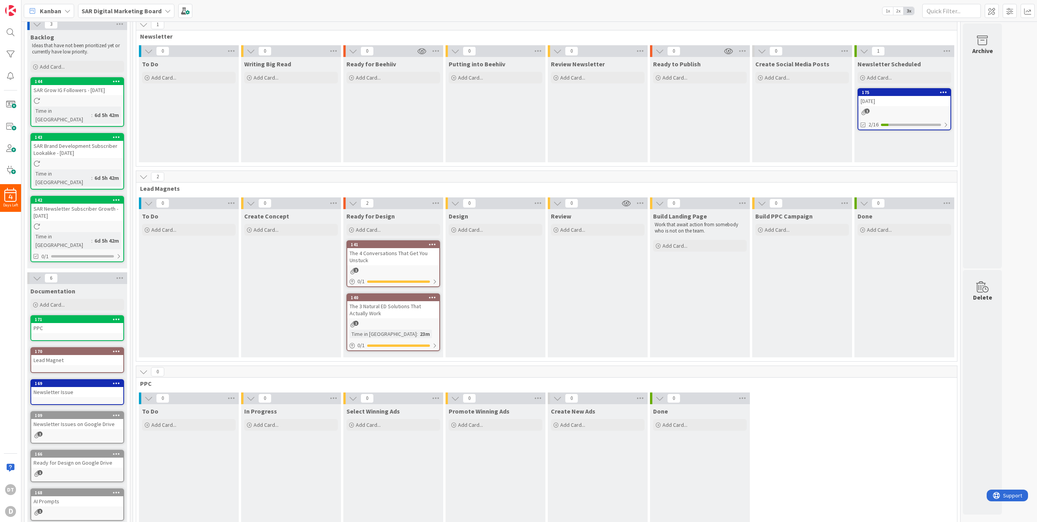
scroll to position [43, 0]
